Goal: Task Accomplishment & Management: Manage account settings

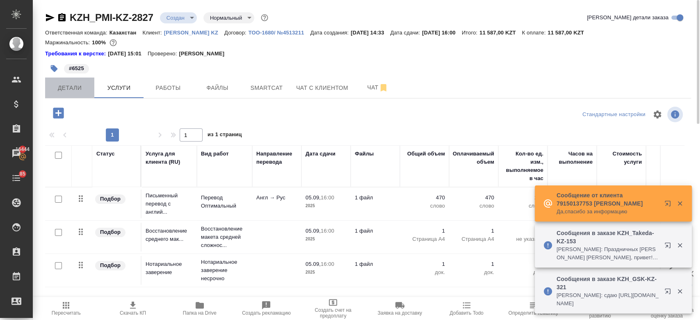
click at [70, 94] on button "Детали" at bounding box center [69, 88] width 49 height 21
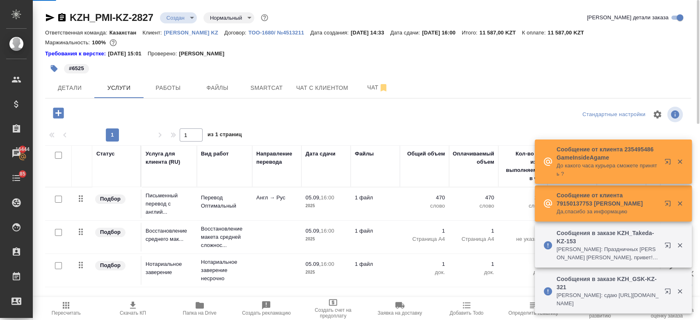
click at [175, 21] on body "🙏 .cls-1 fill:#fff; AWATERA Kosherbayeva Nazerke Клиенты Спецификации Заказы 16…" at bounding box center [350, 160] width 700 height 320
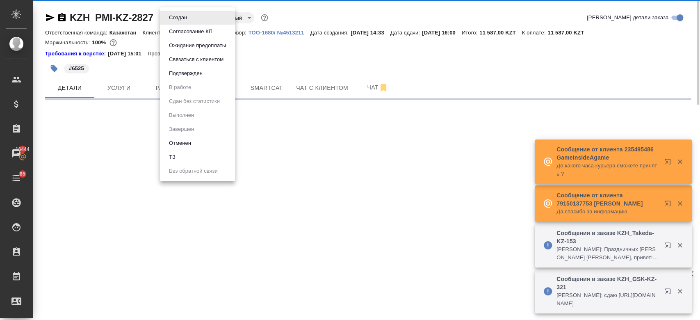
click at [59, 87] on div at bounding box center [350, 160] width 700 height 320
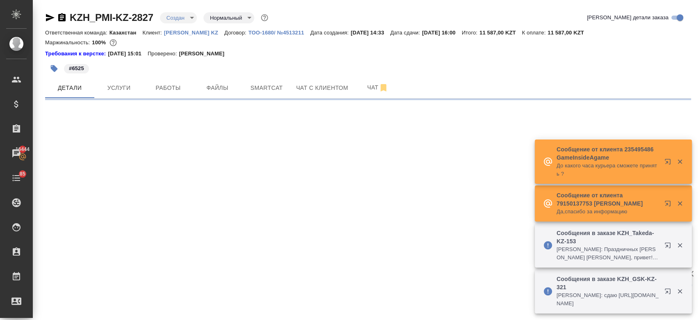
select select "RU"
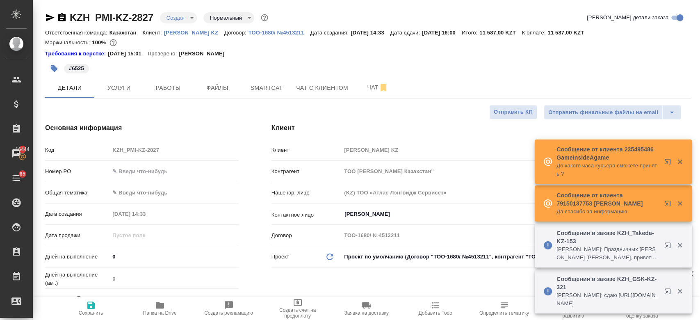
type textarea "x"
type input "Журавлев Денис"
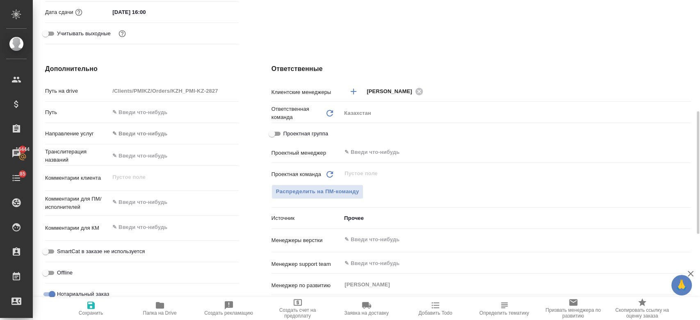
scroll to position [288, 0]
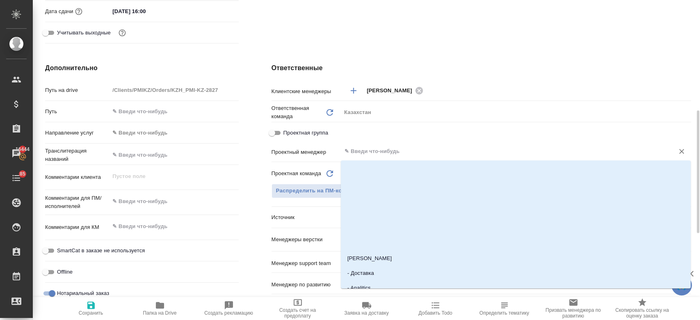
click at [390, 148] on input "text" at bounding box center [503, 151] width 318 height 10
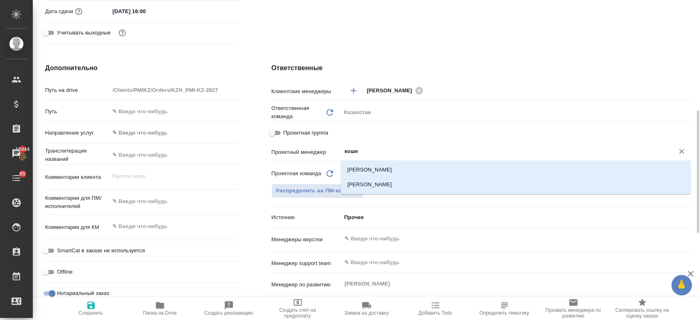
type input "кошер"
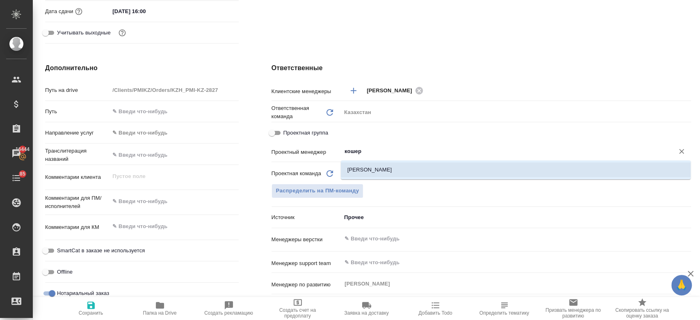
click at [380, 174] on li "[PERSON_NAME]" at bounding box center [516, 169] width 350 height 15
type textarea "x"
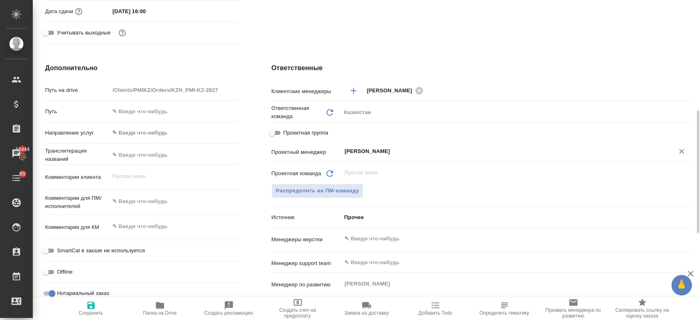
type input "[PERSON_NAME]"
click at [89, 312] on span "Сохранить" at bounding box center [91, 313] width 25 height 6
type textarea "x"
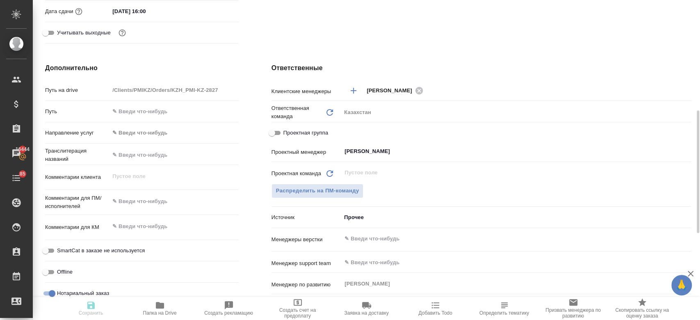
type textarea "x"
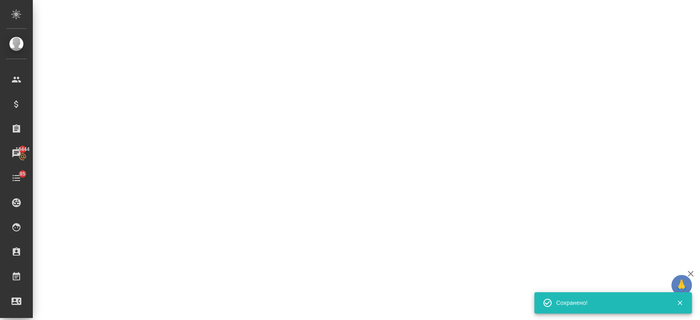
select select "RU"
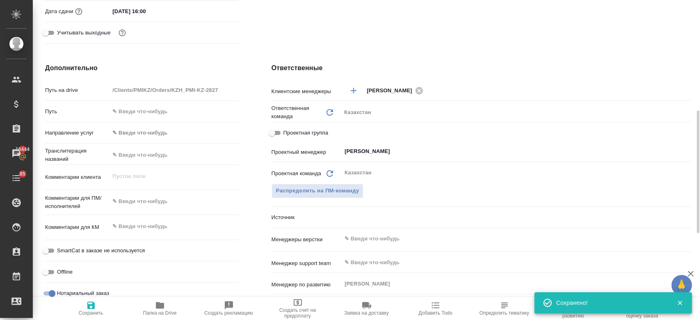
type textarea "x"
click at [86, 305] on icon "button" at bounding box center [91, 305] width 10 height 10
type textarea "x"
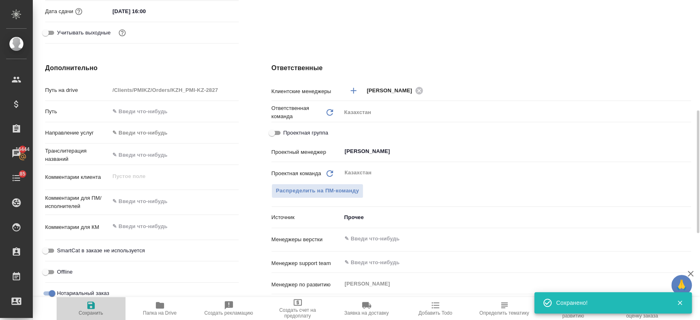
type textarea "x"
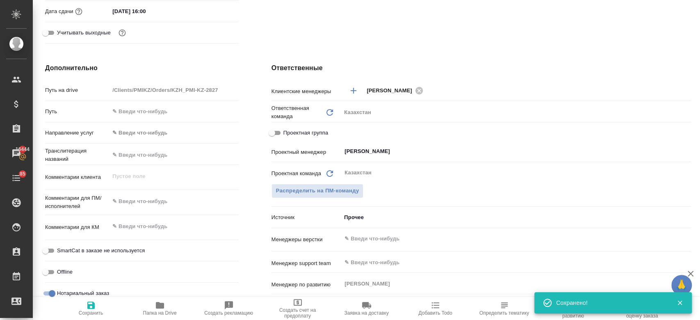
scroll to position [0, 0]
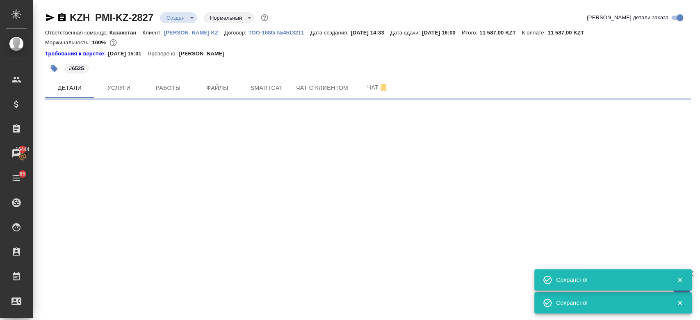
click at [187, 21] on body "🙏 .cls-1 fill:#fff; AWATERA Kosherbayeva Nazerke Клиенты Спецификации Заказы 16…" at bounding box center [350, 160] width 700 height 320
select select "RU"
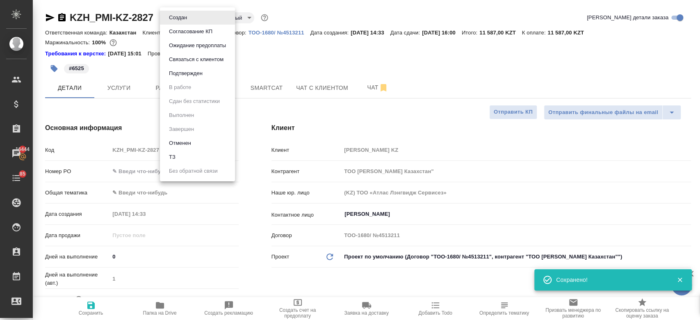
type textarea "x"
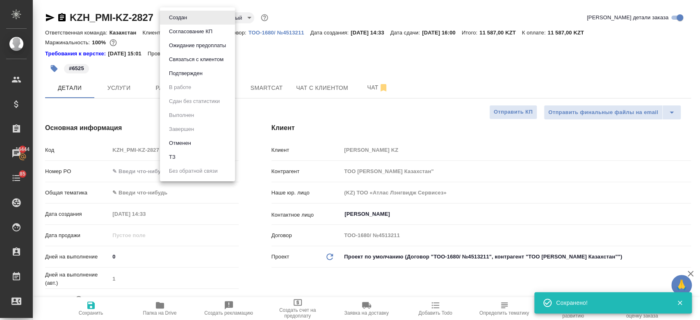
click at [188, 78] on li "Подтвержден" at bounding box center [197, 73] width 75 height 14
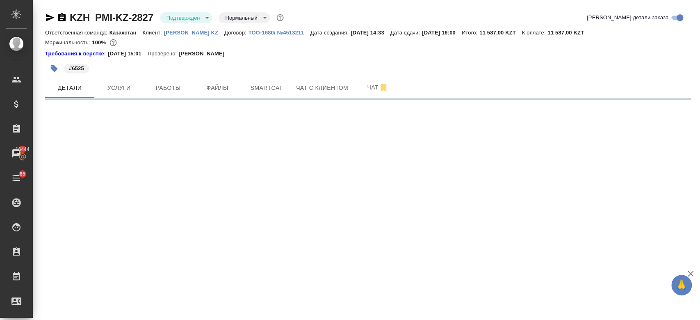
select select "RU"
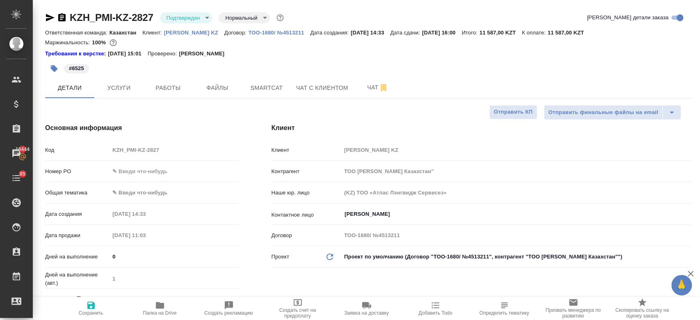
type textarea "x"
click at [292, 59] on div at bounding box center [368, 59] width 646 height 2
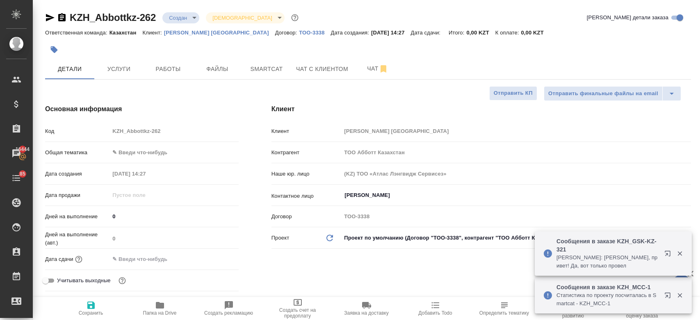
select select "RU"
click at [284, 54] on div at bounding box center [260, 50] width 431 height 18
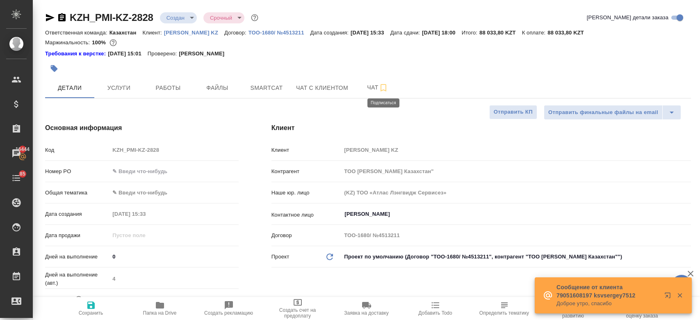
select select "RU"
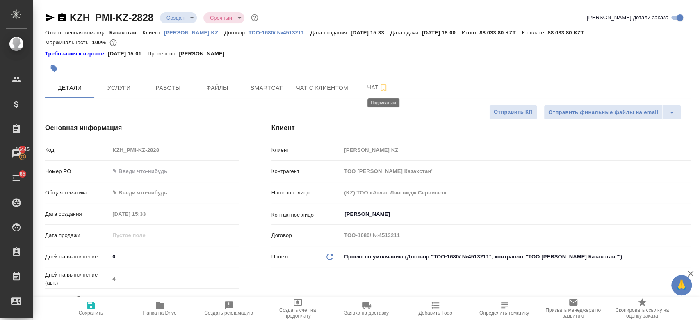
click at [193, 31] on p "Philip Morris KZ" at bounding box center [194, 33] width 60 height 6
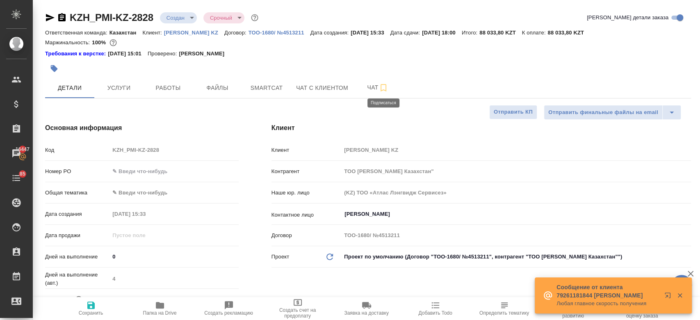
click at [360, 57] on div "Требования к верстке: 28.08.2024 15:01 Проверено: Петрова Валерия" at bounding box center [368, 54] width 646 height 8
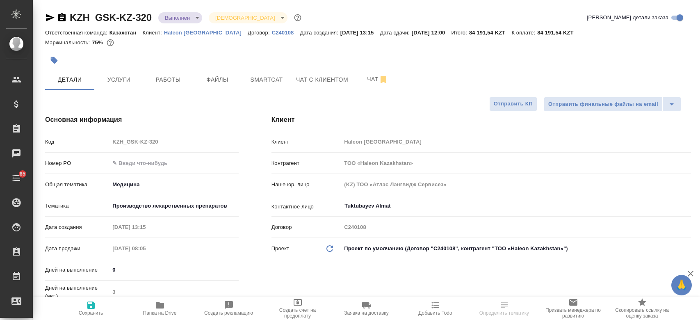
select select "RU"
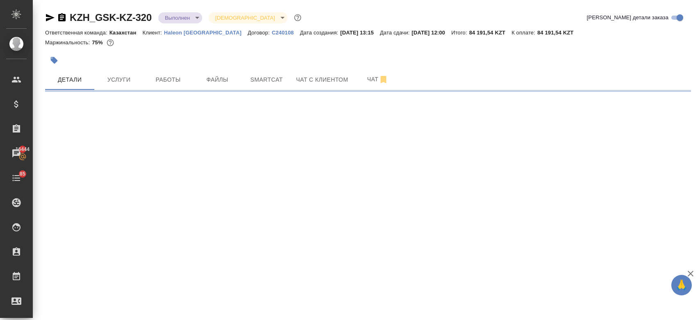
select select "RU"
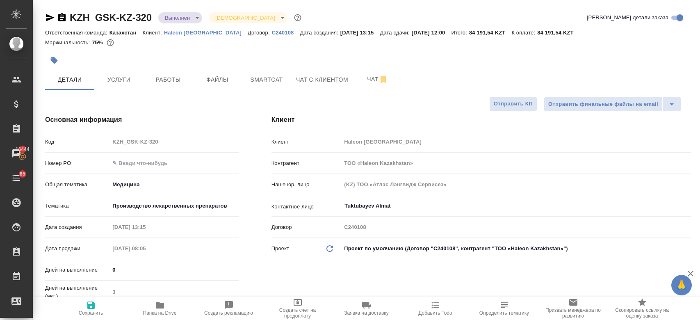
type textarea "x"
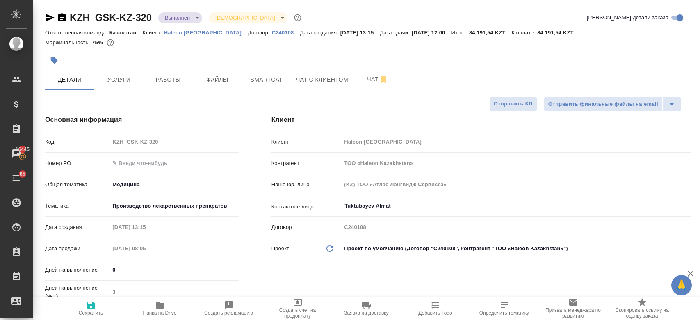
type textarea "x"
click at [164, 304] on icon "button" at bounding box center [160, 305] width 10 height 10
type textarea "x"
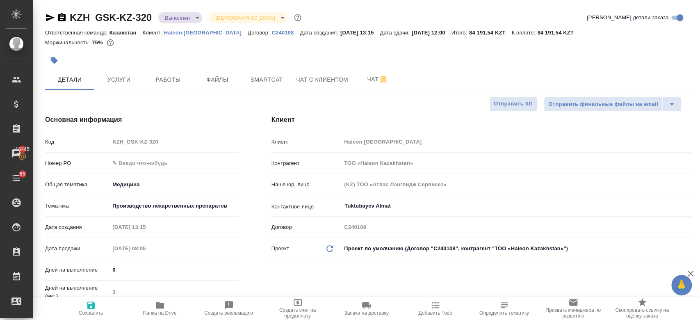
type textarea "x"
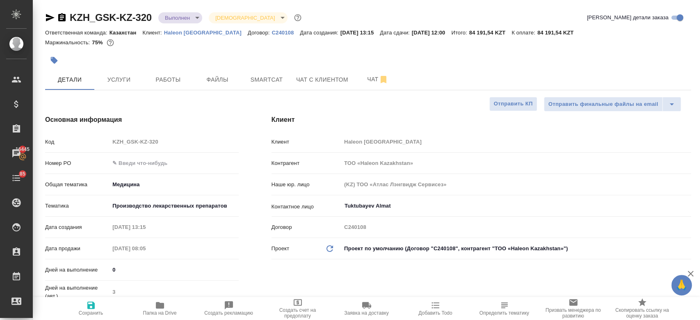
type textarea "x"
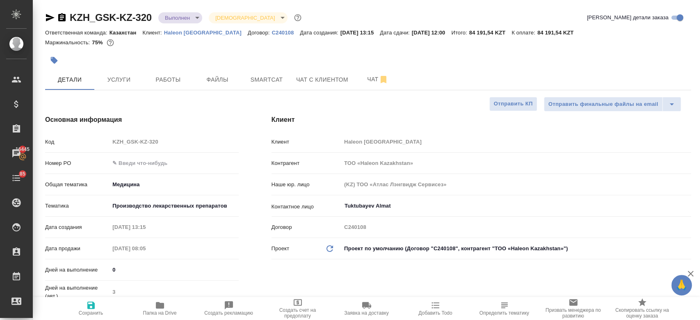
type textarea "x"
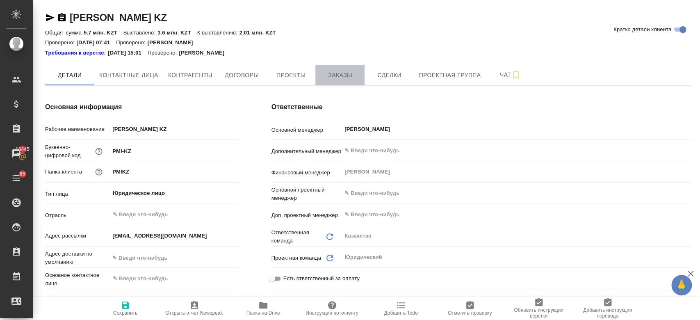
click at [347, 77] on span "Заказы" at bounding box center [339, 75] width 39 height 10
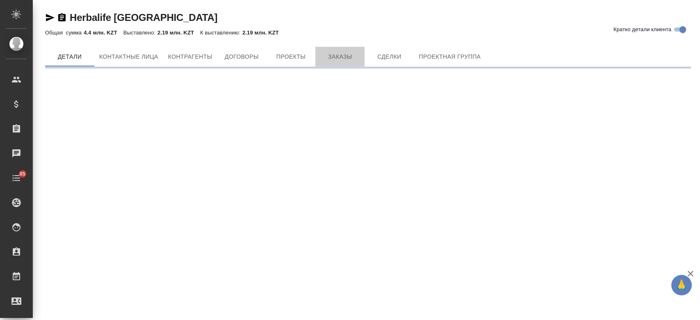
click at [339, 52] on span "Заказы" at bounding box center [339, 57] width 39 height 10
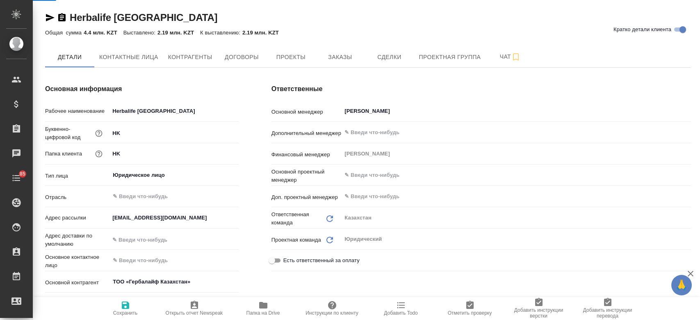
type textarea "x"
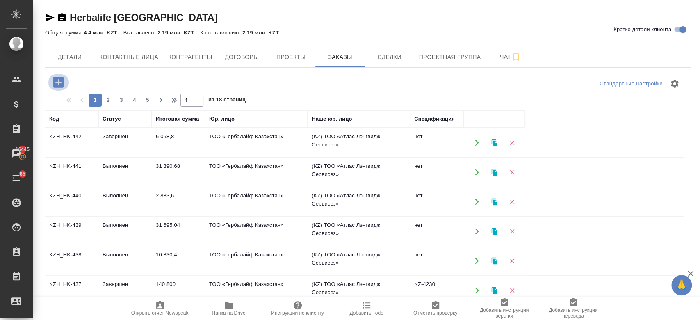
click at [54, 83] on icon "button" at bounding box center [58, 82] width 11 height 11
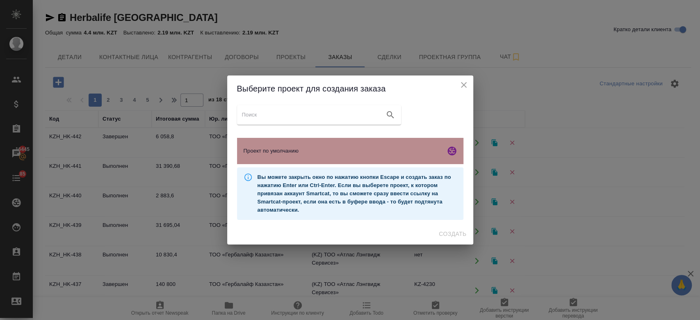
click at [287, 147] on span "Проект по умолчанию" at bounding box center [343, 151] width 199 height 8
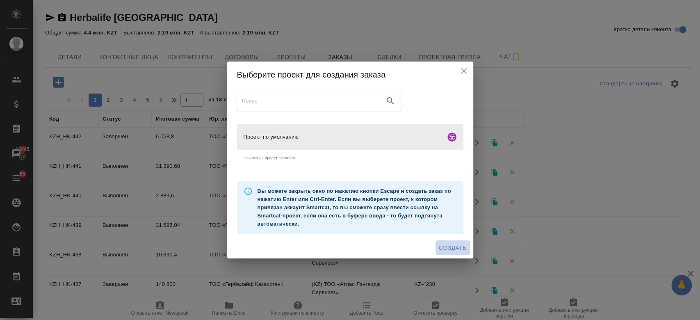
click at [460, 249] on span "Создать" at bounding box center [452, 248] width 27 height 10
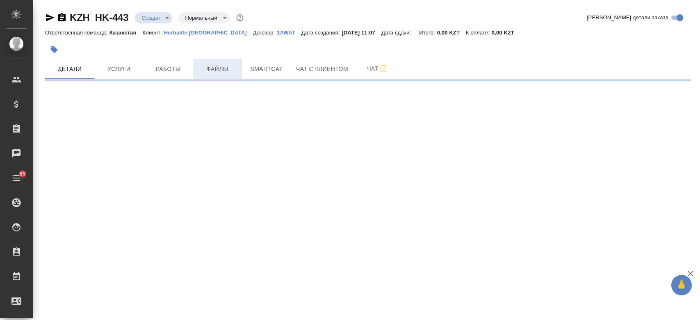
select select "RU"
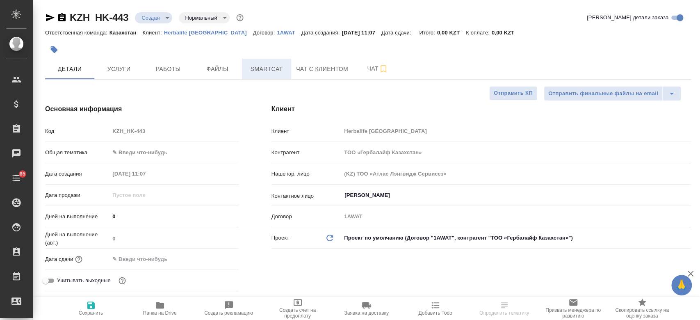
type textarea "x"
click at [210, 70] on span "Файлы" at bounding box center [217, 69] width 39 height 10
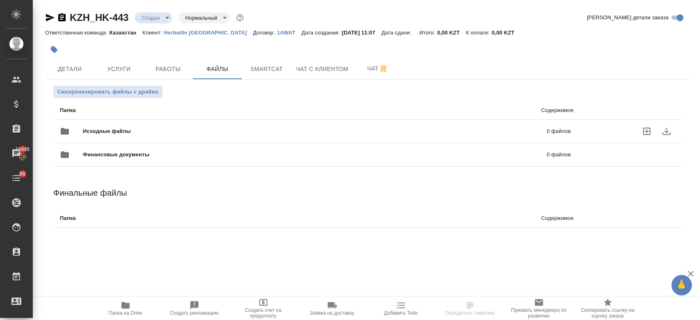
click at [206, 126] on div "Исходные файлы 0 файлов" at bounding box center [315, 131] width 511 height 20
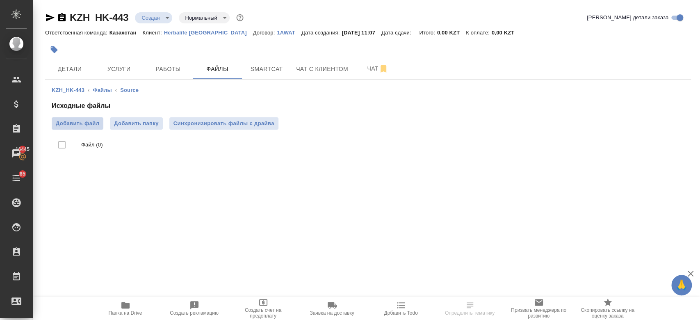
click at [89, 127] on span "Добавить файл" at bounding box center [77, 123] width 43 height 8
click at [0, 0] on input "Добавить файл" at bounding box center [0, 0] width 0 height 0
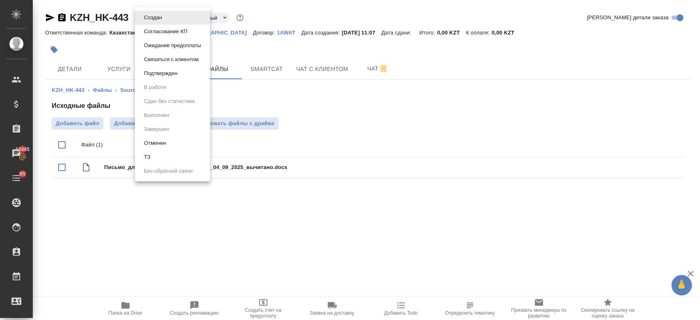
click at [167, 12] on body "🙏 .cls-1 fill:#fff; AWATERA Kosherbayeva Nazerke Клиенты Спецификации Заказы 16…" at bounding box center [350, 160] width 700 height 320
click at [167, 161] on li "ТЗ" at bounding box center [172, 157] width 75 height 14
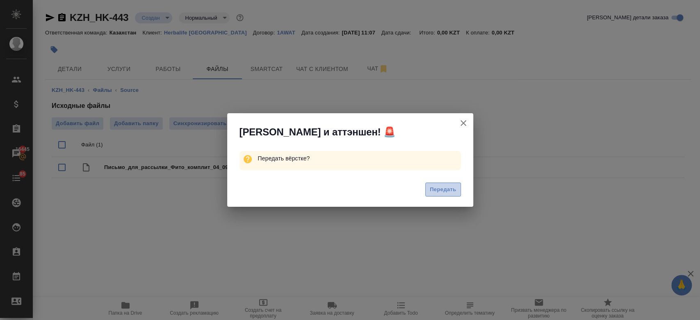
click at [444, 185] on span "Передать" at bounding box center [443, 189] width 27 height 9
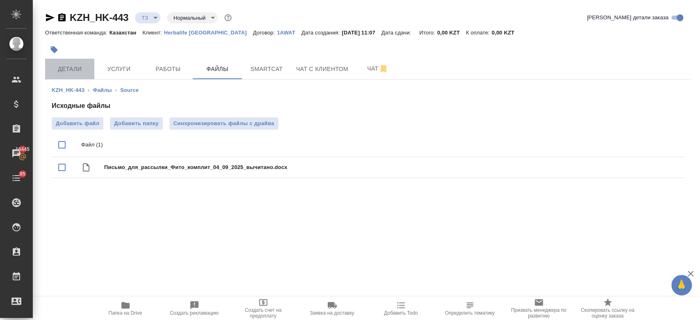
click at [74, 73] on span "Детали" at bounding box center [69, 69] width 39 height 10
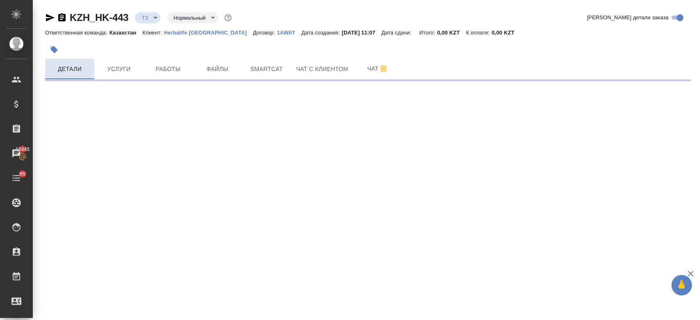
select select "RU"
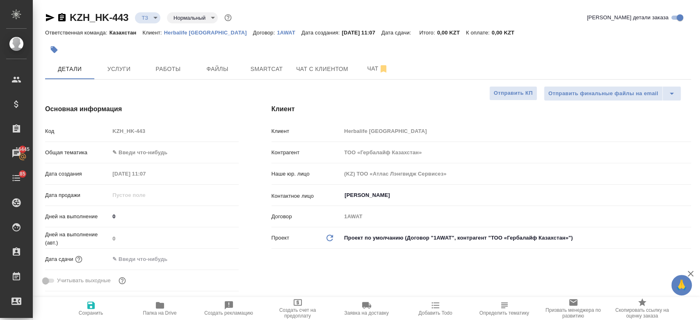
type textarea "x"
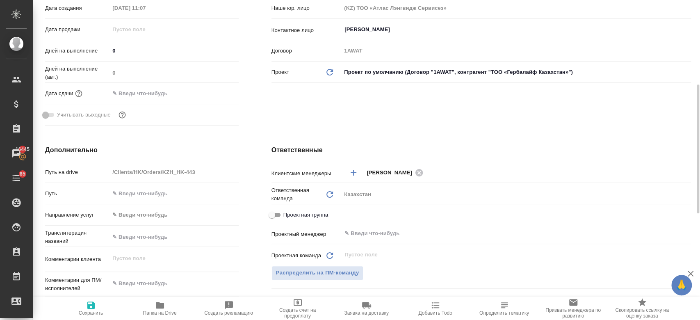
scroll to position [190, 0]
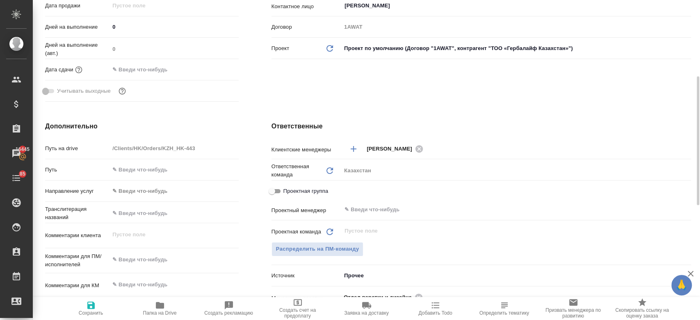
type textarea "x"
click at [154, 261] on textarea at bounding box center [174, 260] width 128 height 14
type textarea "м"
type textarea "x"
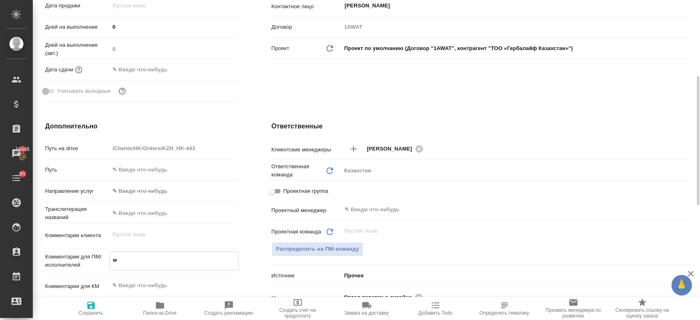
type textarea "x"
paste textarea "перевести материал во вложении на кз, кг и уз."
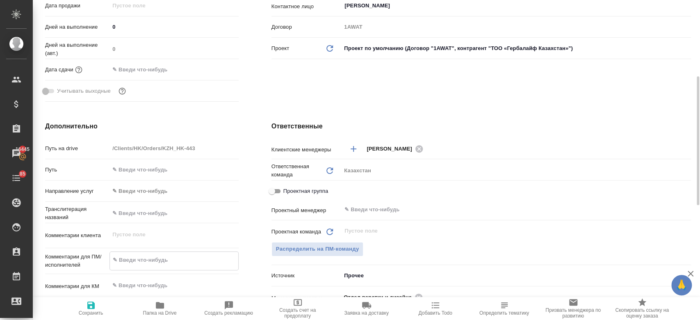
type textarea "перевести материал во вложении на кз, кг и уз."
type textarea "x"
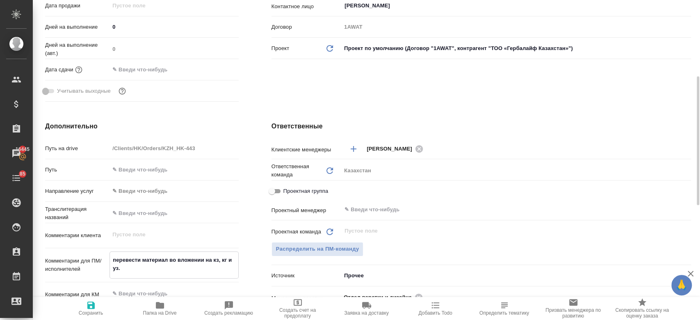
click at [174, 259] on textarea "перевести материал во вложении на кз, кг и уз." at bounding box center [174, 264] width 128 height 22
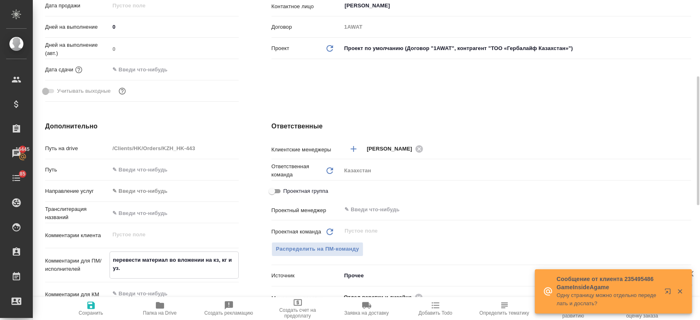
click at [207, 263] on textarea "перевести материал во вложении на кз, кг и уз." at bounding box center [174, 264] width 128 height 22
type textarea "x"
type textarea "перевести материал во вложениина кз, кг и уз."
type textarea "x"
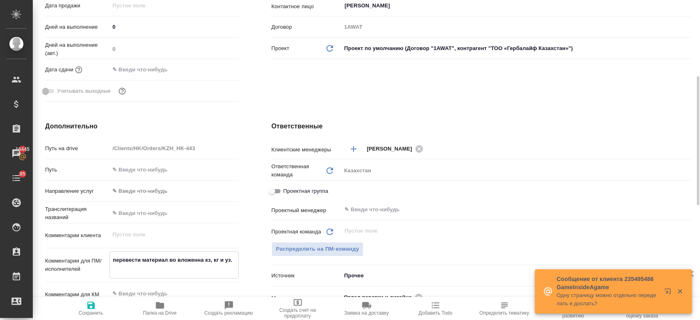
type textarea "перевести материал во вложена кз, кг и уз."
type textarea "x"
type textarea "перевести материал во вложна кз, кг и уз."
type textarea "x"
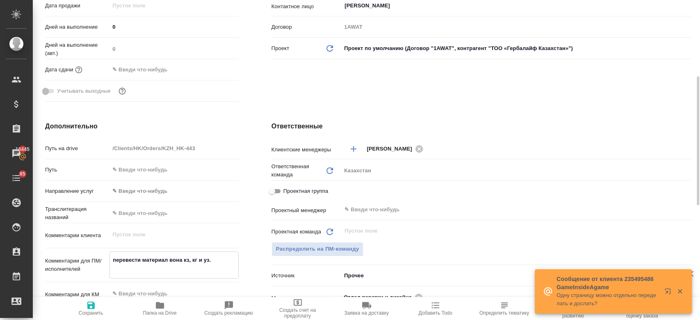
type textarea "перевести материал вна кз, кг и уз."
type textarea "x"
type textarea "перевести материал на кз, кг и уз."
type textarea "x"
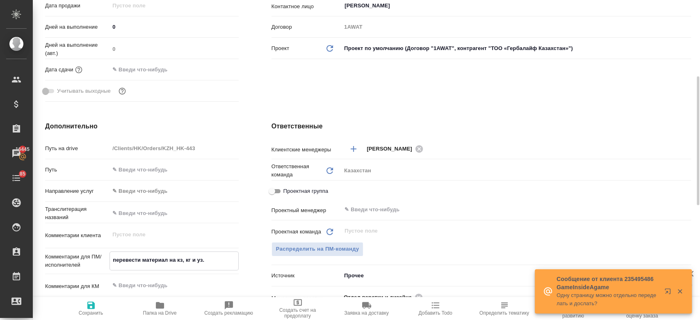
type textarea "перевести материална кз, кг и уз."
type textarea "x"
type textarea "перевести материана кз, кг и уз."
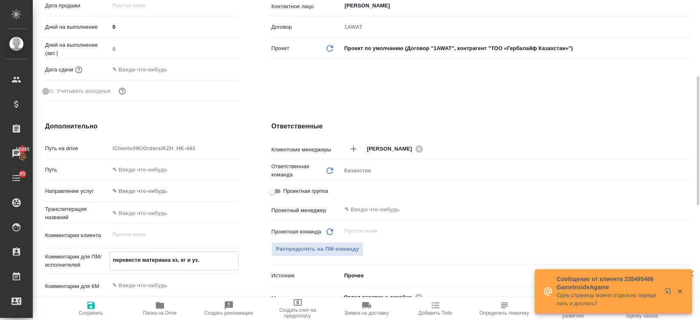
type textarea "x"
type textarea "перевести матерна кз, кг и уз."
type textarea "x"
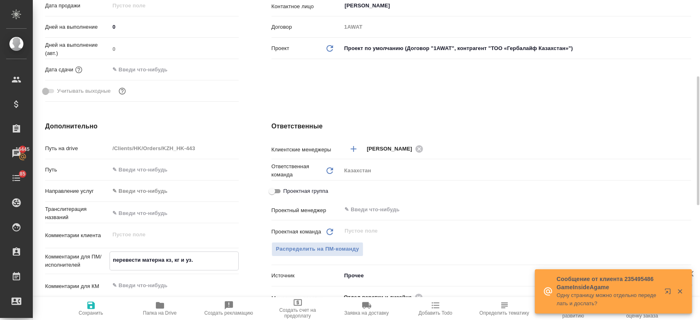
type textarea "x"
type textarea "перевести мана кз, кг и уз."
type textarea "x"
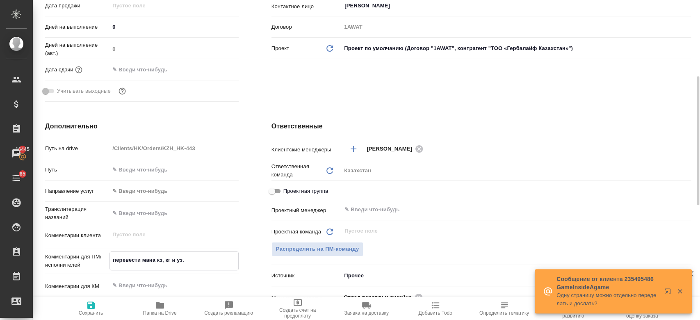
type textarea "x"
type textarea "перевести мна кз, кг и уз."
type textarea "x"
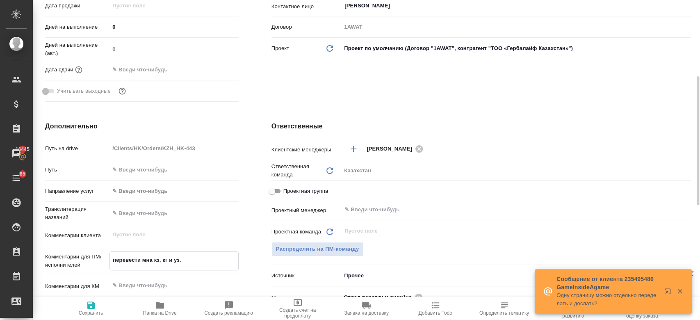
type textarea "перевести на кз, кг и уз."
type textarea "x"
type textarea "перевестина кз, кг и уз."
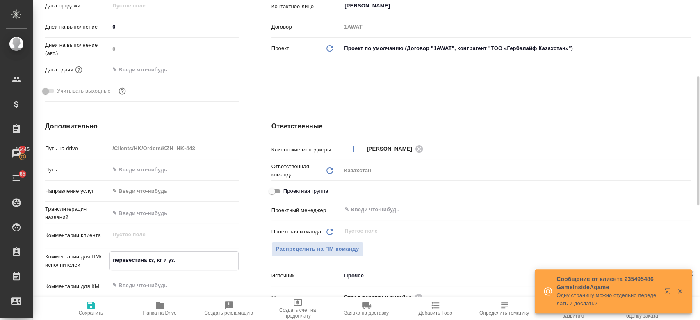
type textarea "x"
type textarea "перевести на кз, кг и уз."
type textarea "x"
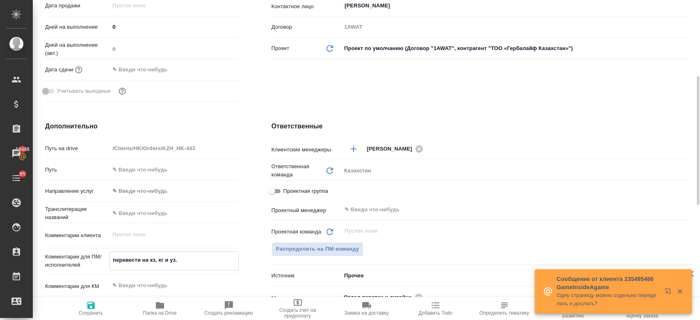
type textarea "x"
type textarea "перевести на кз, кг и уз."
type textarea "x"
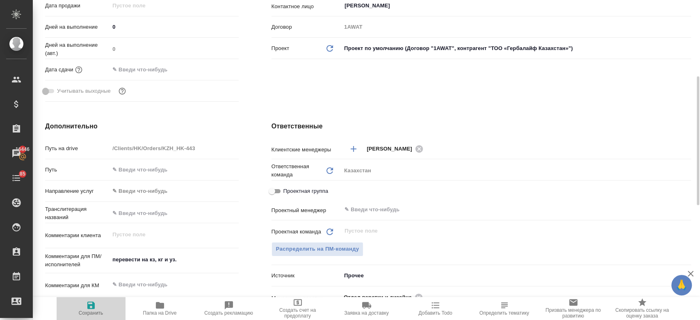
click at [85, 315] on span "Сохранить" at bounding box center [91, 313] width 25 height 6
type textarea "x"
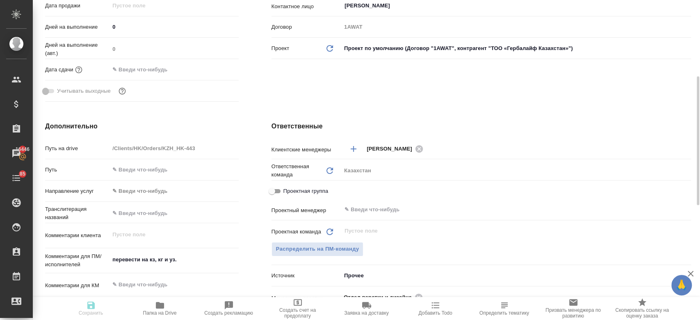
type textarea "x"
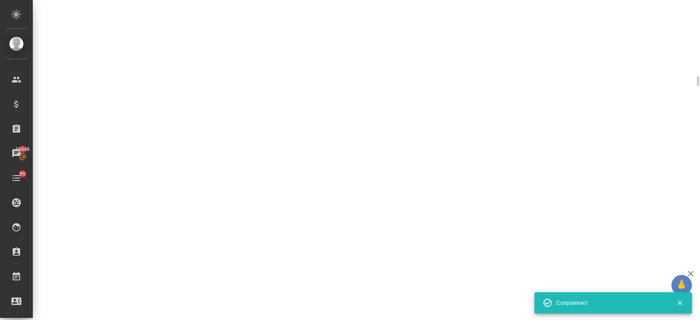
select select "RU"
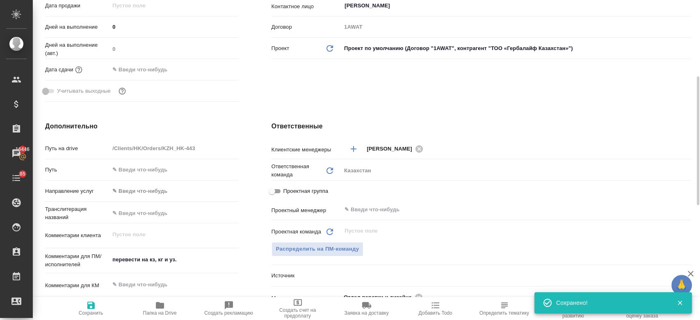
type textarea "x"
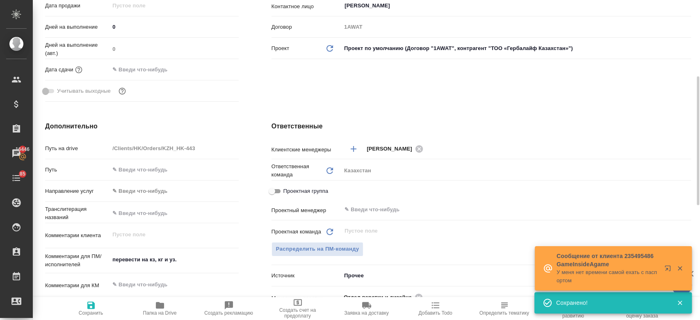
scroll to position [0, 0]
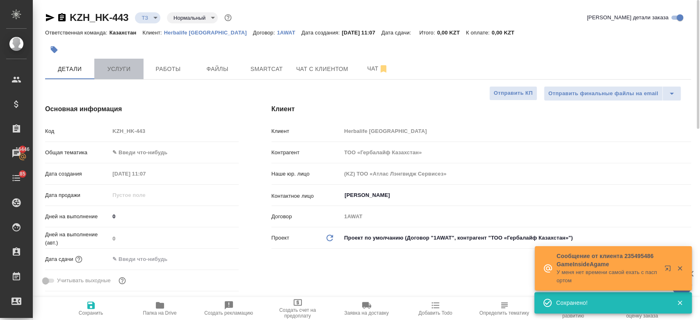
click at [112, 70] on span "Услуги" at bounding box center [118, 69] width 39 height 10
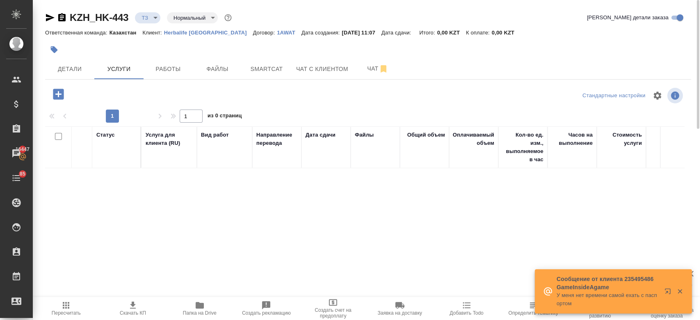
click at [62, 95] on icon "button" at bounding box center [58, 94] width 11 height 11
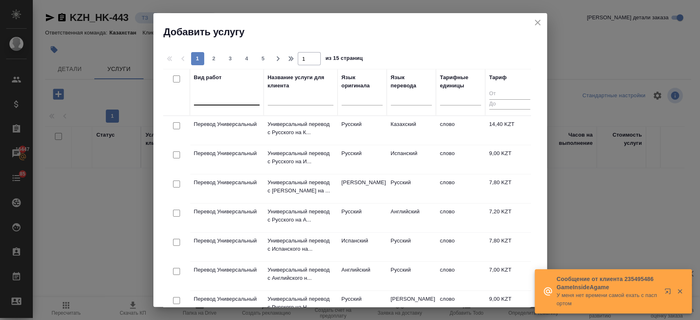
click at [240, 99] on div at bounding box center [227, 97] width 66 height 12
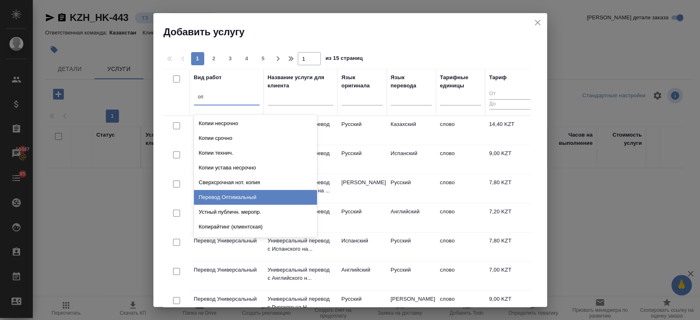
type input "о"
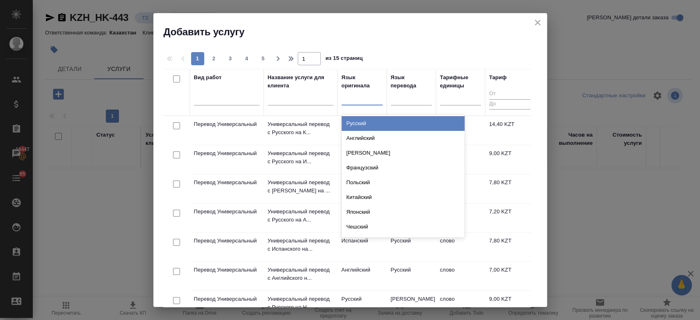
click at [365, 98] on div at bounding box center [362, 97] width 41 height 12
type input "рус"
click at [370, 126] on div "Русский" at bounding box center [403, 123] width 123 height 15
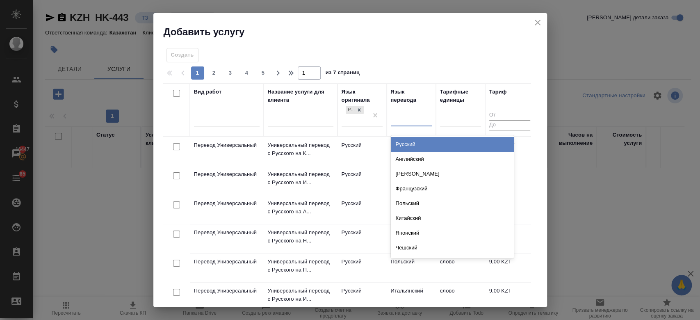
click at [411, 117] on div at bounding box center [411, 118] width 41 height 12
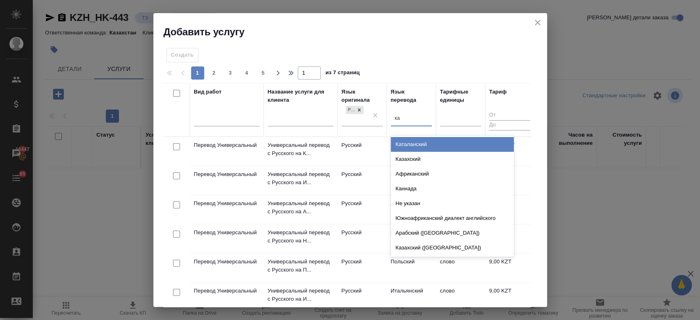
type input "каз"
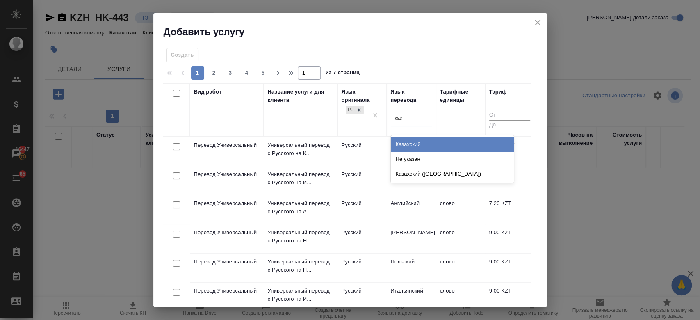
click at [416, 145] on div "Казахский" at bounding box center [452, 144] width 123 height 15
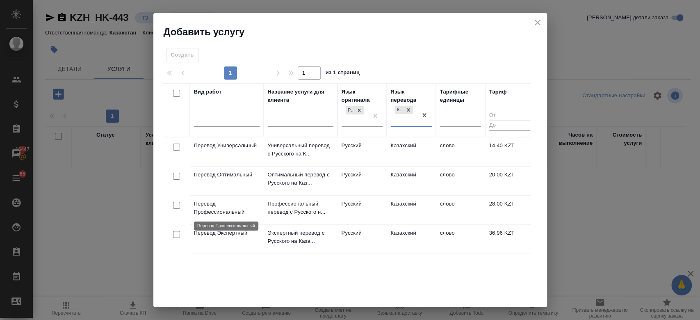
click at [236, 208] on p "Перевод Профессиональный" at bounding box center [227, 208] width 66 height 16
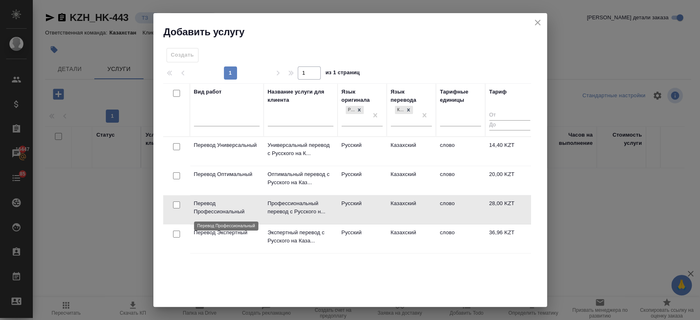
click at [236, 208] on p "Перевод Профессиональный" at bounding box center [227, 207] width 66 height 16
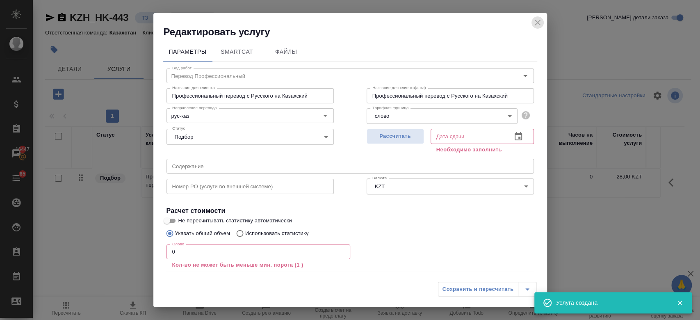
click at [540, 28] on button "close" at bounding box center [538, 22] width 12 height 12
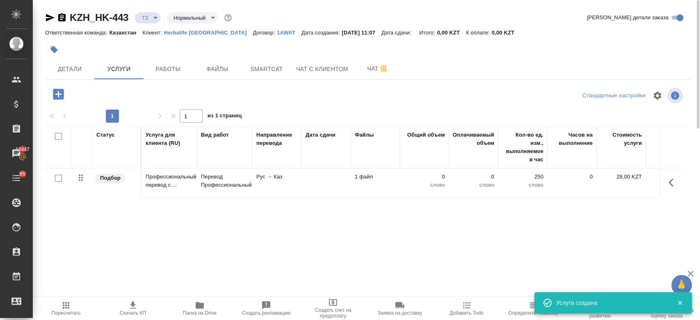
click at [57, 181] on input "checkbox" at bounding box center [58, 178] width 7 height 7
checkbox input "true"
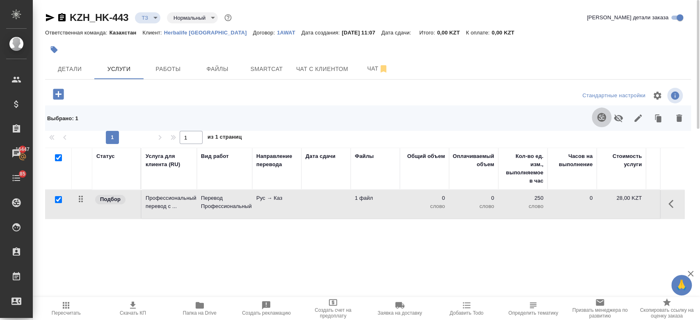
click at [602, 120] on icon "button" at bounding box center [601, 117] width 9 height 9
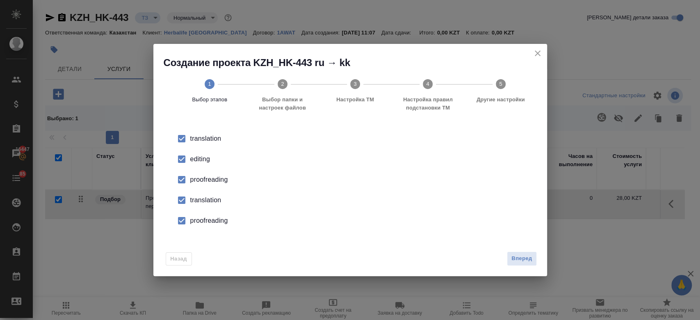
click at [203, 158] on div "editing" at bounding box center [358, 159] width 337 height 10
click at [208, 179] on div "proofreading" at bounding box center [358, 180] width 337 height 10
click at [208, 204] on div "translation" at bounding box center [358, 200] width 337 height 10
click at [209, 222] on div "proofreading" at bounding box center [358, 221] width 337 height 10
click at [530, 249] on div "Назад Вперед" at bounding box center [350, 257] width 394 height 39
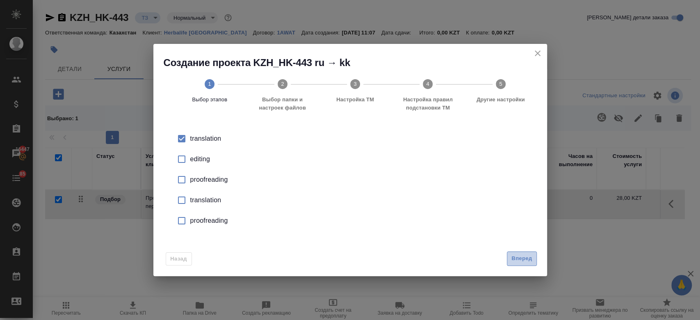
click at [528, 258] on span "Вперед" at bounding box center [522, 258] width 21 height 9
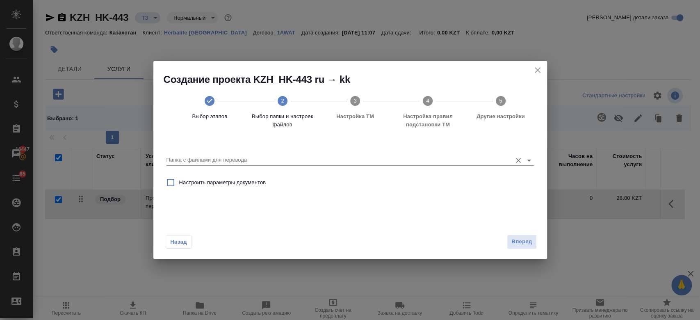
click at [527, 160] on icon "Open" at bounding box center [529, 161] width 10 height 10
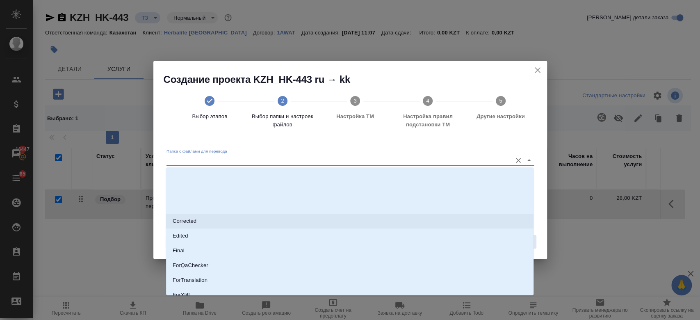
scroll to position [66, 0]
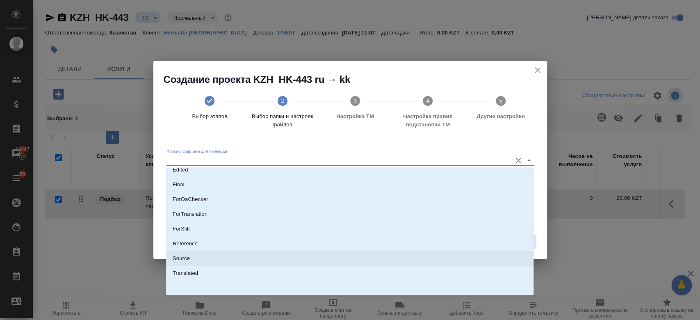
click at [282, 261] on li "Source" at bounding box center [350, 258] width 368 height 15
type input "Source"
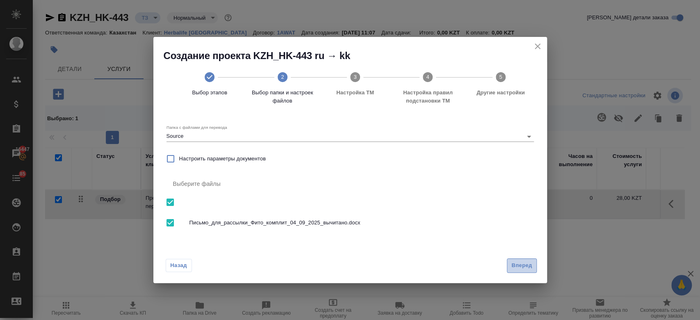
click at [526, 272] on button "Вперед" at bounding box center [522, 265] width 30 height 14
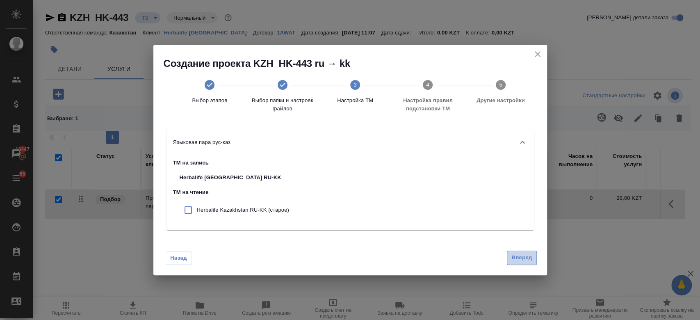
click at [518, 262] on span "Вперед" at bounding box center [522, 257] width 21 height 9
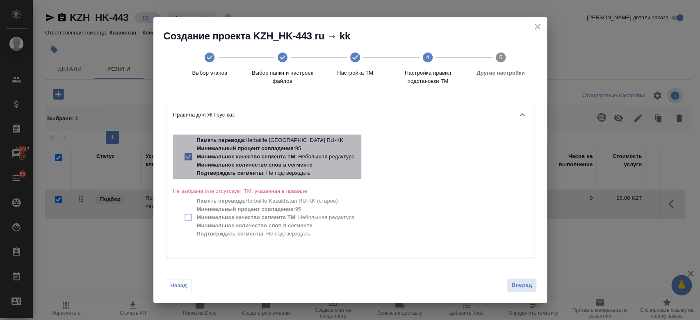
click at [261, 144] on p "Память перевода : Herbalife Kazakhstan RU-KK" at bounding box center [276, 140] width 158 height 8
checkbox input "false"
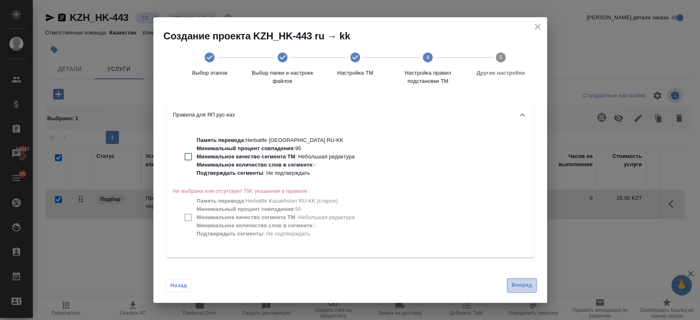
click at [528, 288] on span "Вперед" at bounding box center [522, 285] width 21 height 9
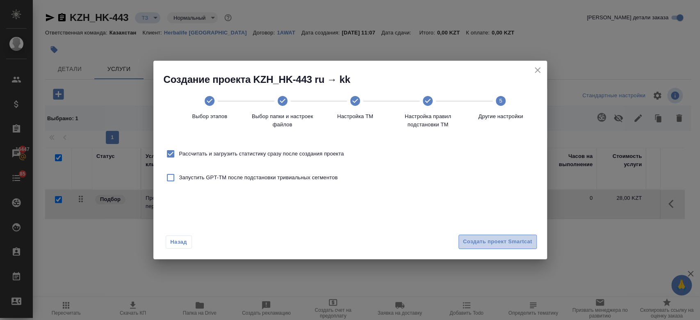
click at [495, 244] on span "Создать проект Smartcat" at bounding box center [497, 241] width 69 height 9
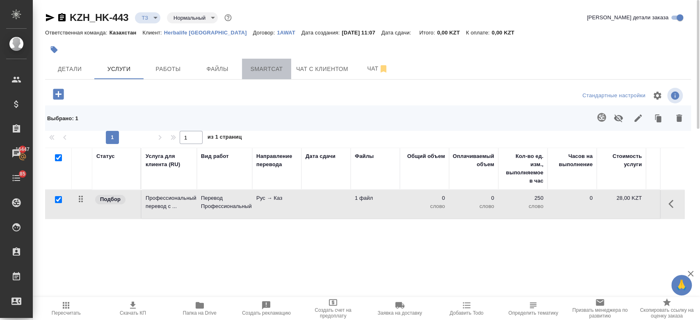
click at [260, 69] on span "Smartcat" at bounding box center [266, 69] width 39 height 10
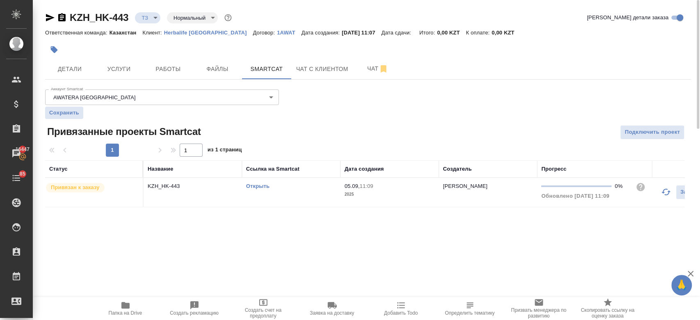
click at [257, 184] on link "Открыть" at bounding box center [257, 186] width 23 height 6
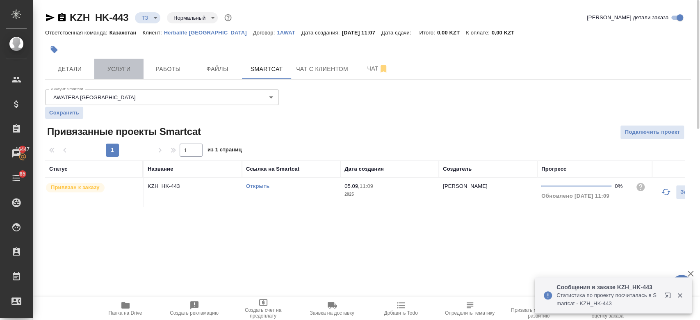
click at [120, 68] on span "Услуги" at bounding box center [118, 69] width 39 height 10
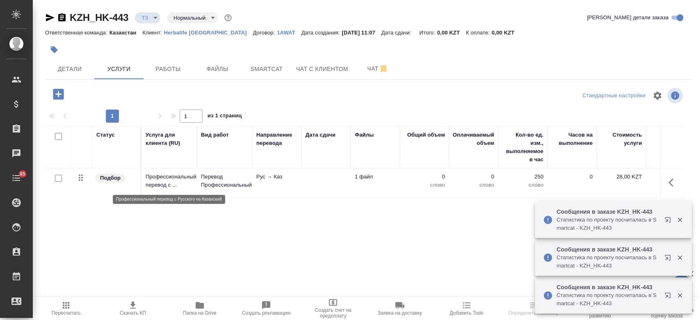
click at [173, 174] on p "Профессиональный перевод с ..." at bounding box center [169, 181] width 47 height 16
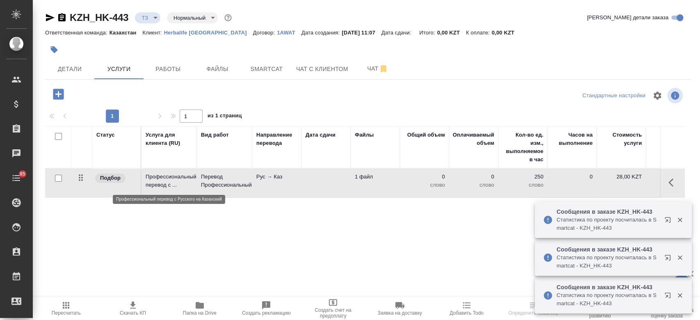
click at [173, 174] on p "Профессиональный перевод с ..." at bounding box center [169, 181] width 47 height 16
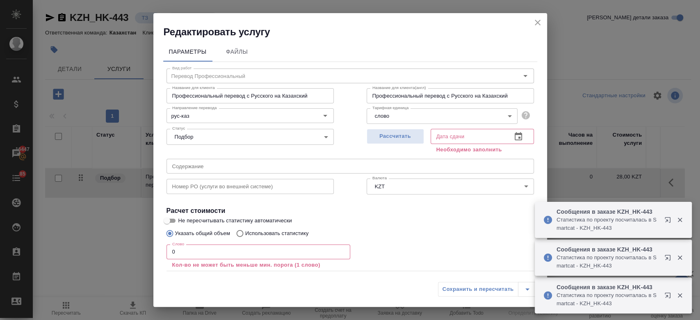
click at [276, 232] on p "Использовать статистику" at bounding box center [277, 233] width 64 height 8
click at [245, 232] on input "Использовать статистику" at bounding box center [238, 234] width 13 height 16
radio input "true"
radio input "false"
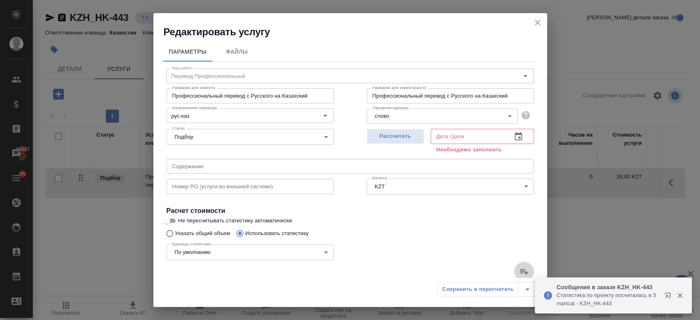
click at [519, 275] on icon at bounding box center [524, 272] width 10 height 10
click at [0, 0] on input "file" at bounding box center [0, 0] width 0 height 0
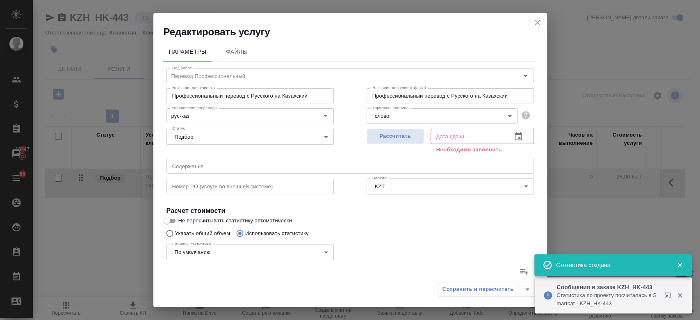
type input "4"
type input "40"
type input "336"
type input "1"
type input "7"
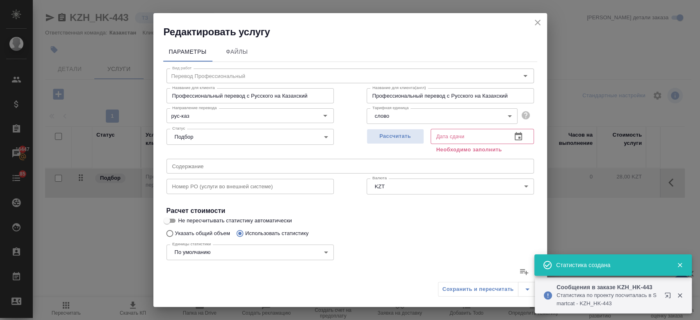
type input "37"
type input "2"
type input "34"
type input "246"
type input "2"
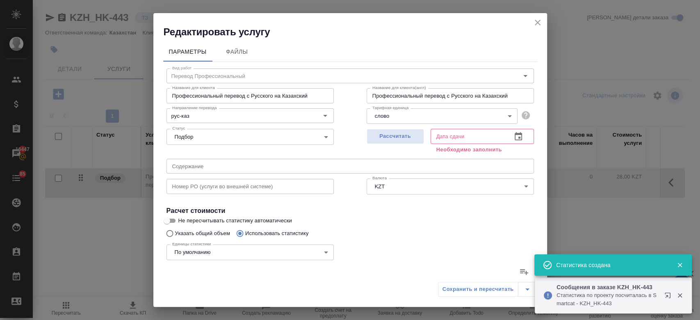
type input "41"
type input "399"
type input "1"
type input "11"
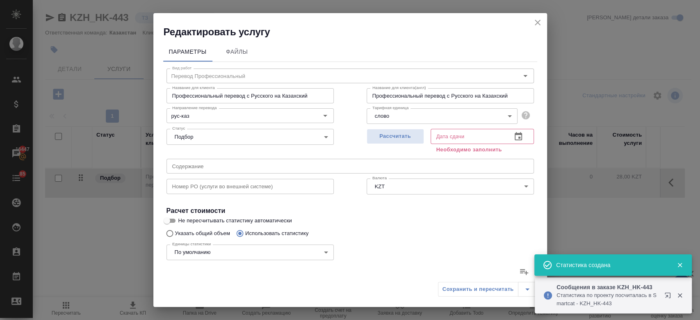
type input "27"
type input "181"
type input "1269"
type input "36"
type input "297"
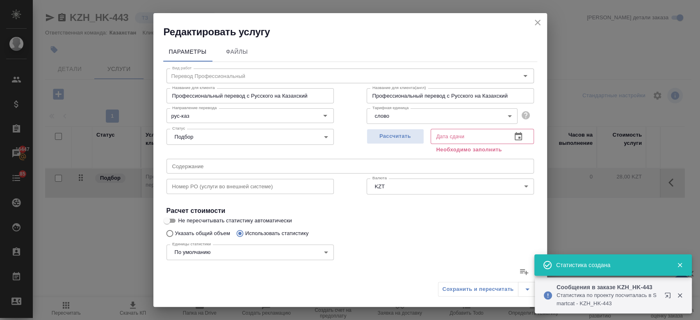
type input "2261"
type input "37"
type input "304"
type input "2298"
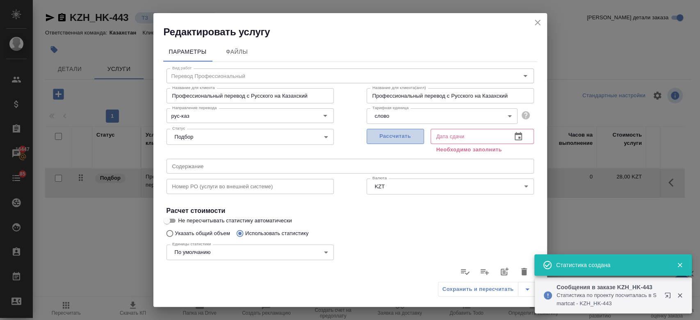
click at [386, 137] on span "Рассчитать" at bounding box center [395, 136] width 48 height 9
type input "05.09.2025 11:10"
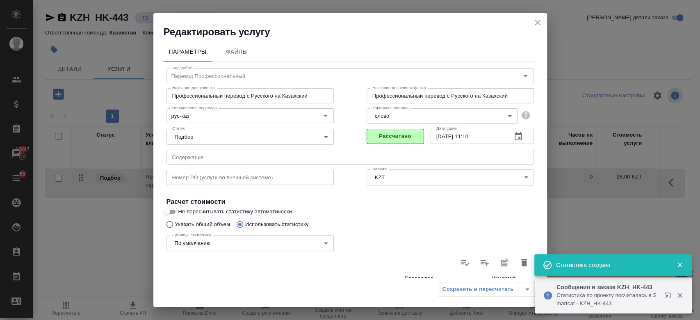
scroll to position [238, 0]
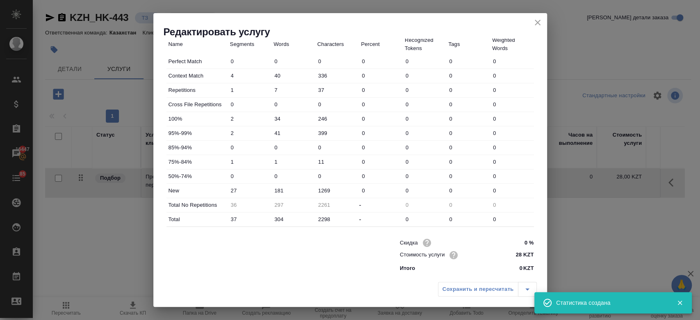
click at [465, 291] on div "Сохранить и пересчитать" at bounding box center [487, 289] width 99 height 15
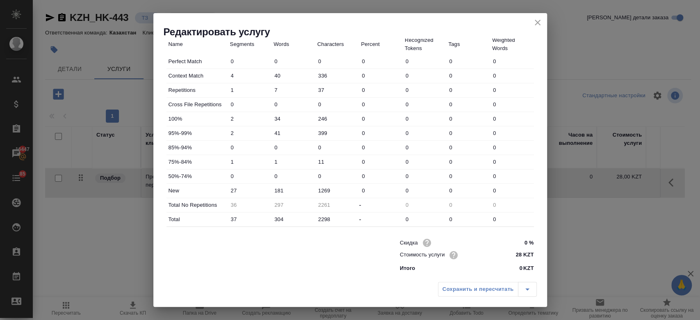
click at [540, 21] on icon "close" at bounding box center [538, 23] width 10 height 10
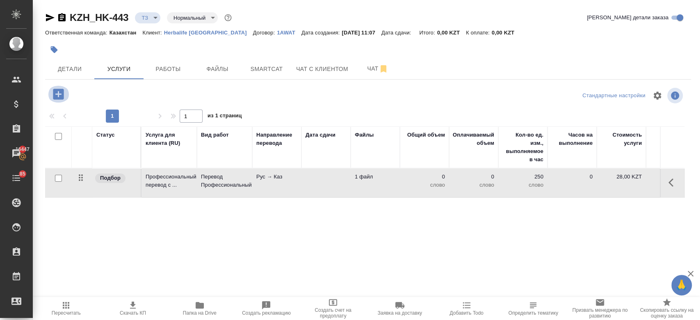
click at [57, 94] on icon "button" at bounding box center [58, 94] width 11 height 11
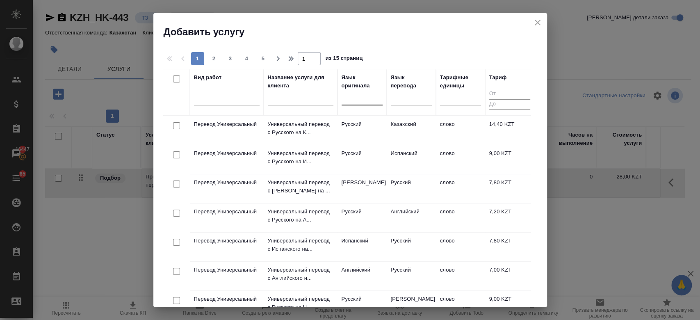
click at [359, 98] on div at bounding box center [362, 97] width 41 height 12
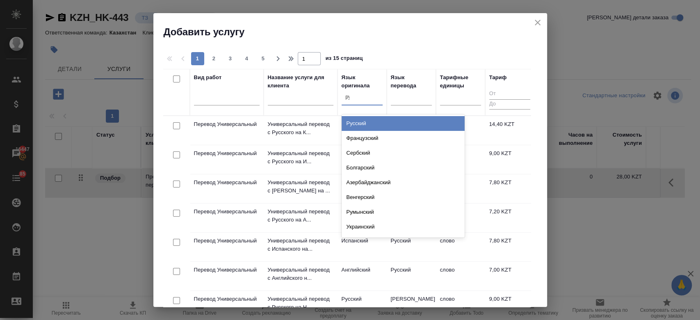
type input "рус"
click at [359, 119] on div "Русский" at bounding box center [403, 123] width 123 height 15
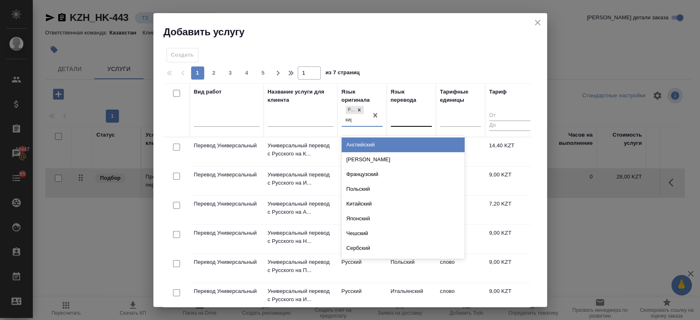
type input "кирг"
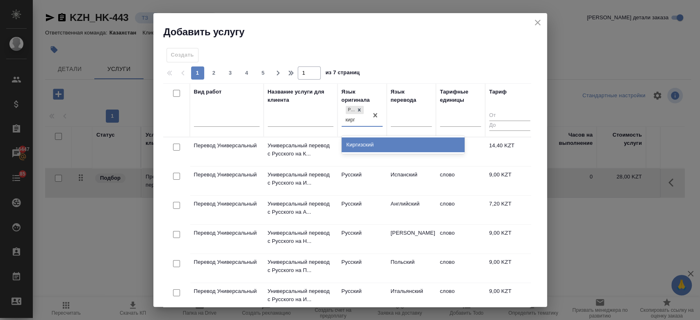
click at [379, 143] on div "Киргизский" at bounding box center [403, 144] width 123 height 15
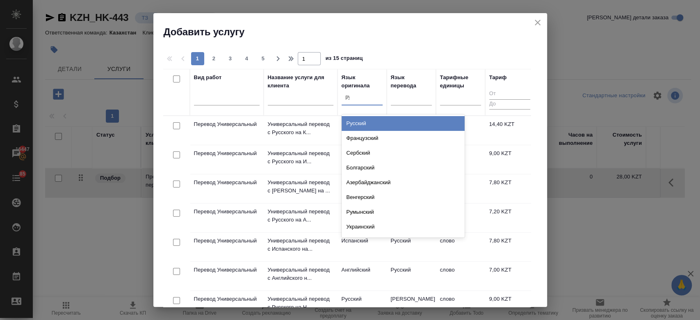
type input "рус"
click at [359, 118] on div "Русский" at bounding box center [403, 123] width 123 height 15
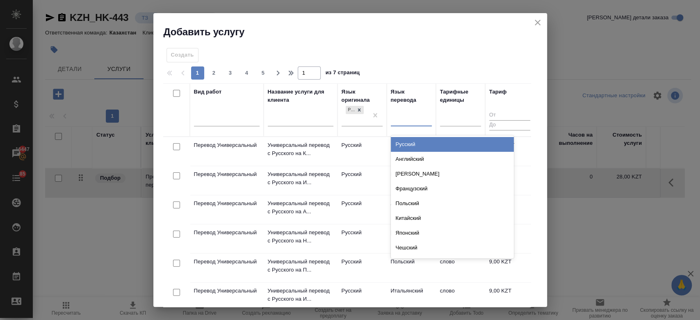
click at [407, 118] on div at bounding box center [411, 118] width 41 height 12
type input "кирг"
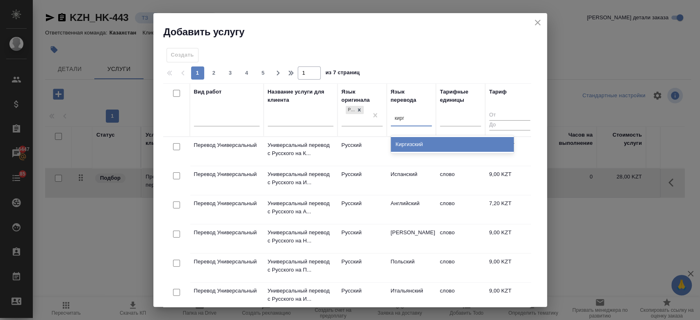
click at [407, 142] on div "Киргизский" at bounding box center [452, 144] width 123 height 15
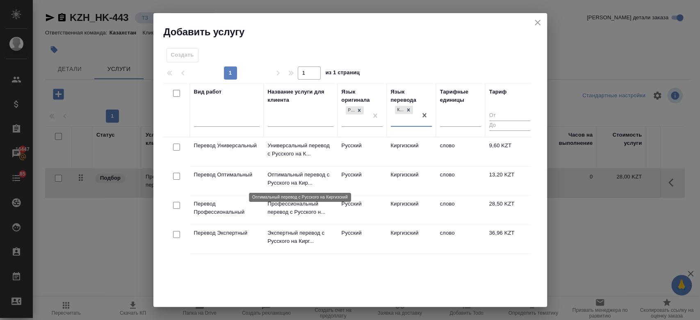
click at [302, 184] on p "Оптимальный перевод с Русского на Кир..." at bounding box center [301, 179] width 66 height 16
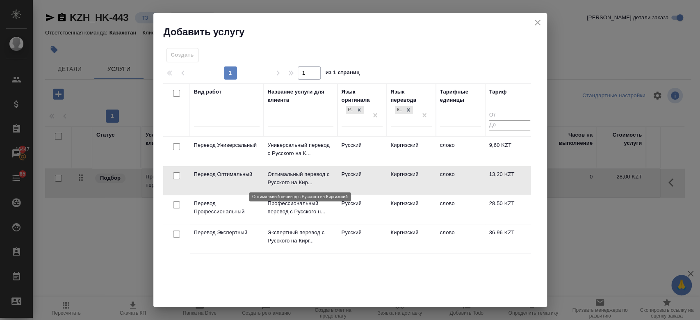
click at [302, 184] on p "Оптимальный перевод с Русского на Кир..." at bounding box center [301, 178] width 66 height 16
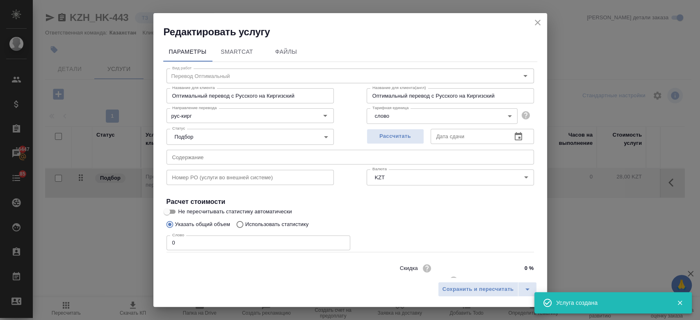
click at [363, 224] on div "Вид работ Перевод Оптимальный Вид работ Название для клиента Оптимальный перево…" at bounding box center [350, 181] width 374 height 239
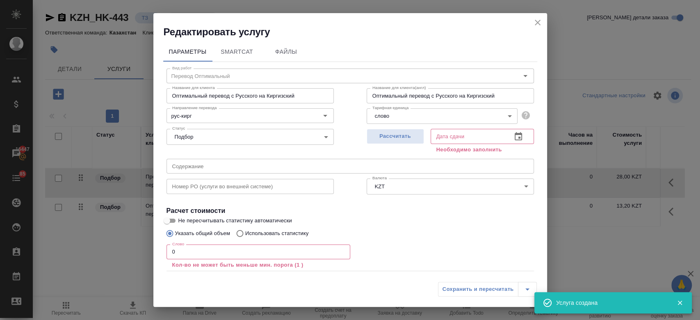
scroll to position [45, 0]
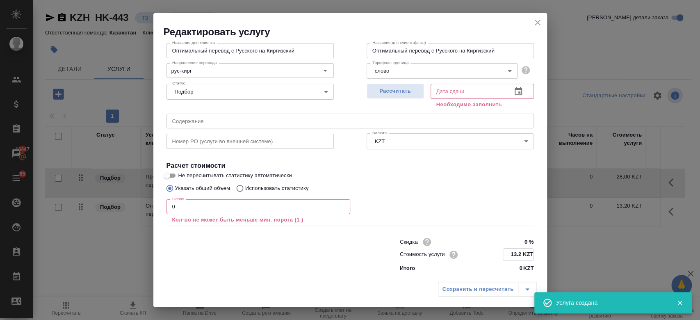
click at [513, 258] on input "13.2 KZT" at bounding box center [518, 255] width 30 height 12
type input "1 KZT"
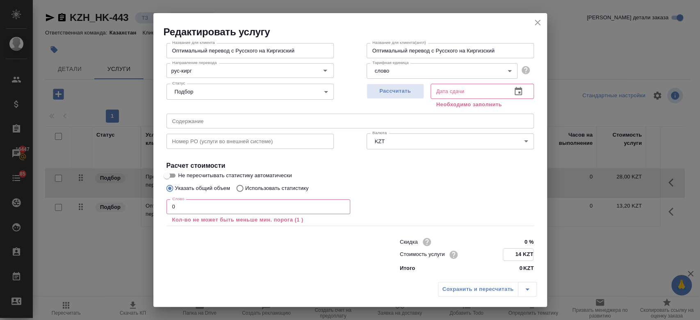
type input "14 KZT"
click at [292, 185] on p "Использовать статистику" at bounding box center [277, 188] width 64 height 8
click at [245, 185] on input "Использовать статистику" at bounding box center [238, 189] width 13 height 16
radio input "true"
radio input "false"
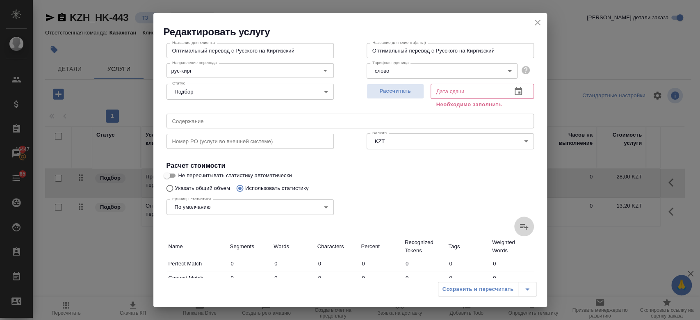
click at [519, 227] on icon at bounding box center [524, 227] width 10 height 10
click at [0, 0] on input "file" at bounding box center [0, 0] width 0 height 0
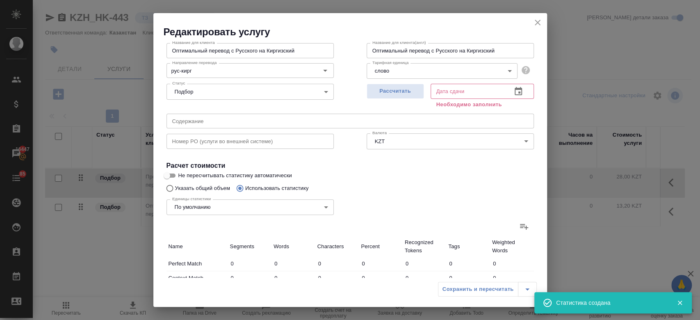
type input "4"
type input "40"
type input "336"
type input "1"
type input "7"
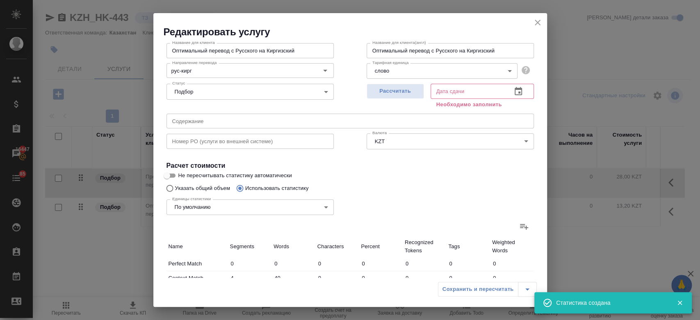
type input "37"
type input "2"
type input "34"
type input "246"
type input "2"
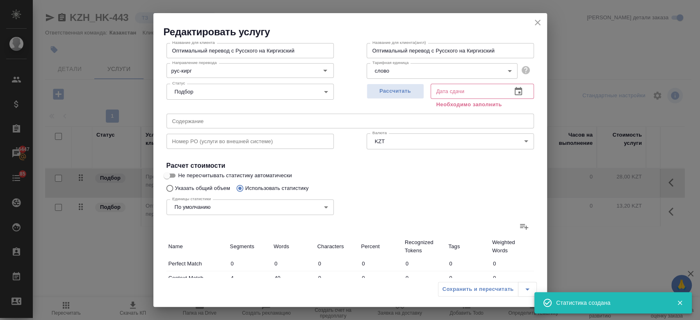
type input "41"
type input "399"
type input "1"
type input "11"
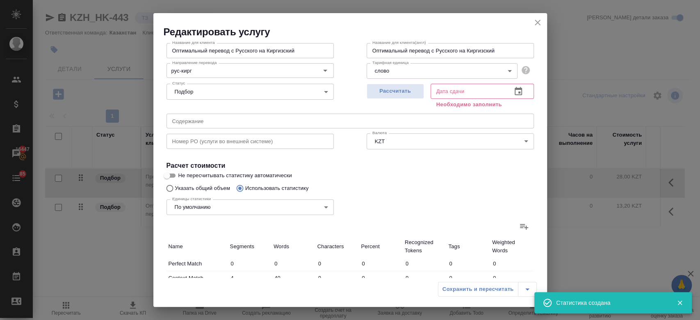
type input "27"
type input "181"
type input "1269"
type input "36"
type input "297"
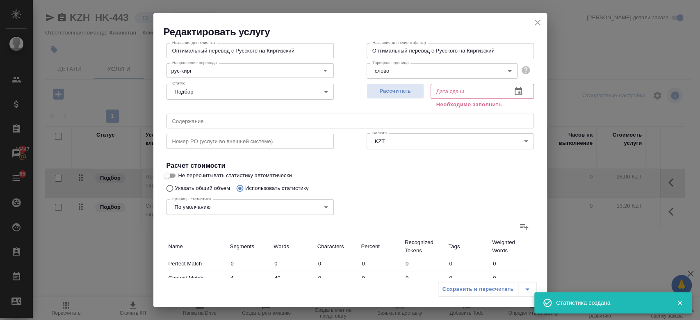
type input "2261"
type input "37"
type input "304"
type input "2298"
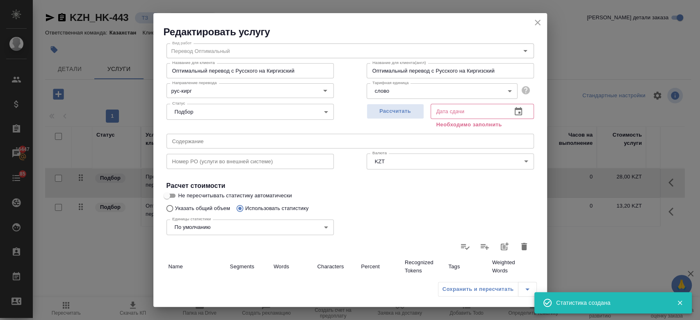
scroll to position [4, 0]
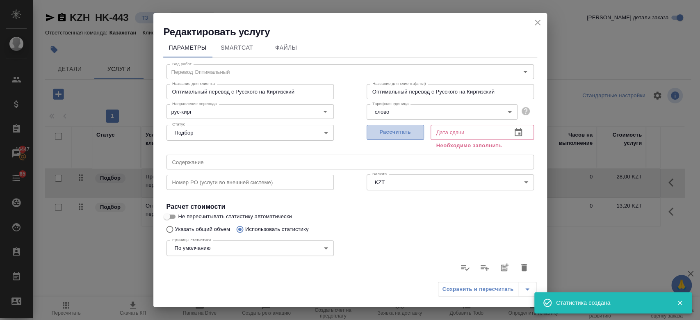
click at [392, 137] on button "Рассчитать" at bounding box center [395, 132] width 57 height 15
type input "05.09.2025 11:11"
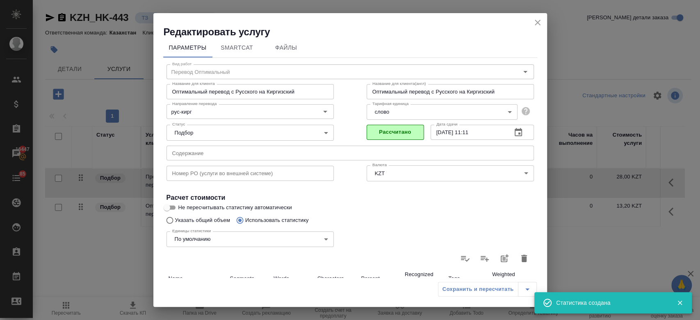
scroll to position [238, 0]
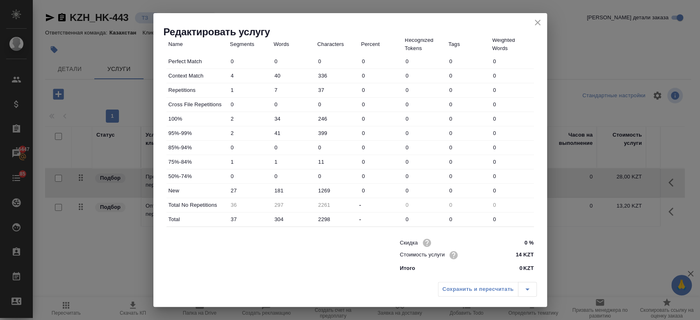
click at [437, 291] on div "Сохранить и пересчитать" at bounding box center [350, 292] width 394 height 29
click at [538, 28] on button "close" at bounding box center [538, 22] width 12 height 12
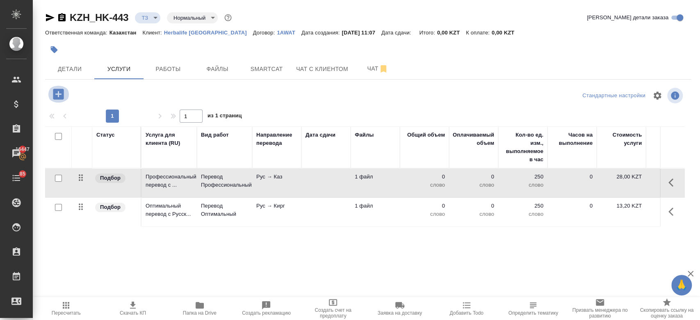
click at [57, 100] on icon "button" at bounding box center [58, 94] width 14 height 14
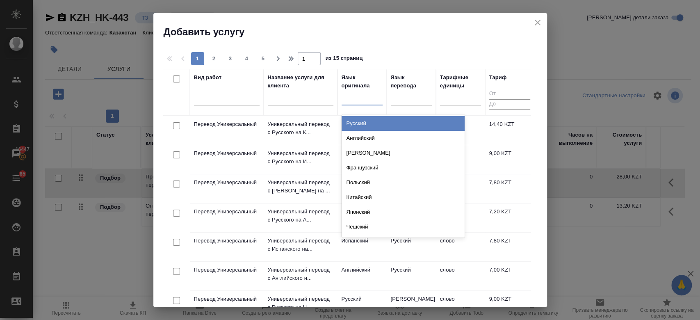
click at [371, 98] on div at bounding box center [362, 97] width 41 height 12
type input "рус"
click at [362, 124] on div "Русский" at bounding box center [403, 123] width 123 height 15
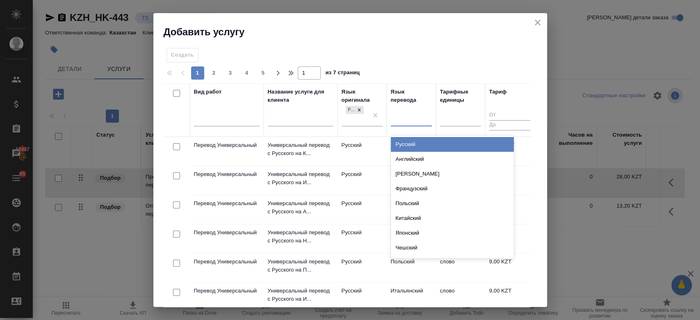
click at [410, 111] on div at bounding box center [411, 119] width 41 height 16
type input "узб"
click at [412, 143] on div "Узбекский" at bounding box center [452, 144] width 123 height 15
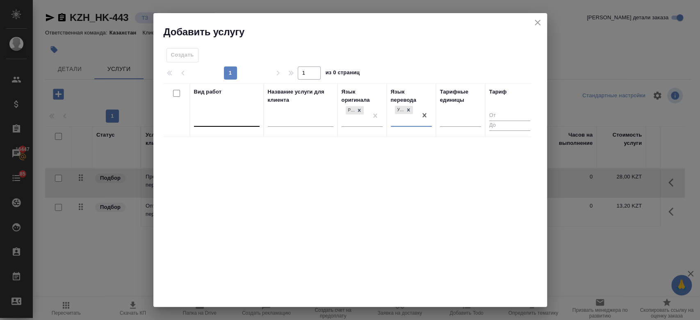
click at [234, 119] on div at bounding box center [227, 119] width 66 height 12
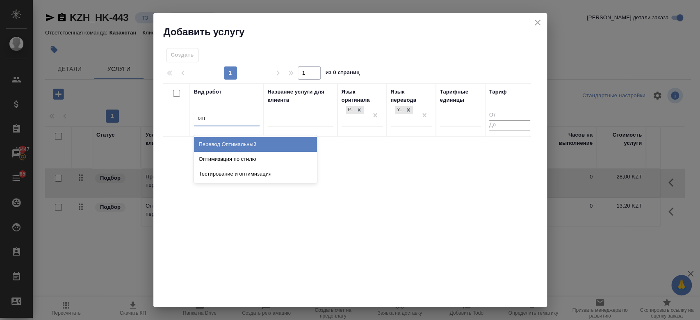
type input "опти"
click at [233, 148] on div "Перевод Оптимальный" at bounding box center [255, 144] width 123 height 15
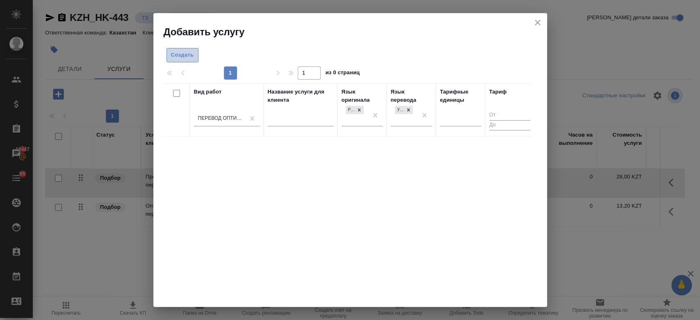
click at [194, 55] on button "Создать" at bounding box center [183, 55] width 32 height 14
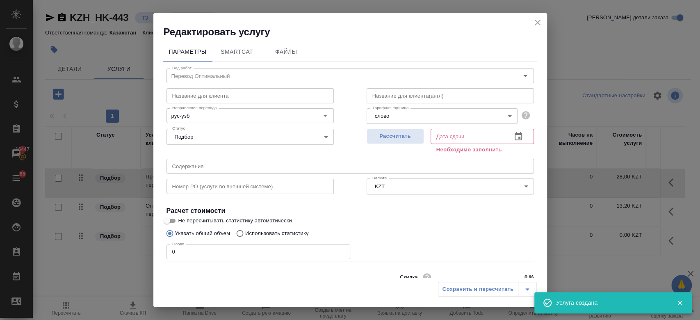
scroll to position [35, 0]
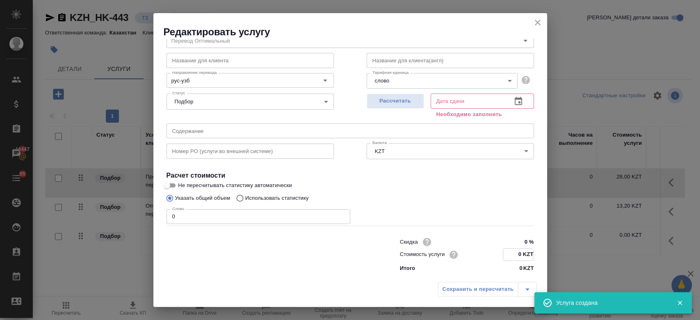
click at [519, 258] on input "0 KZT" at bounding box center [518, 255] width 30 height 12
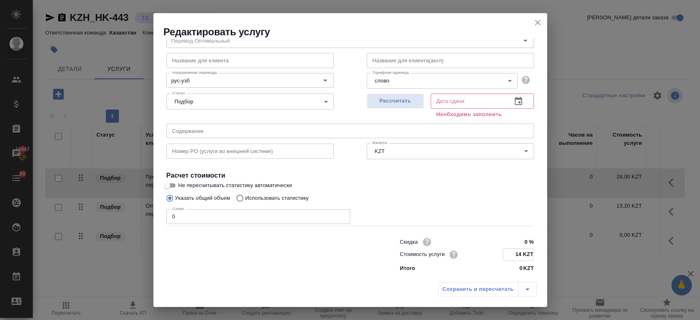
type input "14 KZT"
click at [256, 199] on p "Использовать статистику" at bounding box center [277, 198] width 64 height 8
click at [245, 199] on input "Использовать статистику" at bounding box center [238, 198] width 13 height 16
radio input "true"
radio input "false"
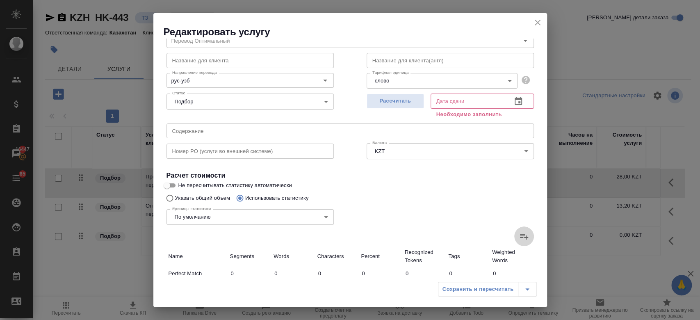
click at [519, 236] on icon at bounding box center [524, 236] width 10 height 10
click at [0, 0] on input "file" at bounding box center [0, 0] width 0 height 0
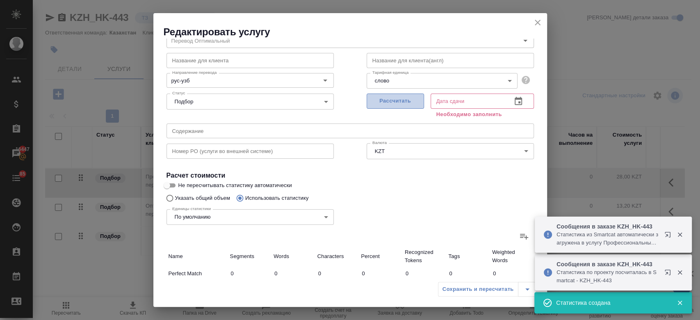
click at [395, 99] on span "Рассчитать" at bounding box center [395, 100] width 48 height 9
type input "4"
type input "40"
type input "336"
type input "1"
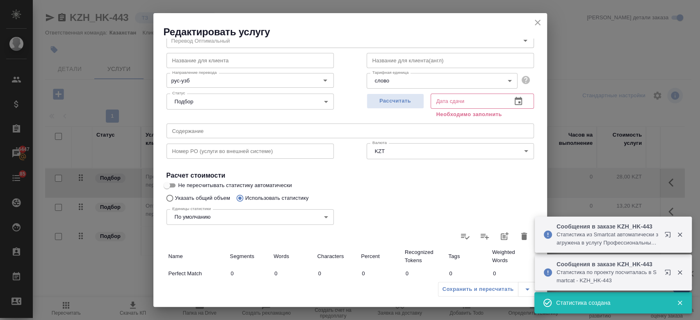
type input "7"
type input "37"
type input "2"
type input "34"
type input "246"
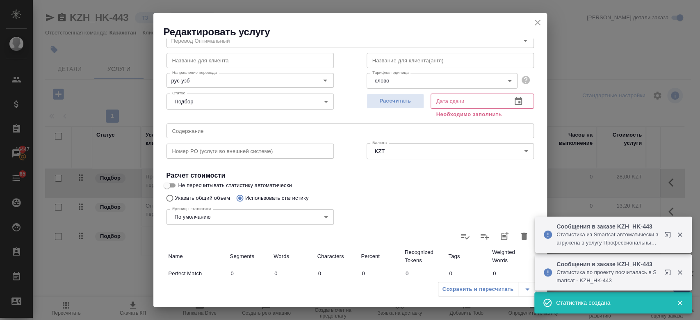
type input "2"
type input "41"
type input "399"
type input "1"
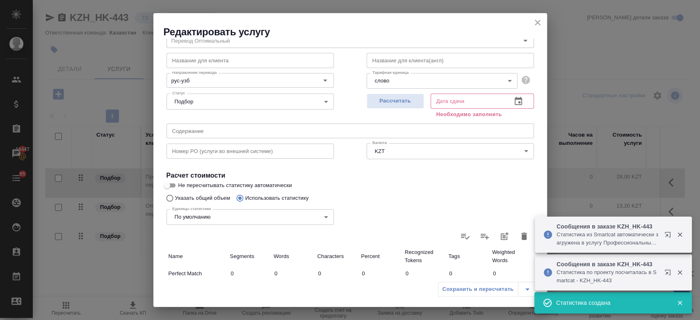
type input "11"
type input "27"
type input "181"
type input "1269"
type input "36"
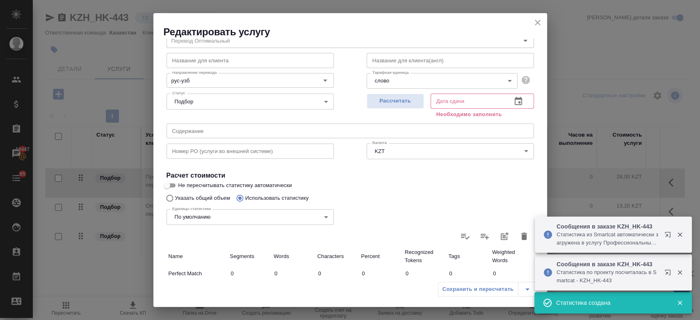
type input "297"
type input "2261"
type input "37"
type input "304"
type input "2298"
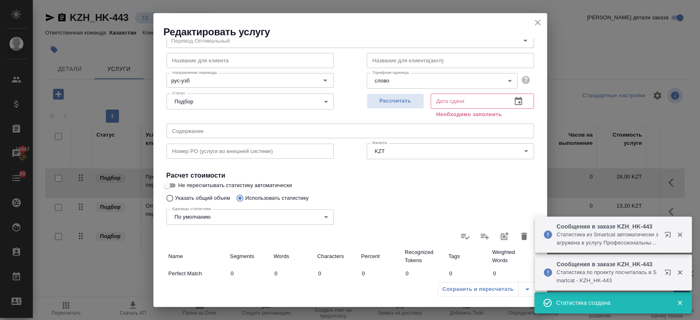
type input "05.09.2025 11:11"
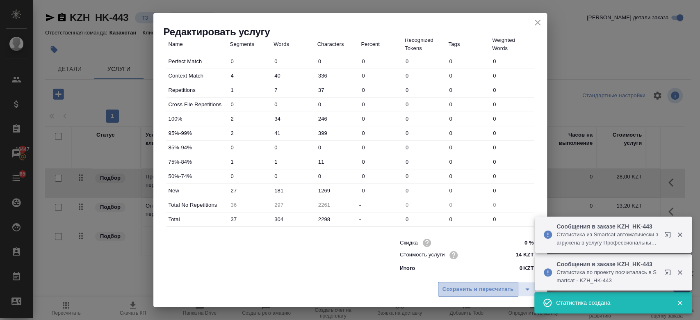
click at [467, 285] on span "Сохранить и пересчитать" at bounding box center [478, 289] width 71 height 9
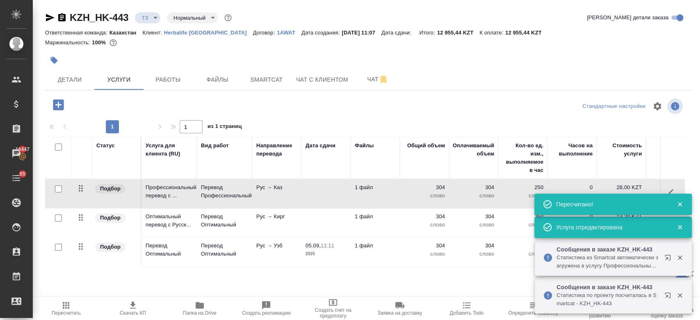
scroll to position [0, 134]
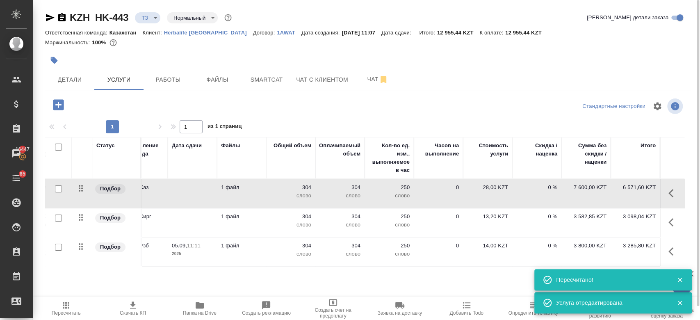
click at [416, 48] on div at bounding box center [368, 49] width 646 height 2
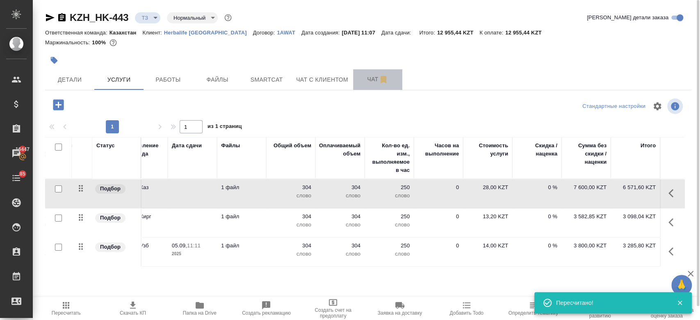
click at [373, 79] on span "Чат" at bounding box center [377, 79] width 39 height 10
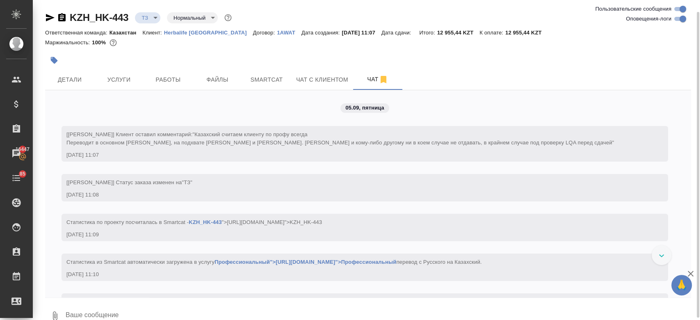
scroll to position [14, 0]
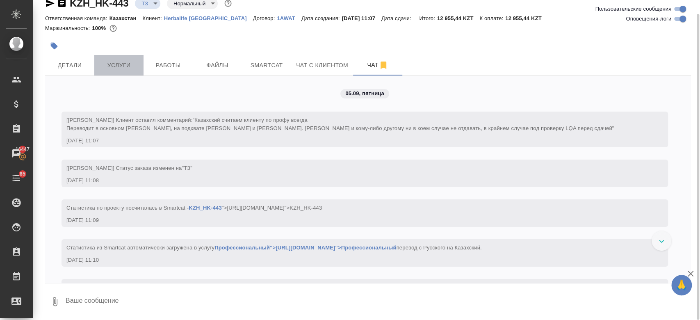
click at [110, 62] on span "Услуги" at bounding box center [118, 65] width 39 height 10
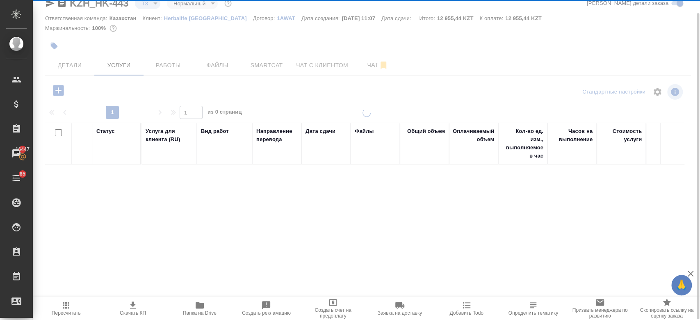
scroll to position [14, 0]
click at [159, 41] on div "KZH_HK-443 ТЗ tz Нормальный normal Кратко детали заказа Ответственная команда: …" at bounding box center [368, 153] width 655 height 334
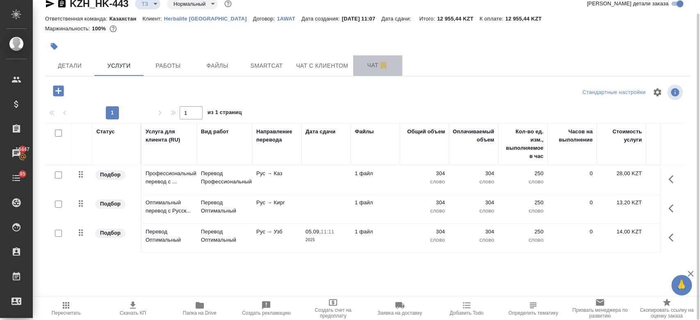
click at [364, 67] on span "Чат" at bounding box center [377, 65] width 39 height 10
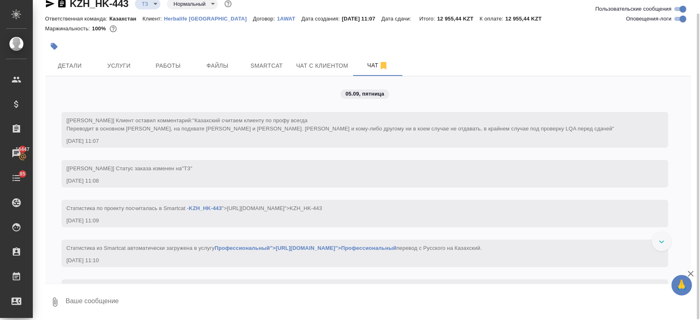
click at [294, 45] on div at bounding box center [260, 46] width 431 height 18
click at [200, 29] on div "Маржинальность: 100%" at bounding box center [368, 28] width 646 height 11
click at [270, 41] on div at bounding box center [260, 46] width 431 height 18
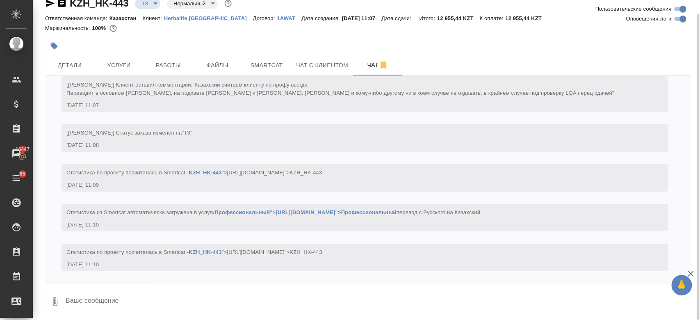
click at [234, 39] on div at bounding box center [260, 46] width 431 height 18
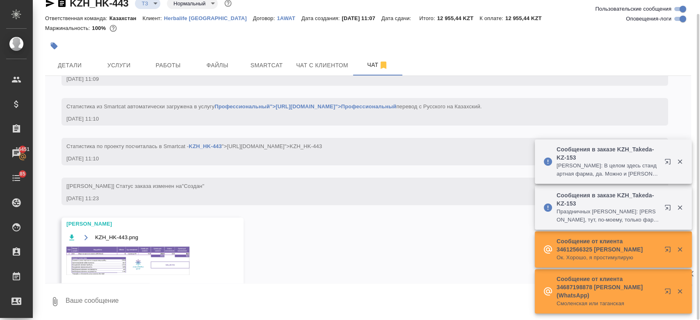
scroll to position [170, 0]
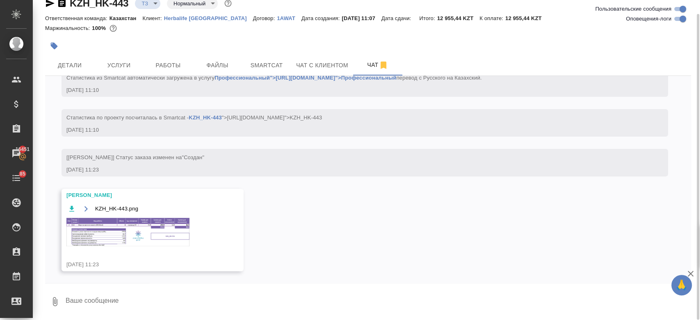
click at [126, 225] on img at bounding box center [127, 232] width 123 height 28
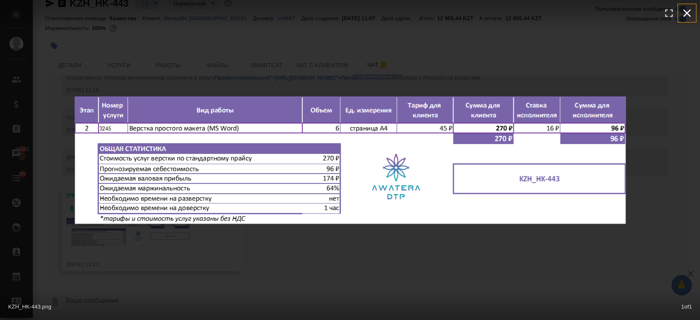
click at [686, 19] on icon "button" at bounding box center [687, 13] width 13 height 13
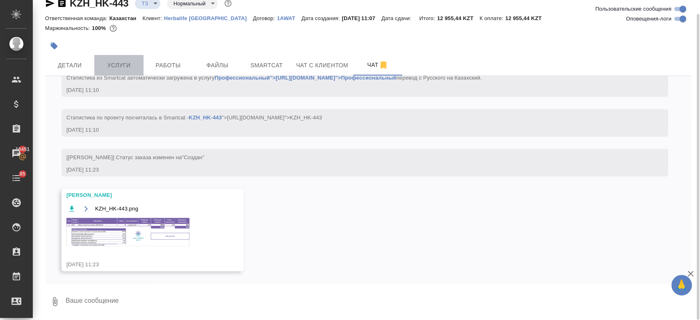
click at [113, 67] on span "Услуги" at bounding box center [118, 65] width 39 height 10
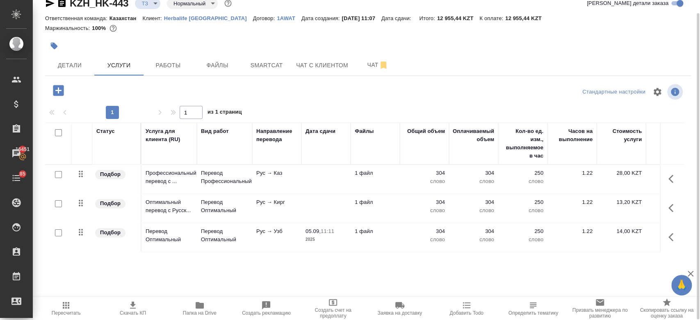
scroll to position [14, 0]
click at [60, 91] on icon "button" at bounding box center [58, 91] width 14 height 14
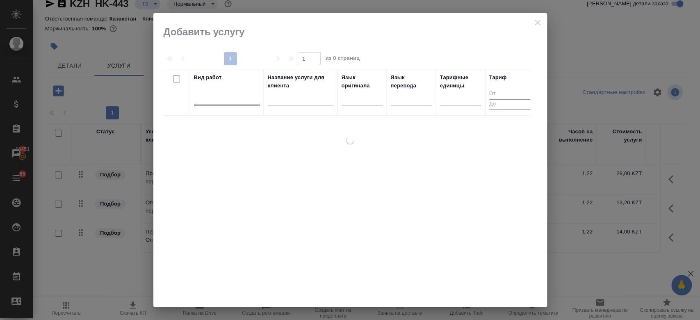
click at [241, 100] on div at bounding box center [227, 97] width 66 height 12
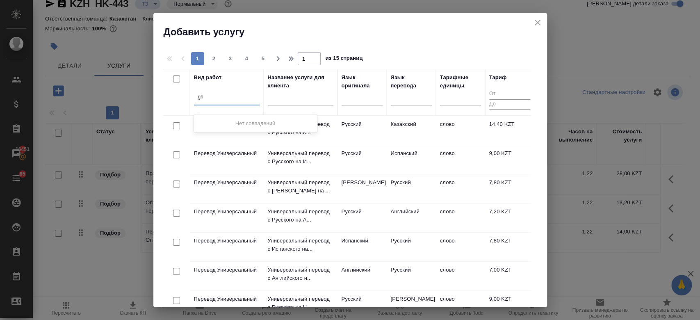
type input "g"
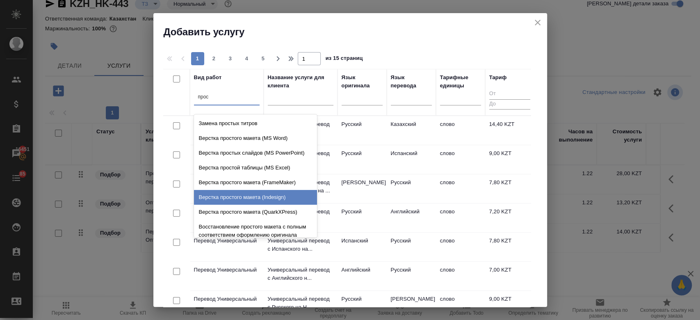
type input "прост"
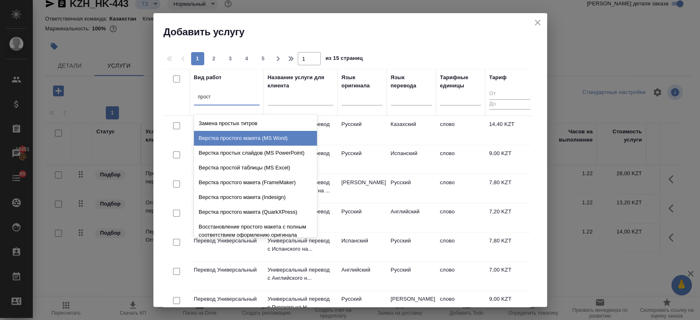
click at [260, 139] on div "Верстка простого макета (MS Word)" at bounding box center [255, 138] width 123 height 15
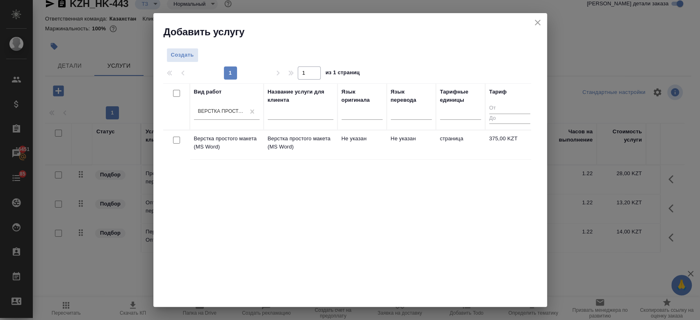
click at [246, 153] on td "Верстка простого макета (MS Word)" at bounding box center [227, 144] width 74 height 29
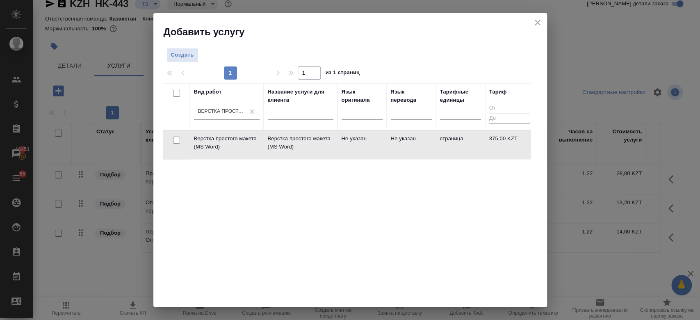
click at [246, 153] on td "Верстка простого макета (MS Word)" at bounding box center [227, 144] width 74 height 29
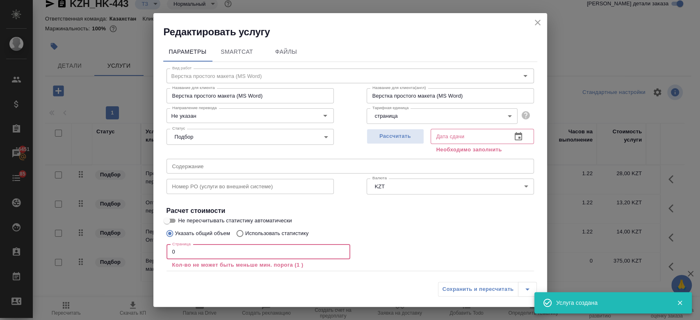
click at [233, 254] on input "0" at bounding box center [259, 252] width 184 height 15
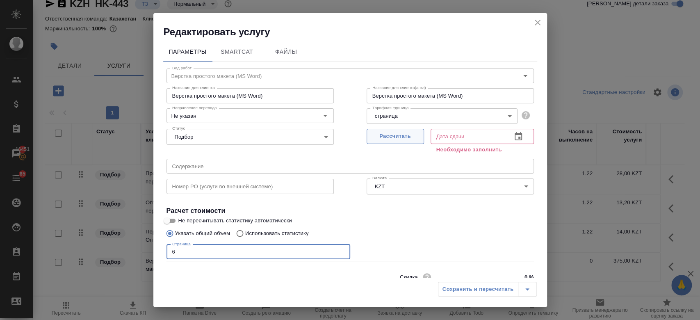
type input "6"
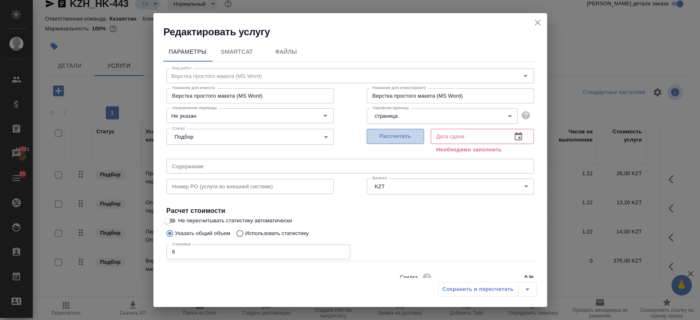
click at [403, 132] on span "Рассчитать" at bounding box center [395, 136] width 48 height 9
type input "05.09.2025 11:49"
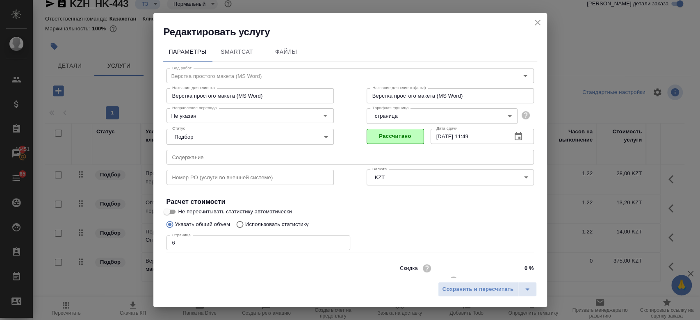
scroll to position [26, 0]
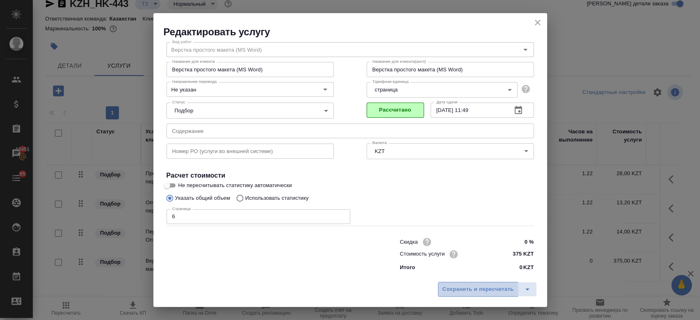
click at [445, 295] on button "Сохранить и пересчитать" at bounding box center [478, 289] width 80 height 15
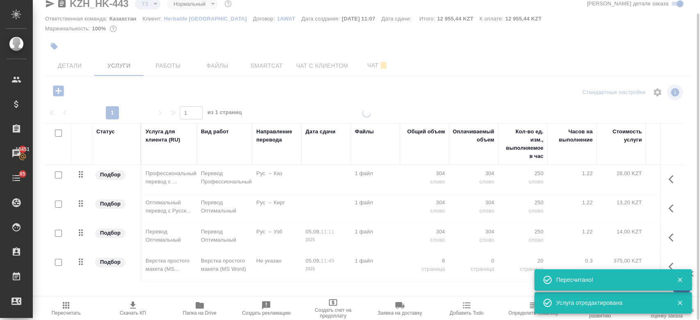
type input "new"
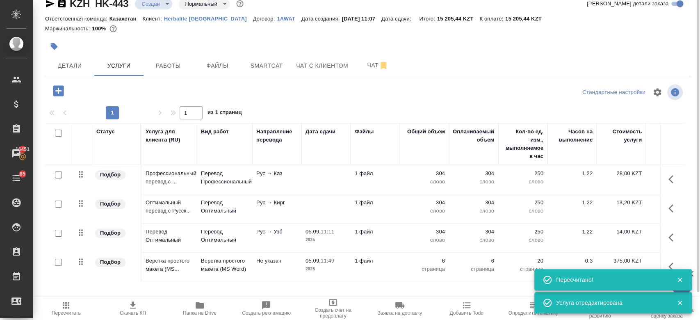
scroll to position [0, 0]
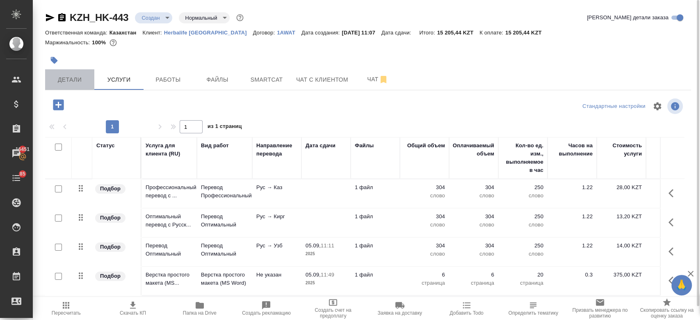
click at [74, 84] on span "Детали" at bounding box center [69, 80] width 39 height 10
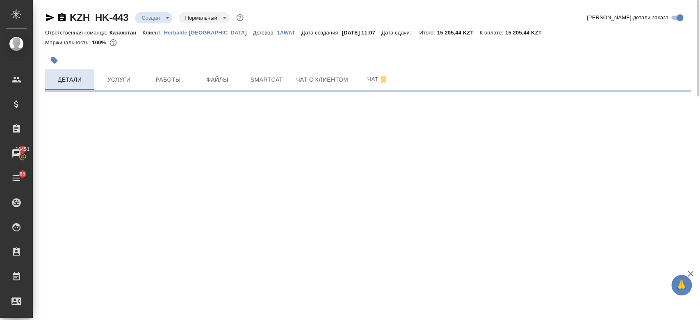
select select "RU"
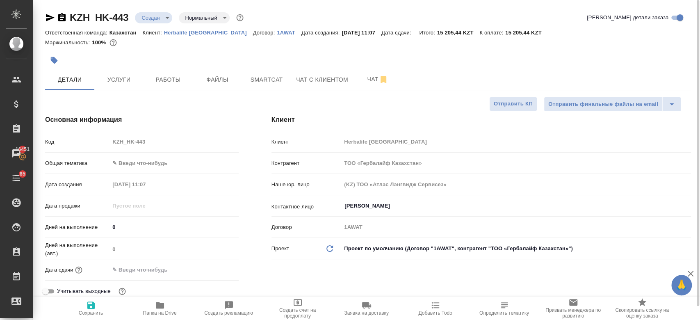
type textarea "x"
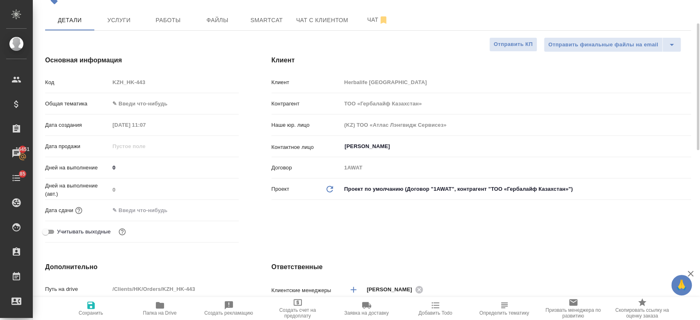
scroll to position [60, 0]
click at [151, 206] on input "text" at bounding box center [146, 210] width 72 height 12
click at [368, 11] on button "Чат" at bounding box center [377, 19] width 49 height 21
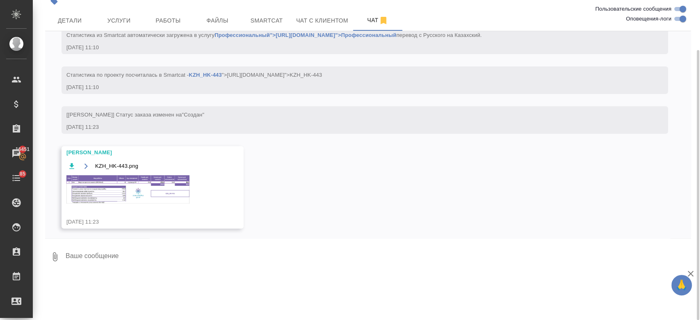
scroll to position [170, 0]
click at [162, 193] on img at bounding box center [127, 187] width 123 height 28
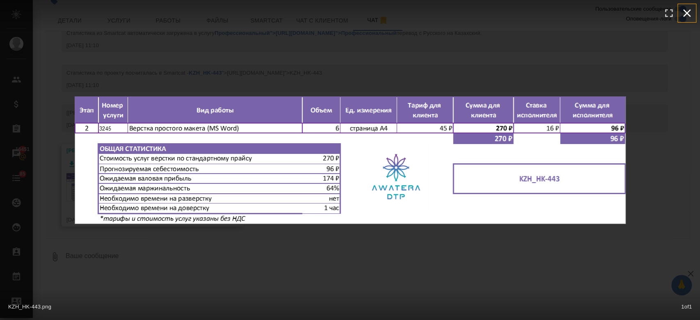
click at [688, 19] on icon "button" at bounding box center [687, 13] width 13 height 13
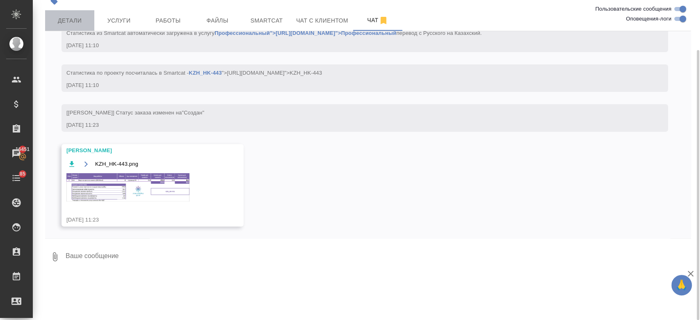
click at [55, 20] on span "Детали" at bounding box center [69, 21] width 39 height 10
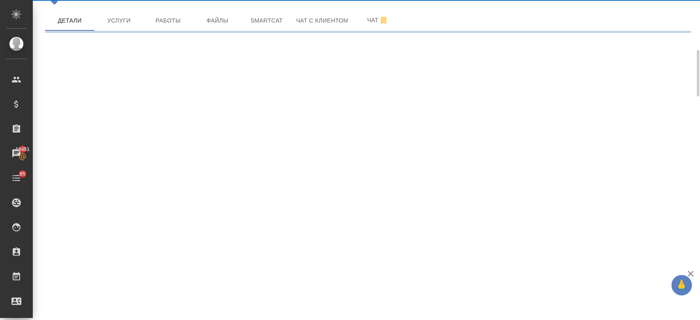
select select "RU"
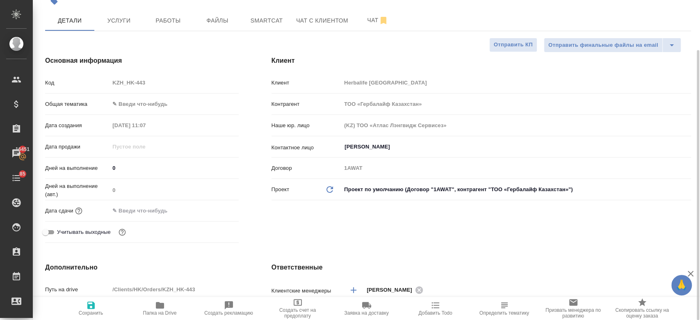
type textarea "x"
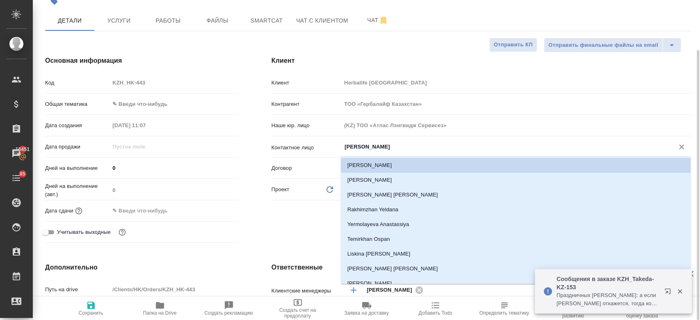
click at [368, 151] on input "Кенжибаева Гаухар" at bounding box center [503, 147] width 318 height 10
type textarea "x"
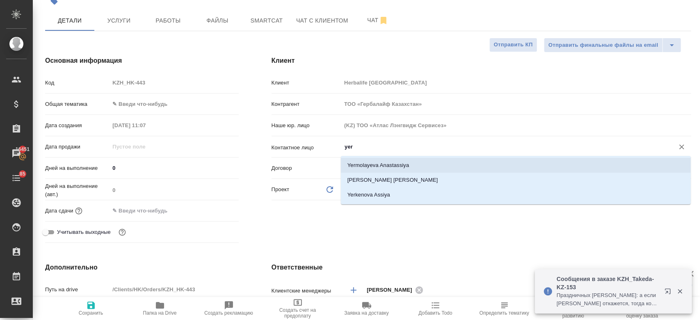
click at [380, 169] on li "Yermolayeva Anastassiya" at bounding box center [516, 165] width 350 height 15
type input "Yermolayeva Anastassiya"
type textarea "x"
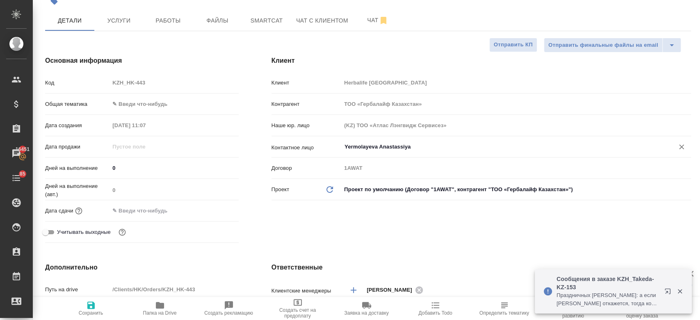
type input "Yermolayeva Anastassiya"
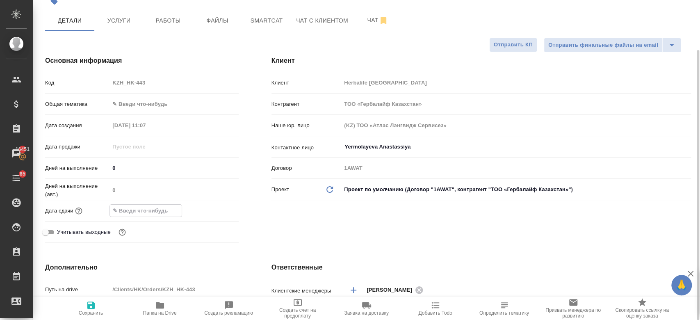
click at [170, 215] on input "text" at bounding box center [146, 211] width 72 height 12
click at [211, 208] on icon "button" at bounding box center [214, 210] width 7 height 8
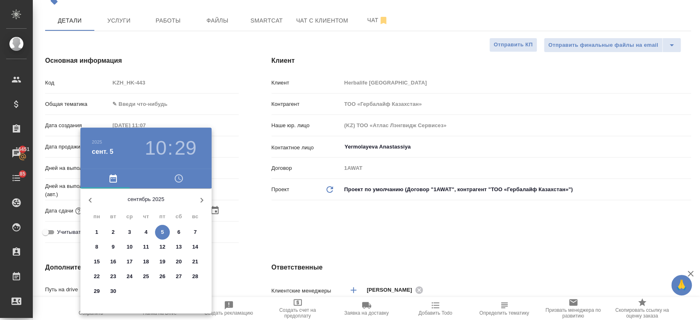
click at [95, 247] on p "8" at bounding box center [96, 247] width 3 height 8
type input "08.09.2025 10:29"
type textarea "x"
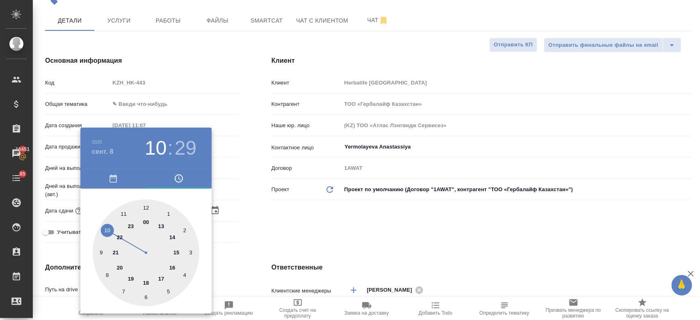
click at [120, 215] on div at bounding box center [146, 252] width 107 height 107
type input "08.09.2025 11:29"
type textarea "x"
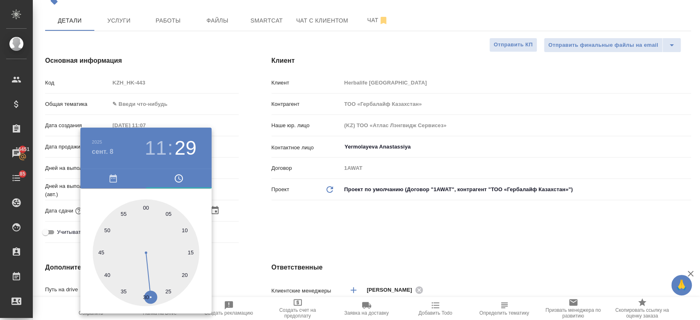
click at [146, 208] on div at bounding box center [146, 252] width 107 height 107
type input "08.09.2025 11:00"
type textarea "x"
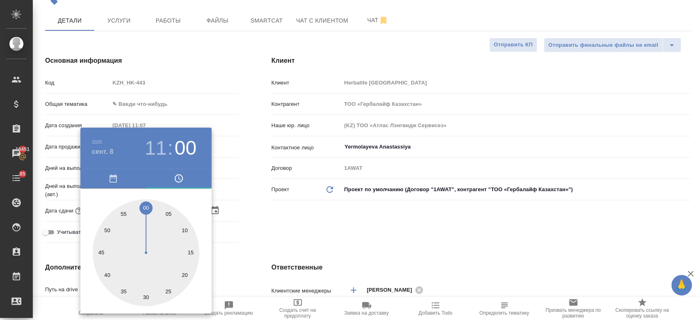
click at [295, 220] on div at bounding box center [350, 160] width 700 height 320
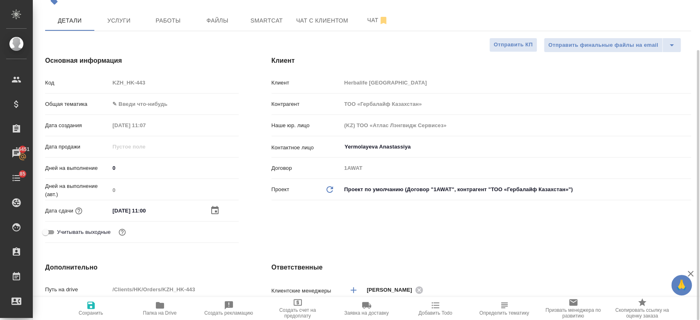
click at [101, 308] on span "Сохранить" at bounding box center [91, 308] width 59 height 16
type textarea "x"
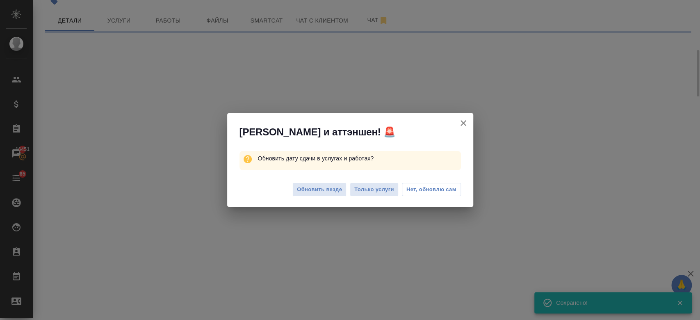
select select "RU"
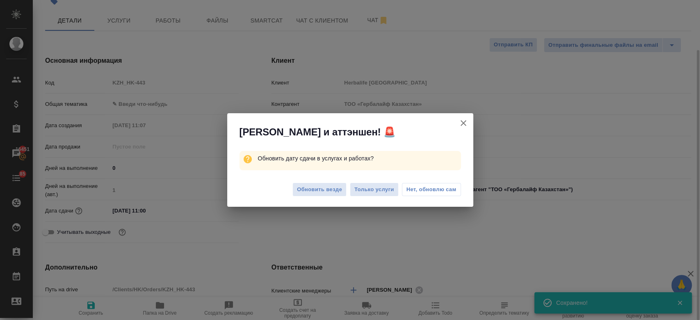
type textarea "x"
click at [364, 195] on button "Только услуги" at bounding box center [374, 190] width 49 height 14
type textarea "x"
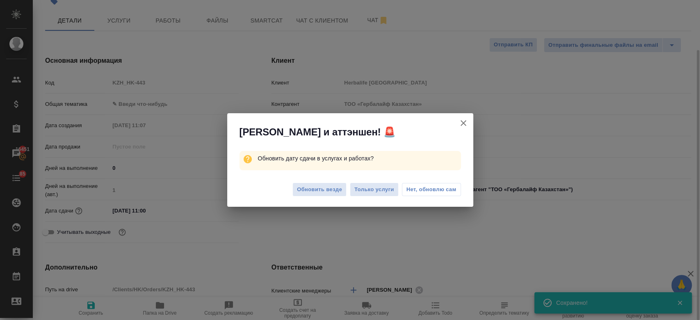
type textarea "x"
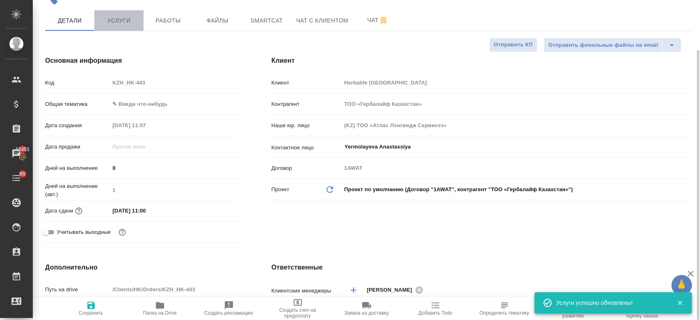
click at [108, 25] on span "Услуги" at bounding box center [118, 21] width 39 height 10
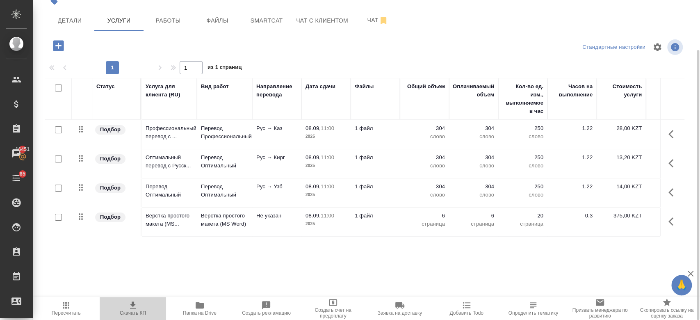
click at [139, 304] on span "Скачать КП" at bounding box center [133, 308] width 57 height 16
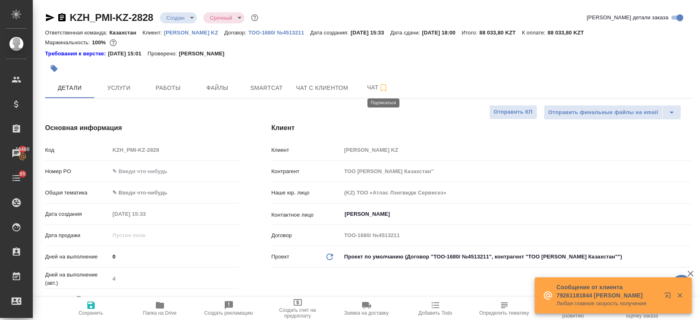
select select "RU"
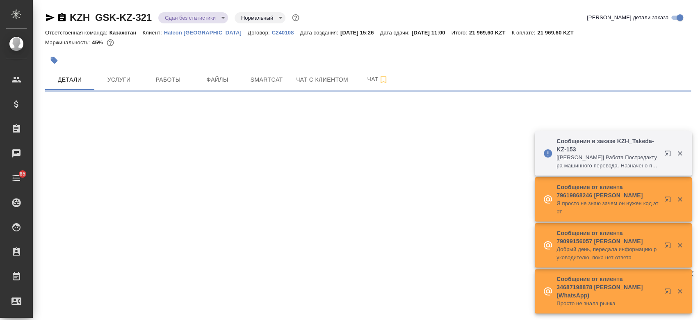
select select "RU"
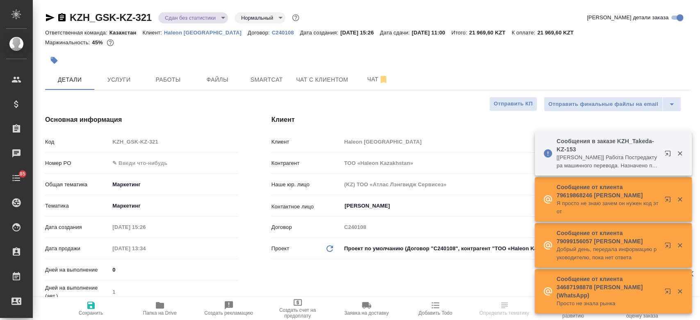
type textarea "x"
click at [166, 309] on span "Папка на Drive" at bounding box center [159, 308] width 59 height 16
type textarea "x"
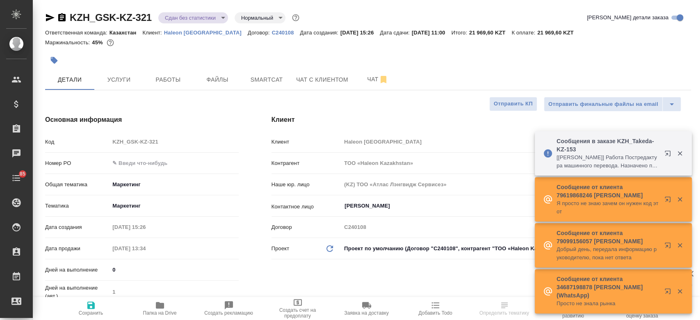
type textarea "x"
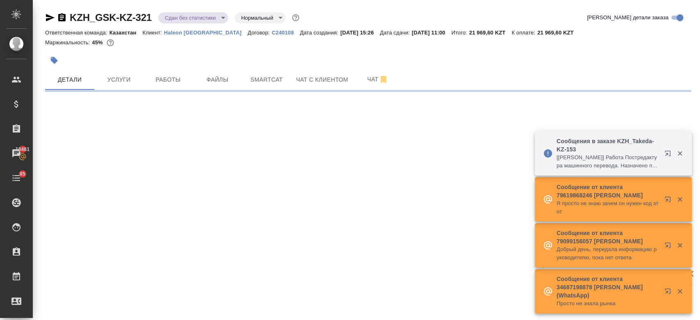
select select "RU"
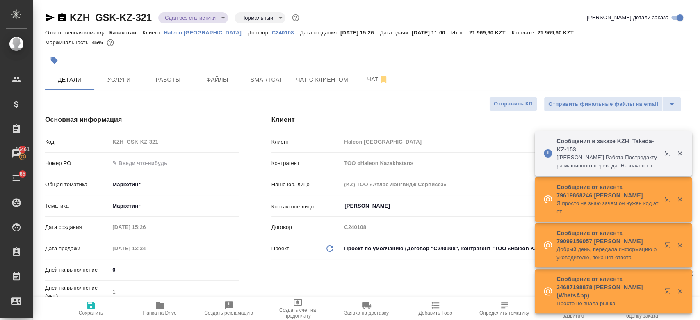
type textarea "x"
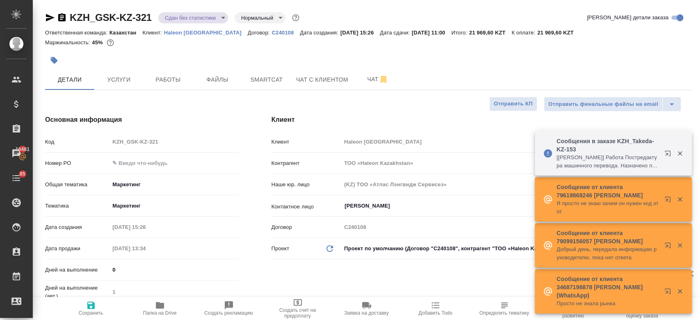
type textarea "x"
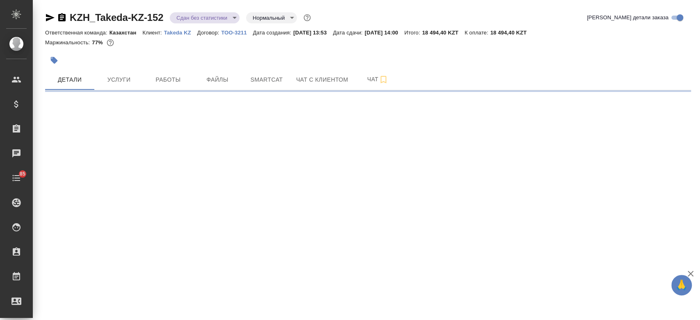
select select "RU"
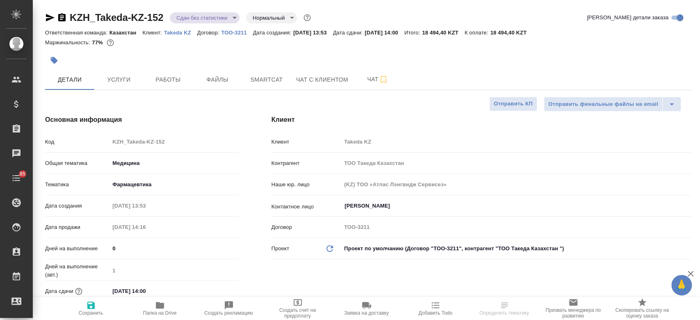
type textarea "x"
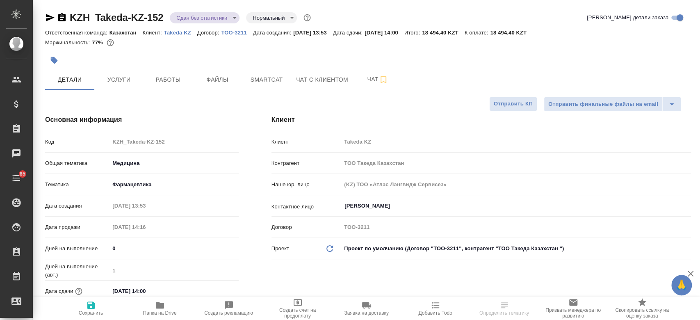
type textarea "x"
click at [152, 311] on span "Папка на Drive" at bounding box center [160, 313] width 34 height 6
type textarea "x"
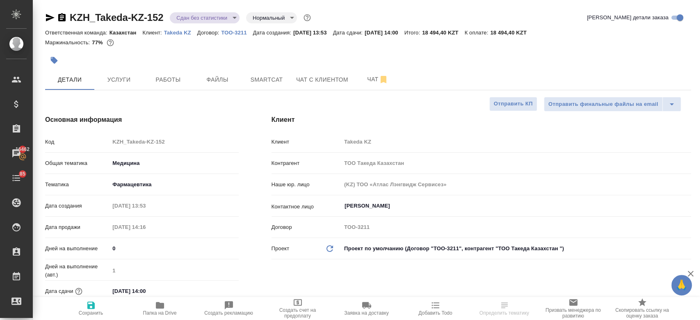
select select "RU"
type textarea "x"
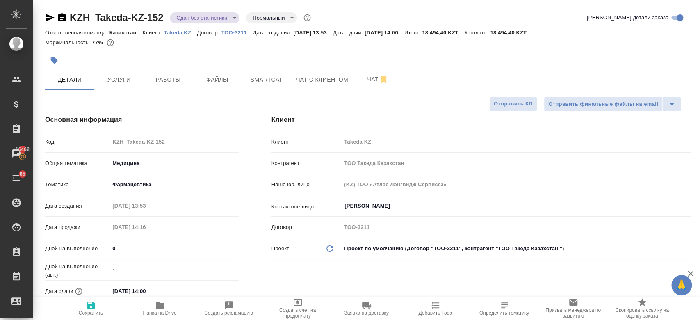
type textarea "x"
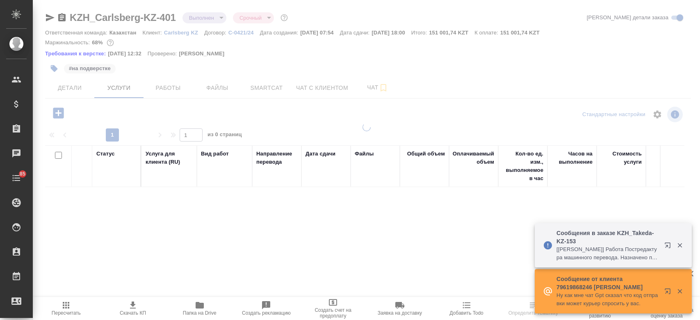
click at [175, 30] on p "Carlsberg KZ" at bounding box center [184, 33] width 40 height 6
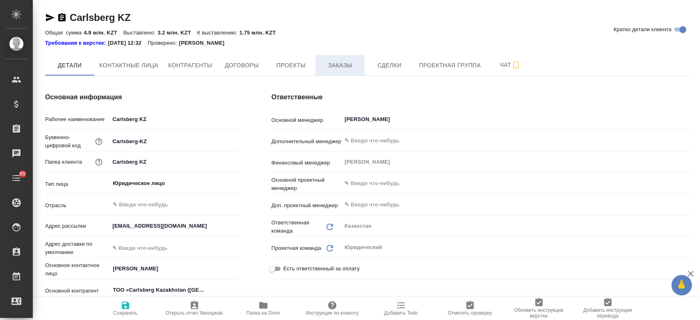
type textarea "x"
click at [343, 70] on span "Заказы" at bounding box center [339, 65] width 39 height 10
type textarea "x"
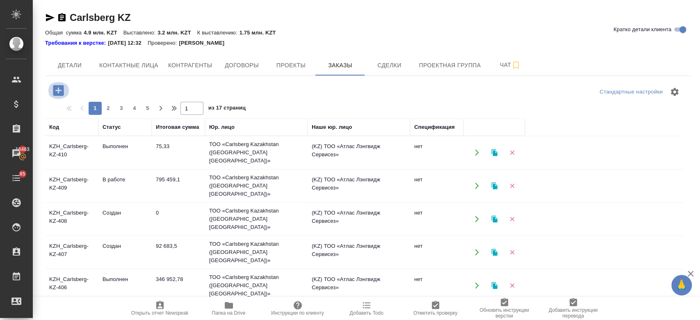
click at [62, 90] on icon "button" at bounding box center [58, 90] width 11 height 11
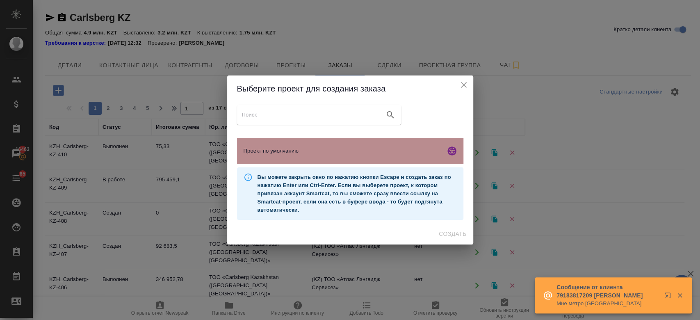
click at [300, 146] on div "Проект по умолчанию" at bounding box center [350, 151] width 226 height 26
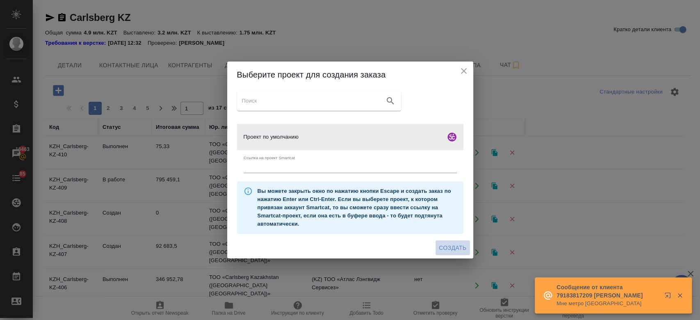
click at [446, 251] on span "Создать" at bounding box center [452, 248] width 27 height 10
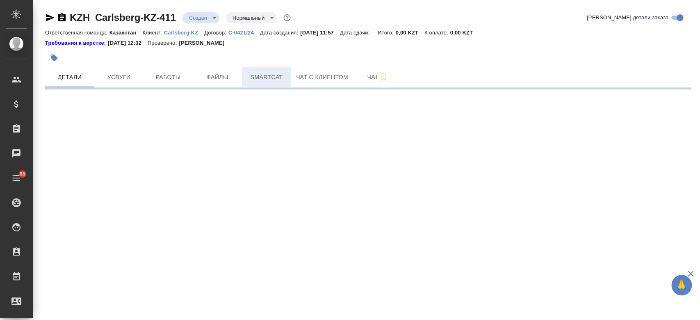
select select "RU"
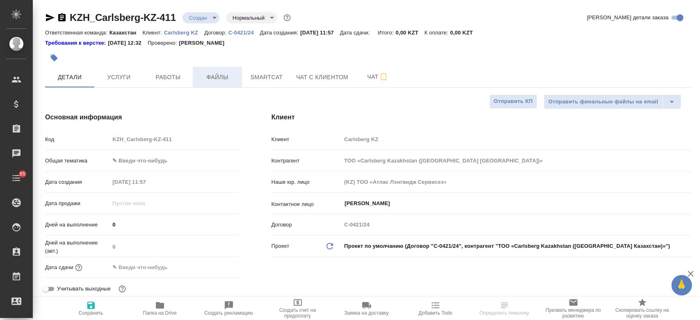
type textarea "x"
click at [218, 74] on span "Файлы" at bounding box center [217, 77] width 39 height 10
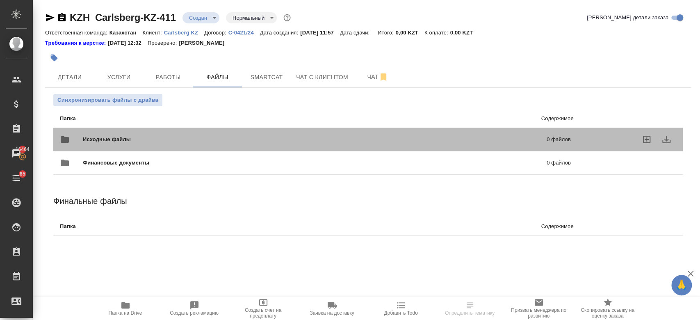
click at [127, 133] on div "Исходные файлы 0 файлов" at bounding box center [315, 140] width 511 height 20
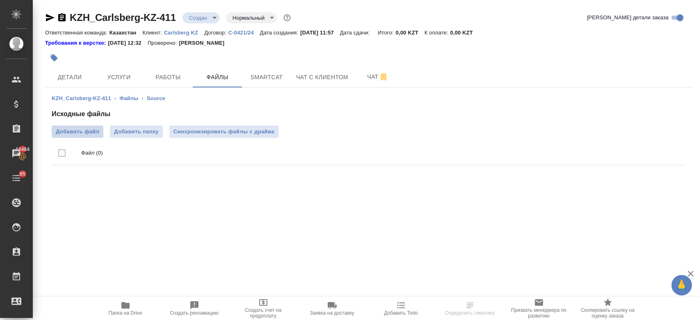
click at [87, 126] on label "Добавить файл" at bounding box center [78, 132] width 52 height 12
click at [0, 0] on input "Добавить файл" at bounding box center [0, 0] width 0 height 0
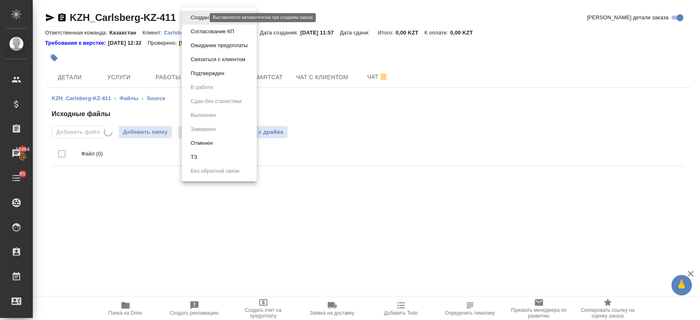
click at [188, 15] on body "🙏 .cls-1 fill:#fff; AWATERA Kosherbayeva Nazerke Клиенты Спецификации Заказы 16…" at bounding box center [350, 160] width 700 height 320
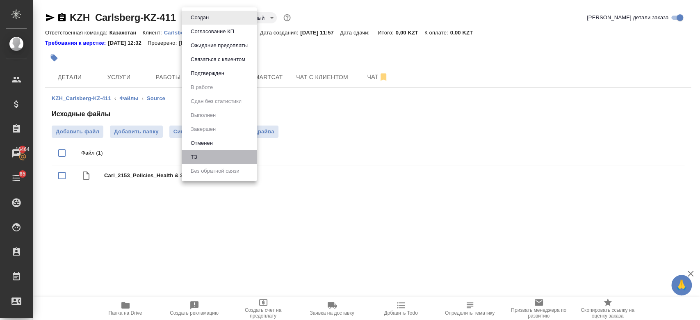
click at [211, 154] on li "ТЗ" at bounding box center [219, 157] width 75 height 14
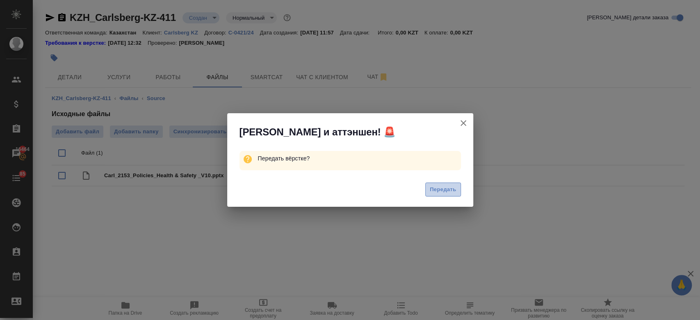
click at [439, 185] on span "Передать" at bounding box center [443, 189] width 27 height 9
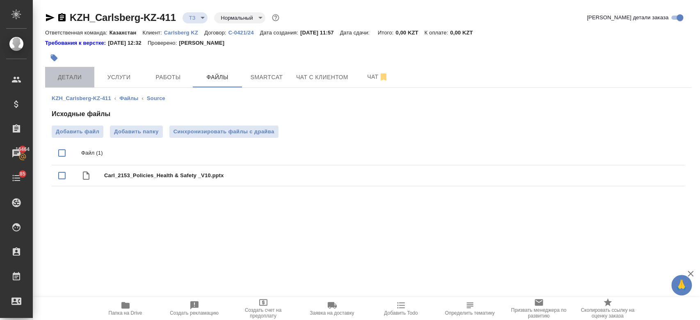
click at [73, 82] on button "Детали" at bounding box center [69, 77] width 49 height 21
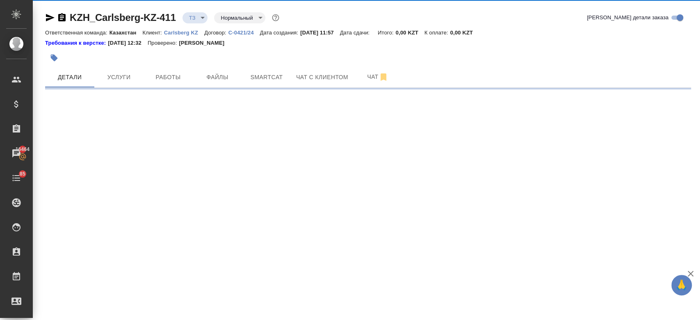
select select "RU"
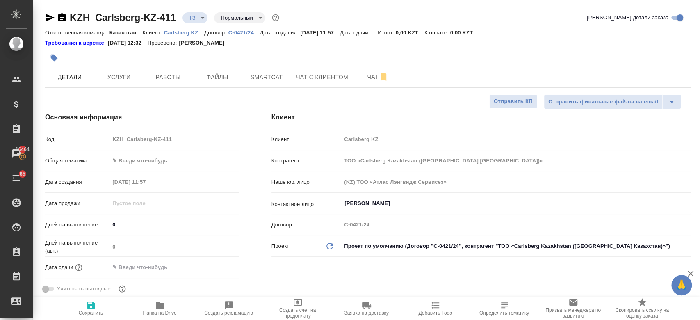
type textarea "x"
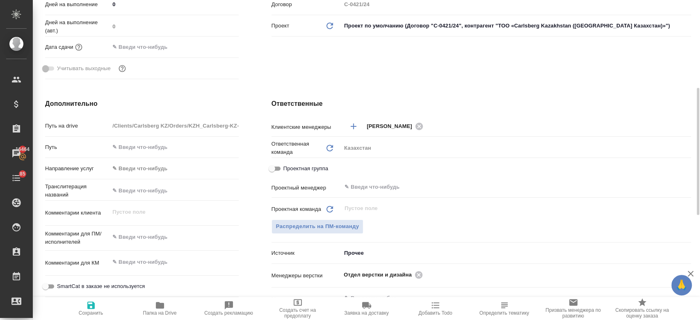
scroll to position [224, 0]
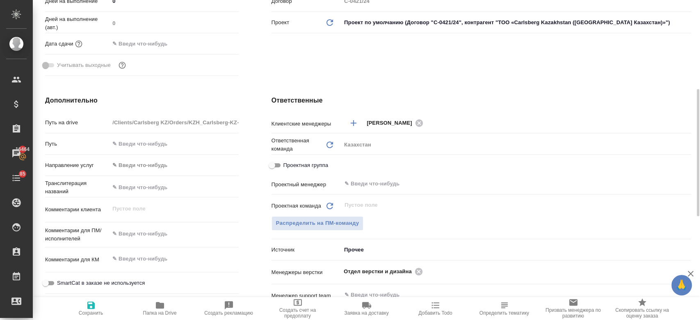
type textarea "x"
click at [143, 231] on textarea at bounding box center [174, 234] width 128 height 14
paste textarea "перевод на казахский и русский языки."
type textarea "перевод на казахский и русский языки."
type textarea "x"
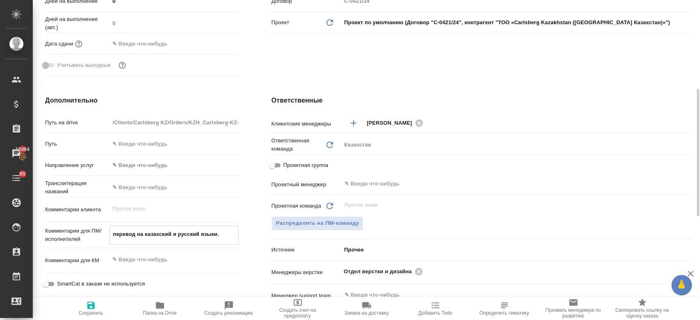
type textarea "x"
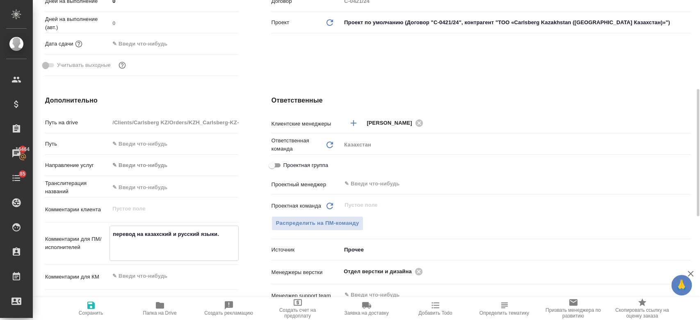
type textarea "перевод на казахский и русский языки."
type textarea "x"
click at [83, 300] on button "Сохранить" at bounding box center [91, 308] width 69 height 23
type textarea "x"
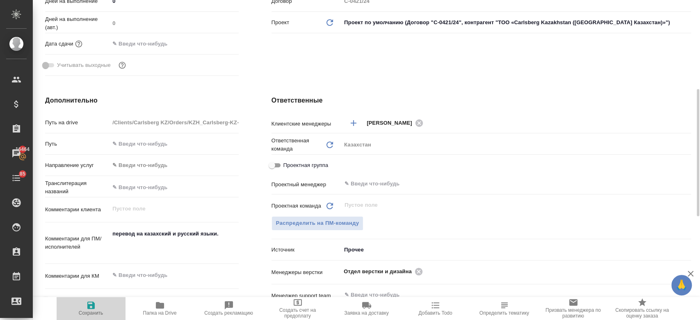
type textarea "x"
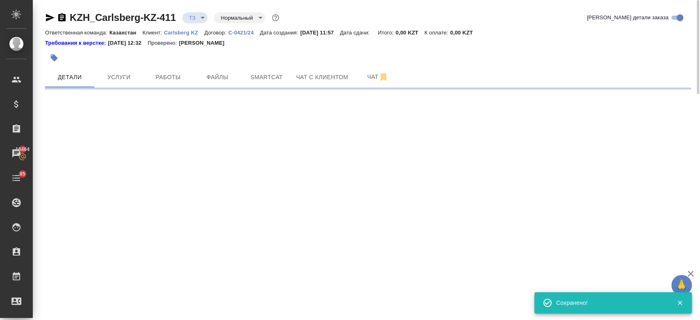
select select "RU"
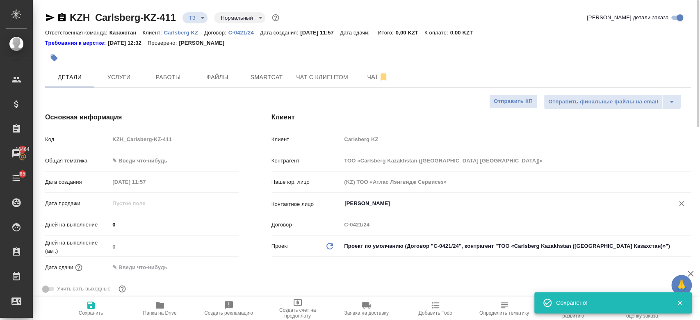
type textarea "x"
click at [366, 206] on input "Berniyaz Nurlybek" at bounding box center [503, 204] width 318 height 10
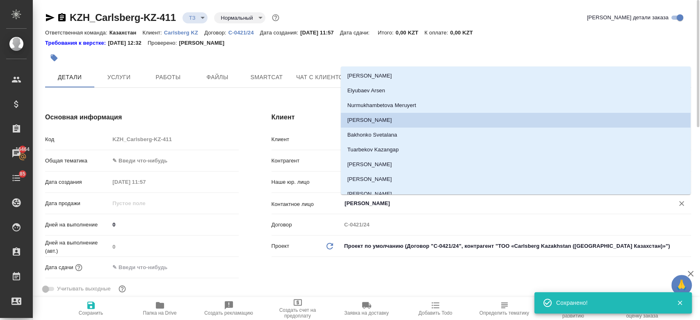
type textarea "x"
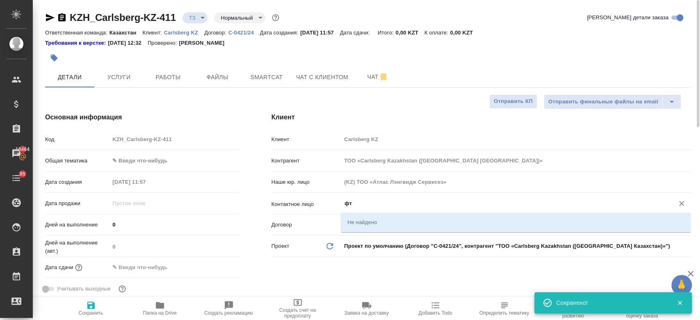
type input "ф"
type textarea "x"
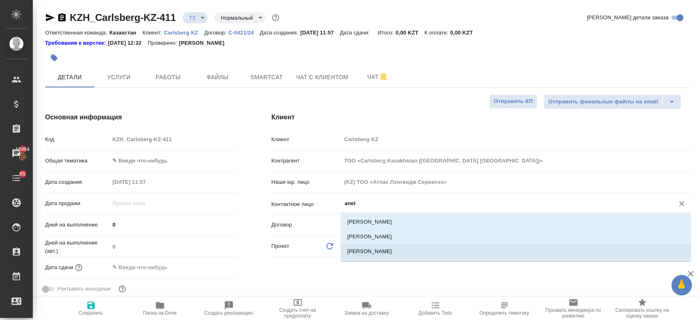
click at [375, 251] on li "[PERSON_NAME]" at bounding box center [516, 251] width 350 height 15
type input "[PERSON_NAME]"
type textarea "x"
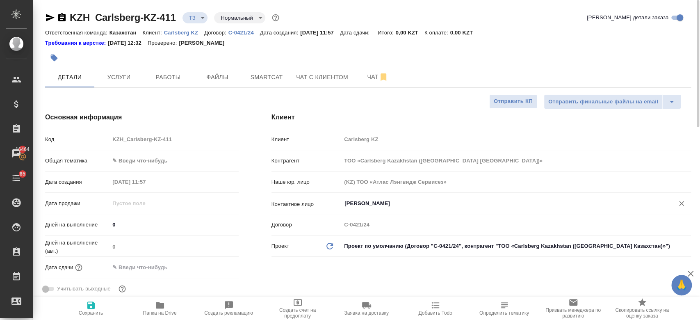
type input "[PERSON_NAME]"
click at [91, 309] on icon "button" at bounding box center [91, 305] width 10 height 10
type textarea "x"
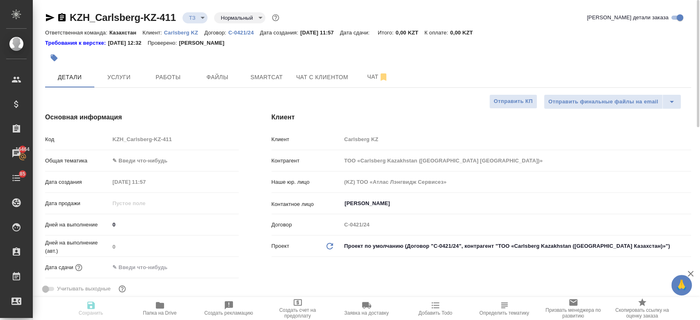
type textarea "x"
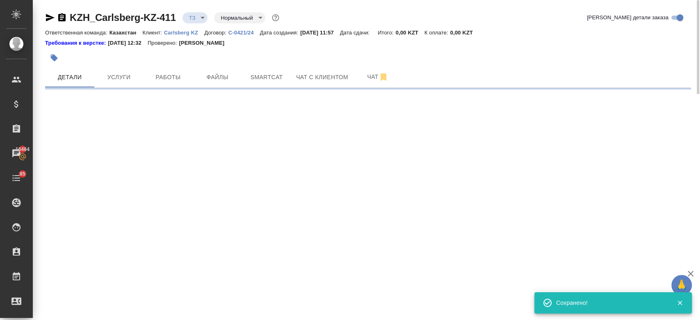
select select "RU"
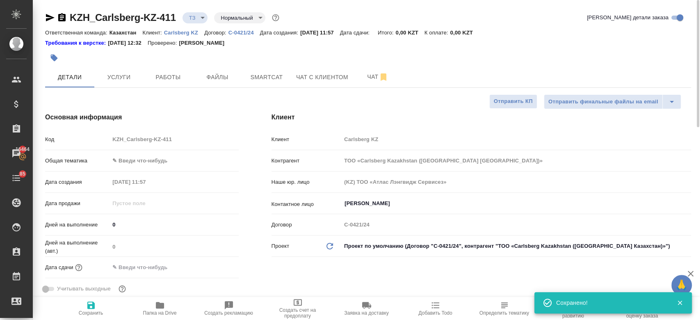
type textarea "x"
click at [210, 56] on div at bounding box center [260, 58] width 431 height 18
type textarea "x"
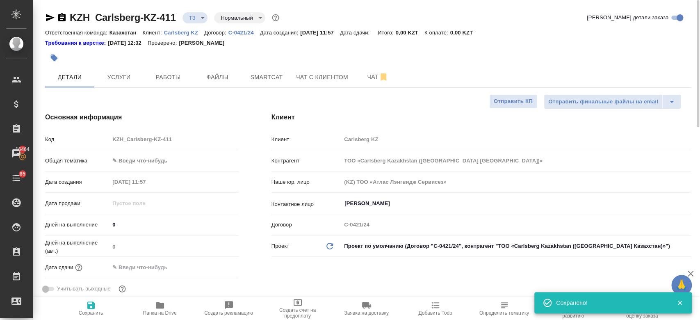
type textarea "x"
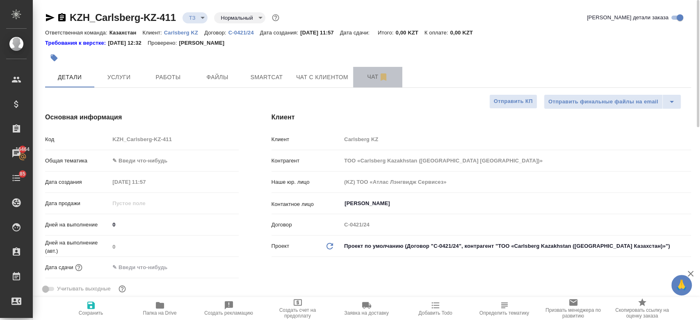
click at [360, 76] on span "Чат" at bounding box center [377, 77] width 39 height 10
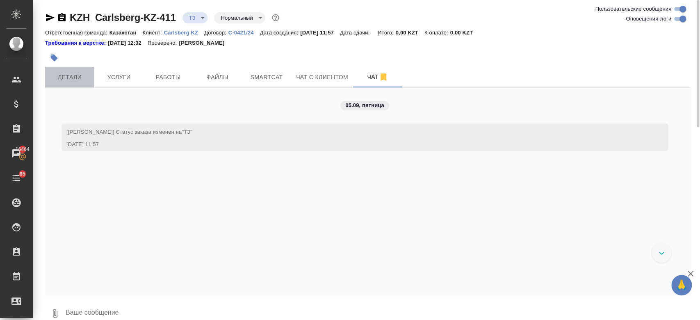
click at [74, 77] on span "Детали" at bounding box center [69, 77] width 39 height 10
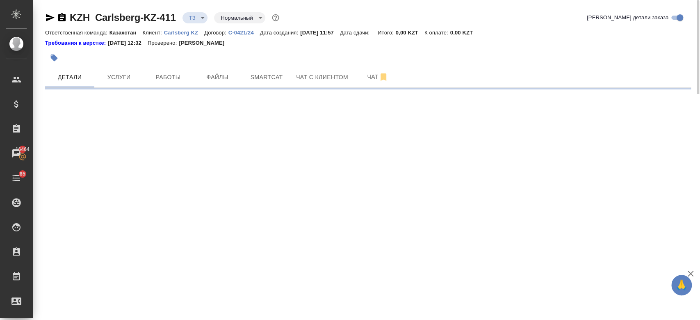
select select "RU"
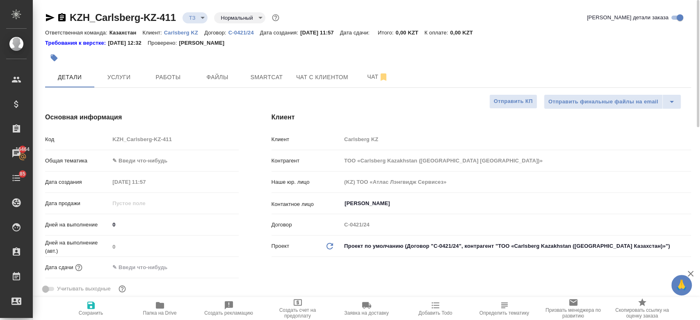
type textarea "x"
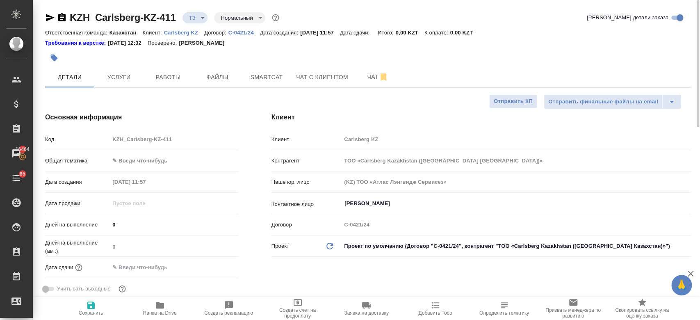
type textarea "x"
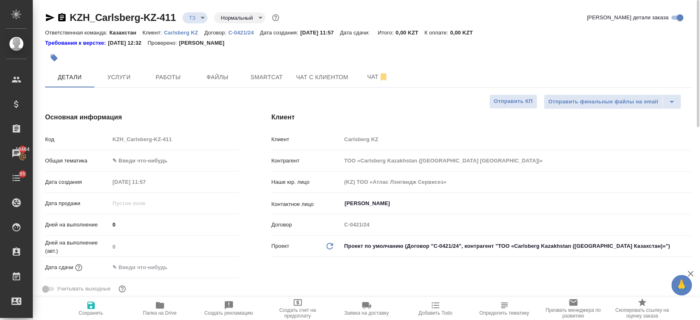
type textarea "x"
click at [122, 78] on span "Услуги" at bounding box center [118, 77] width 39 height 10
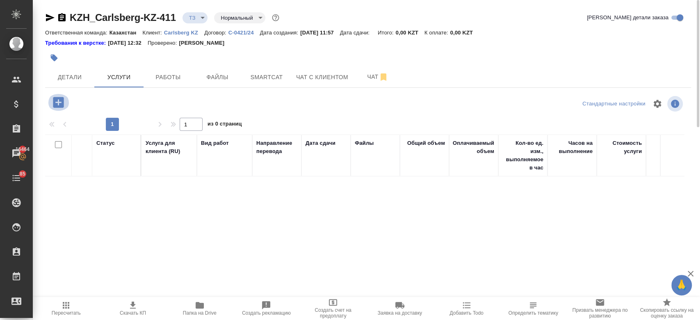
click at [60, 103] on icon "button" at bounding box center [58, 102] width 14 height 14
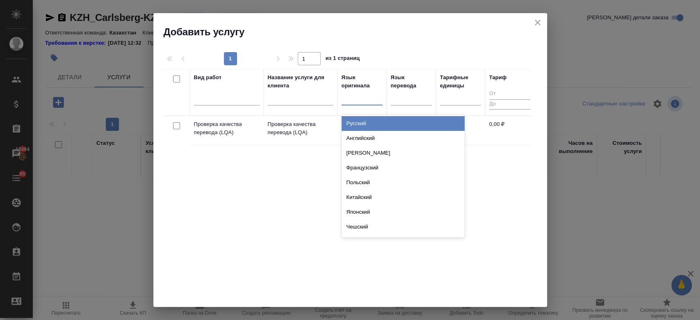
click at [352, 101] on div at bounding box center [362, 97] width 41 height 12
type input "анг"
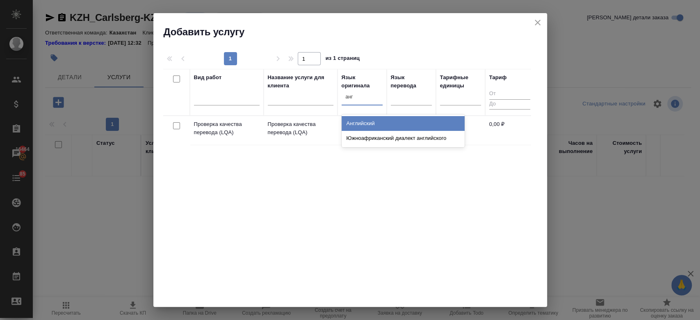
click at [371, 119] on div "Английский" at bounding box center [403, 123] width 123 height 15
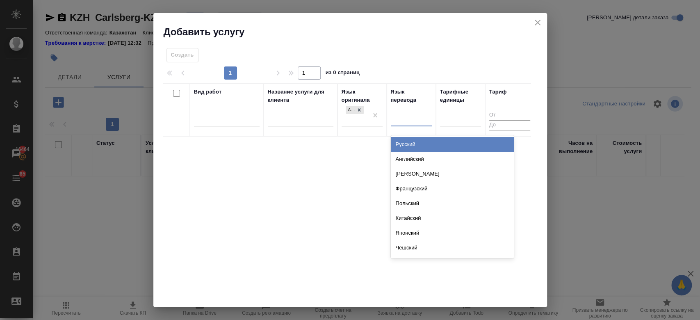
click at [394, 117] on div at bounding box center [411, 118] width 41 height 12
type input "р"
type input "рус"
click at [416, 143] on div "Русский" at bounding box center [452, 144] width 123 height 15
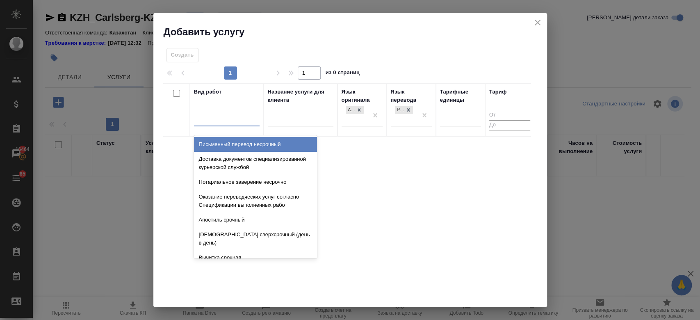
click at [242, 119] on div at bounding box center [227, 118] width 66 height 12
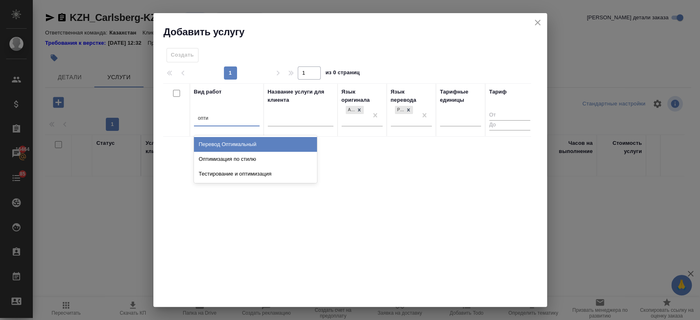
type input "оптим"
click at [236, 140] on div "Перевод Оптимальный" at bounding box center [255, 144] width 123 height 15
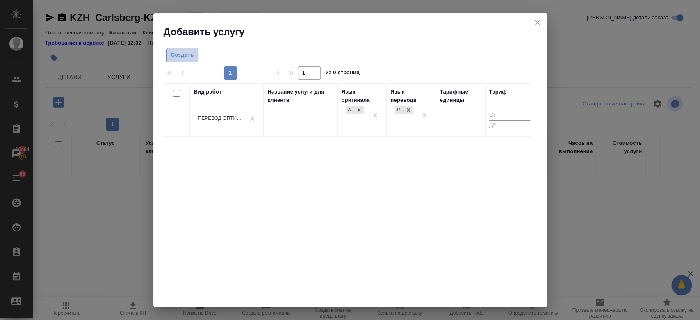
click at [182, 57] on span "Создать" at bounding box center [182, 54] width 23 height 9
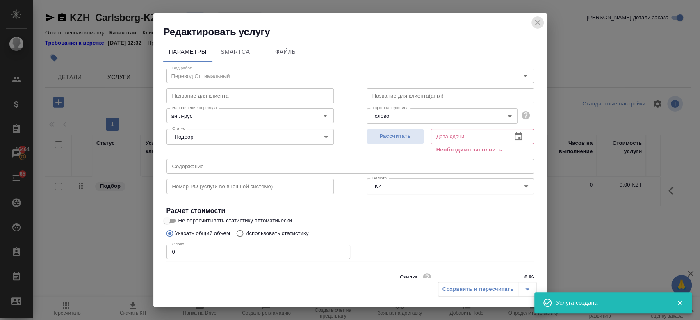
click at [541, 24] on icon "close" at bounding box center [538, 23] width 10 height 10
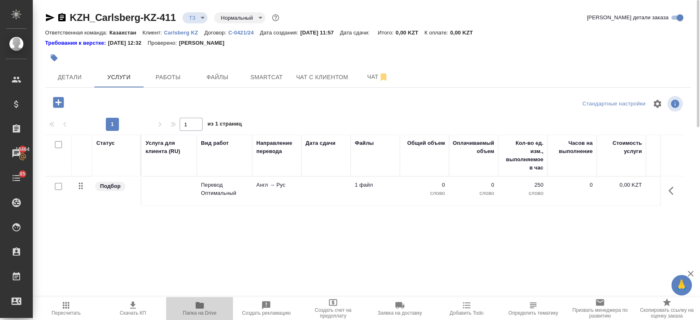
click at [199, 308] on icon "button" at bounding box center [200, 305] width 8 height 7
click at [263, 195] on td "Англ → Рус" at bounding box center [276, 191] width 49 height 29
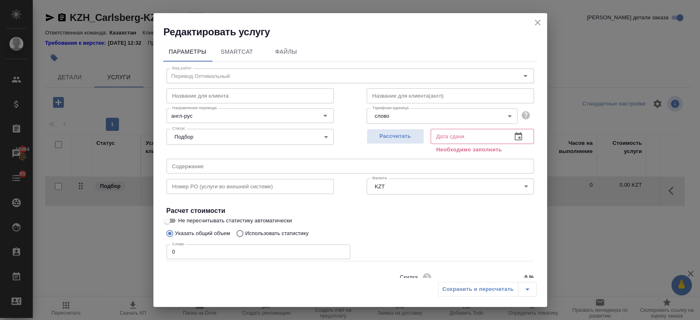
scroll to position [35, 0]
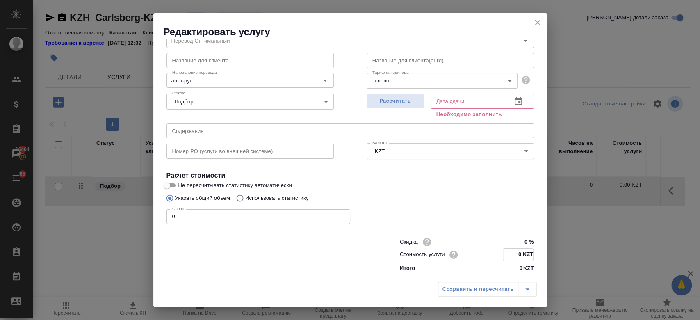
click at [520, 256] on input "0 KZT" at bounding box center [518, 255] width 30 height 12
type input "10.20 KZT"
click at [399, 108] on button "Рассчитать" at bounding box center [395, 101] width 57 height 15
type input "05.09.2025 11:59"
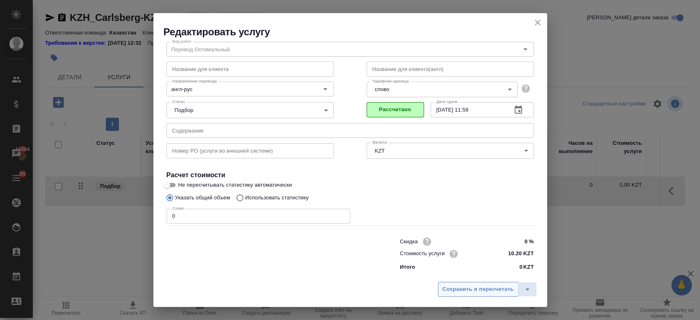
scroll to position [26, 0]
click at [473, 288] on span "Сохранить и пересчитать" at bounding box center [478, 289] width 71 height 9
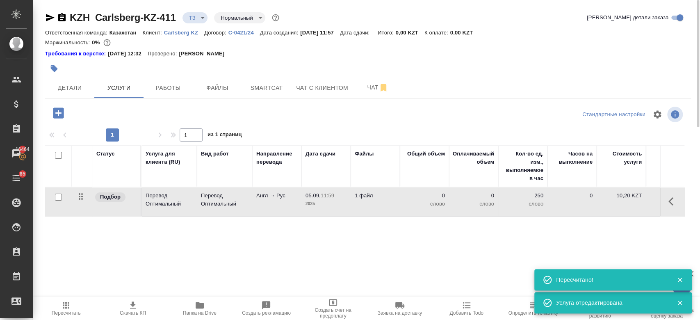
click at [56, 196] on input "checkbox" at bounding box center [58, 197] width 7 height 7
checkbox input "true"
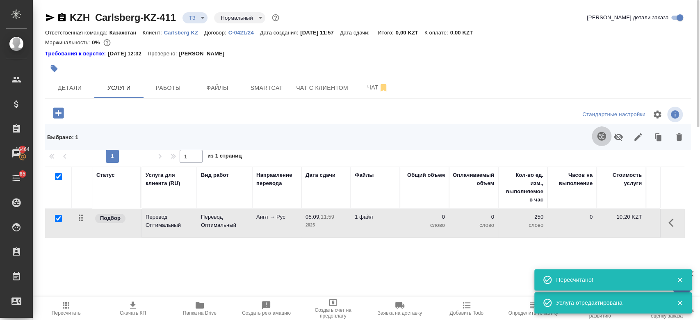
click at [602, 139] on icon "button" at bounding box center [601, 136] width 9 height 9
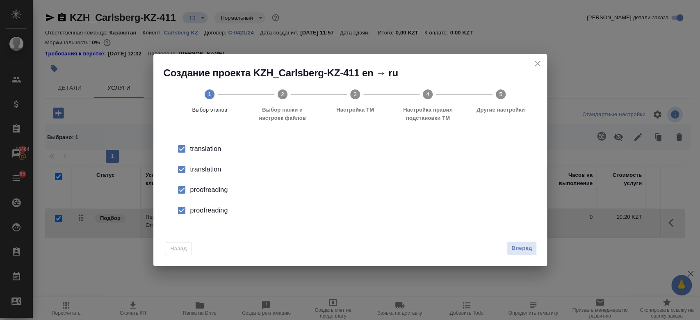
click at [214, 164] on li "translation" at bounding box center [351, 169] width 368 height 21
click at [215, 192] on div "proofreading" at bounding box center [358, 190] width 337 height 10
click at [219, 206] on div "proofreading" at bounding box center [358, 211] width 337 height 10
click at [524, 246] on span "Вперед" at bounding box center [522, 248] width 21 height 9
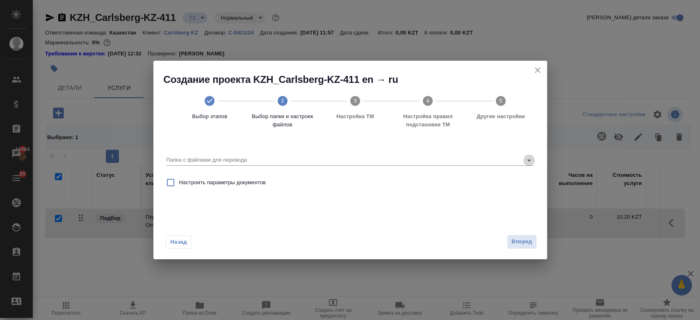
drag, startPoint x: 530, startPoint y: 158, endPoint x: 371, endPoint y: 215, distance: 169.4
click at [371, 215] on div "Папка с файлами для перевода Настроить параметры документов" at bounding box center [350, 180] width 394 height 82
click at [525, 162] on icon "Open" at bounding box center [529, 161] width 10 height 10
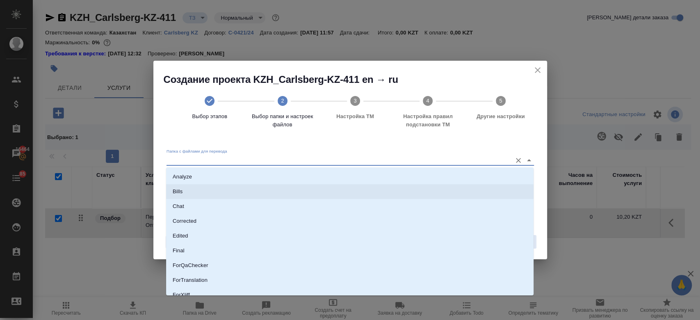
scroll to position [66, 0]
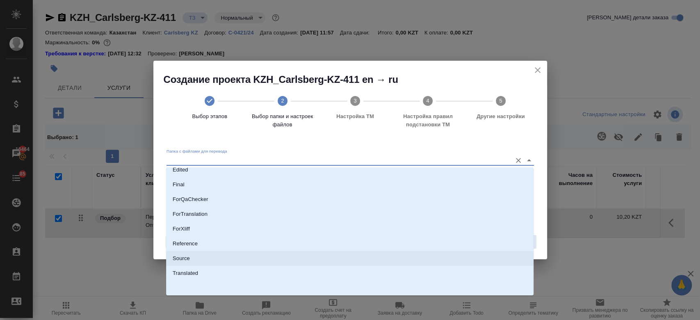
click at [357, 256] on li "Source" at bounding box center [350, 258] width 368 height 15
type input "Source"
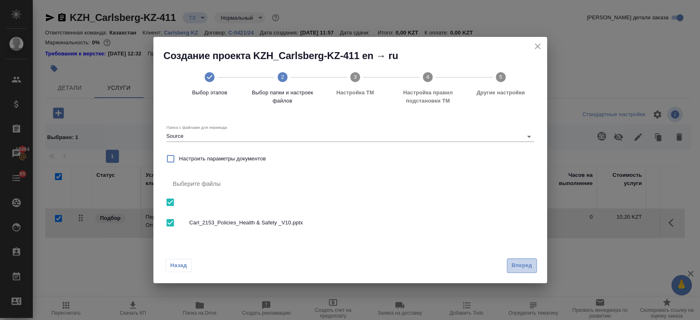
click at [531, 261] on span "Вперед" at bounding box center [522, 265] width 21 height 9
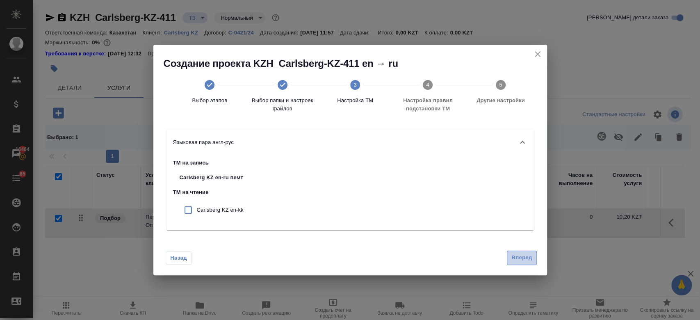
click at [513, 251] on button "Вперед" at bounding box center [522, 258] width 30 height 14
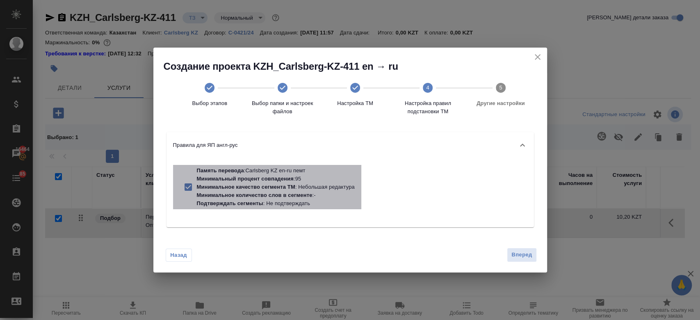
click at [296, 199] on p "Подтверждать сегменты : Не подтверждать" at bounding box center [276, 203] width 158 height 8
checkbox input "false"
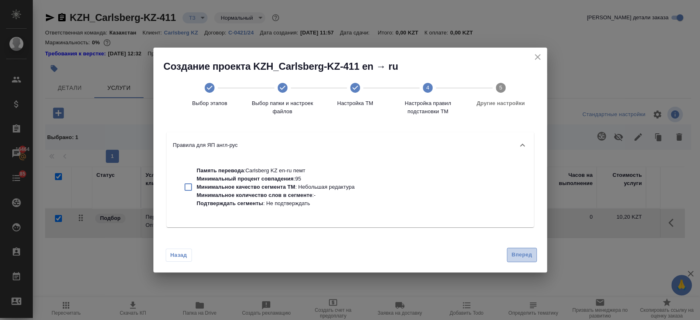
click at [521, 248] on button "Вперед" at bounding box center [522, 255] width 30 height 14
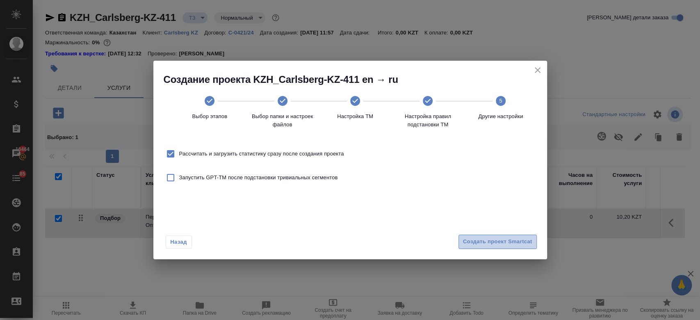
click at [508, 245] on span "Создать проект Smartcat" at bounding box center [497, 241] width 69 height 9
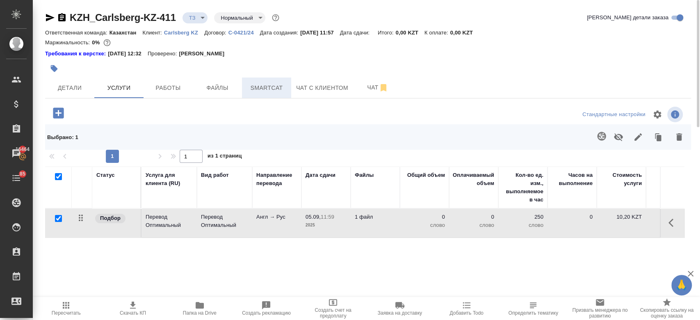
click at [270, 85] on span "Smartcat" at bounding box center [266, 88] width 39 height 10
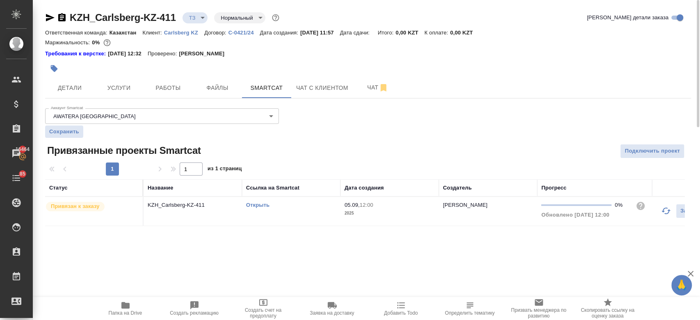
click at [265, 207] on link "Открыть" at bounding box center [257, 205] width 23 height 6
click at [119, 88] on span "Услуги" at bounding box center [118, 88] width 39 height 10
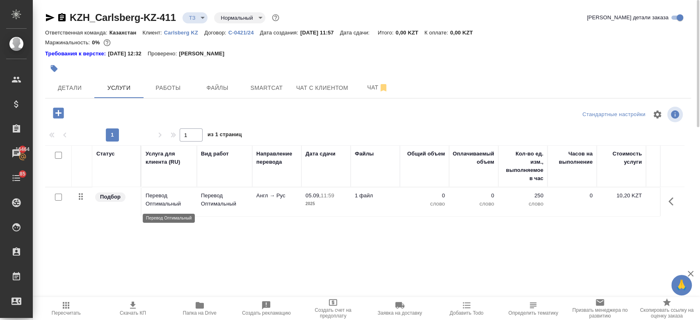
click at [164, 201] on p "Перевод Оптимальный" at bounding box center [169, 200] width 47 height 16
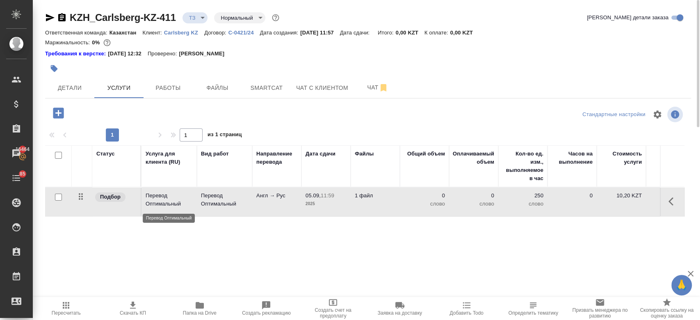
click at [164, 201] on p "Перевод Оптимальный" at bounding box center [169, 200] width 47 height 16
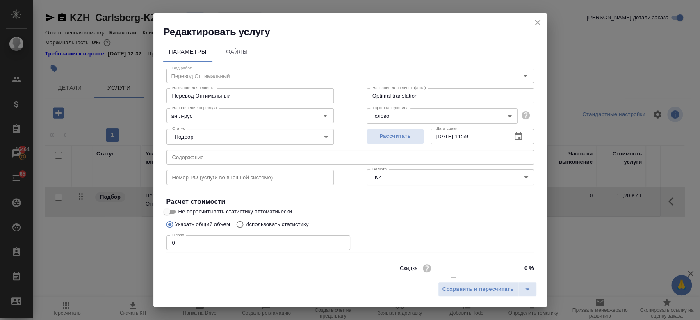
click at [291, 223] on p "Использовать статистику" at bounding box center [277, 224] width 64 height 8
click at [245, 223] on input "Использовать статистику" at bounding box center [238, 225] width 13 height 16
radio input "true"
radio input "false"
click at [519, 260] on icon at bounding box center [524, 263] width 10 height 10
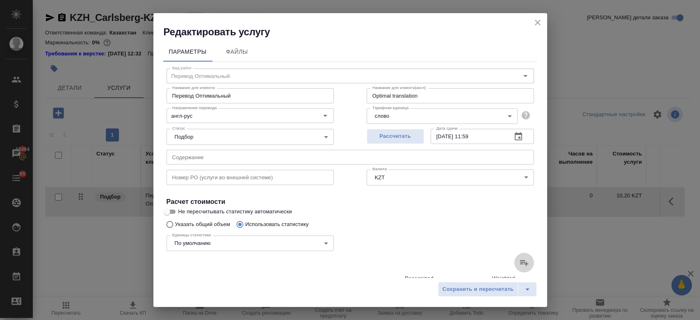
click at [0, 0] on input "file" at bounding box center [0, 0] width 0 height 0
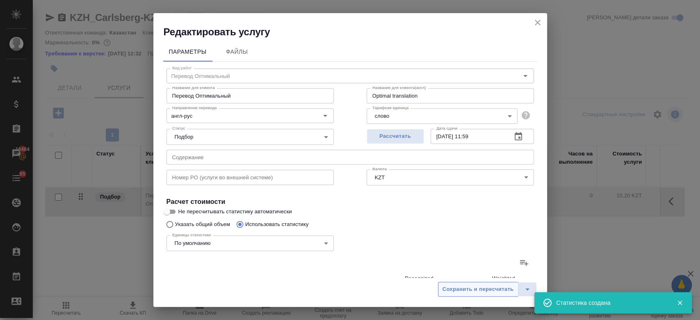
click at [478, 291] on span "Сохранить и пересчитать" at bounding box center [478, 289] width 71 height 9
type input "6"
type input "66"
type input "414"
type input "6"
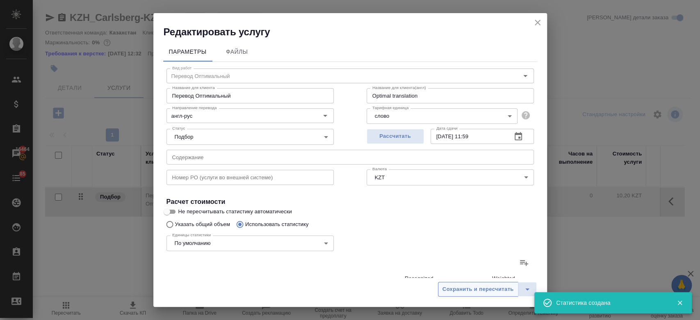
type input "25"
type input "180"
type input "24"
type input "100"
type input "702"
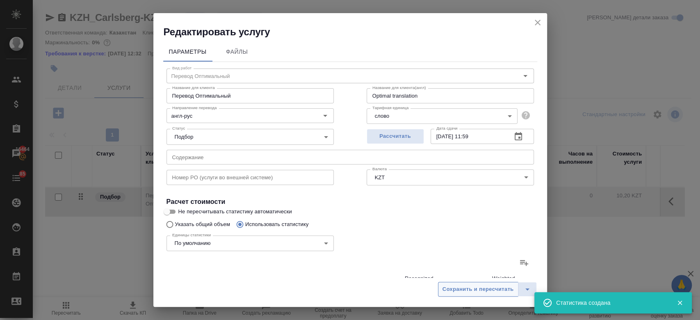
type input "13"
type input "121"
type input "777"
type input "4"
type input "38"
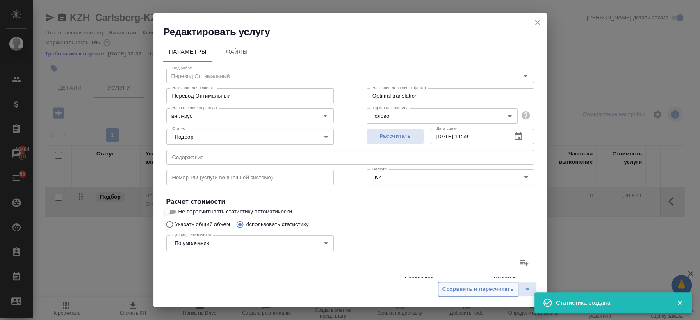
type input "247"
type input "10"
type input "121"
type input "783"
type input "139"
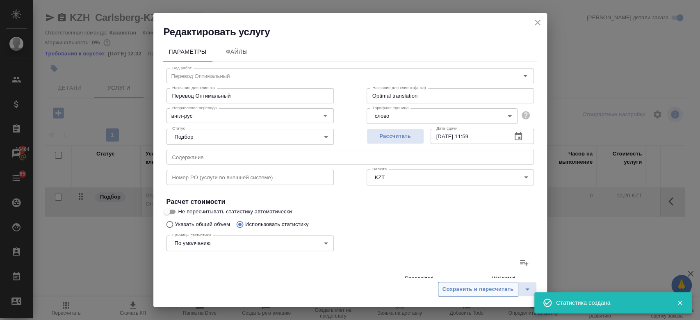
type input "1533"
type input "10398"
type input "196"
type input "1979"
type input "13321"
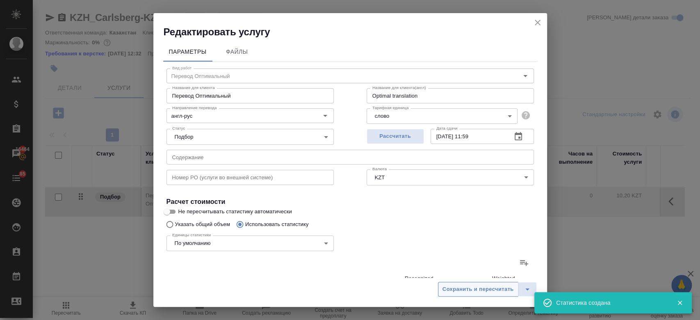
type input "202"
type input "2004"
type input "13501"
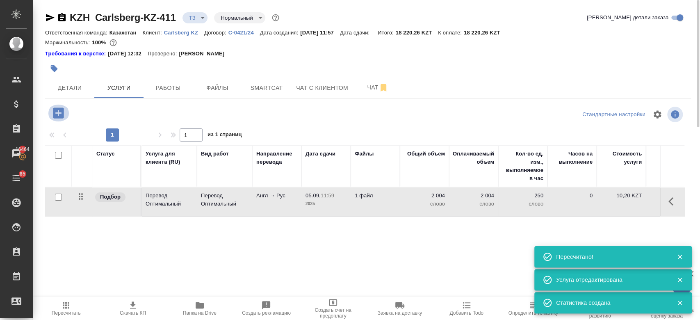
click at [55, 110] on icon "button" at bounding box center [58, 113] width 11 height 11
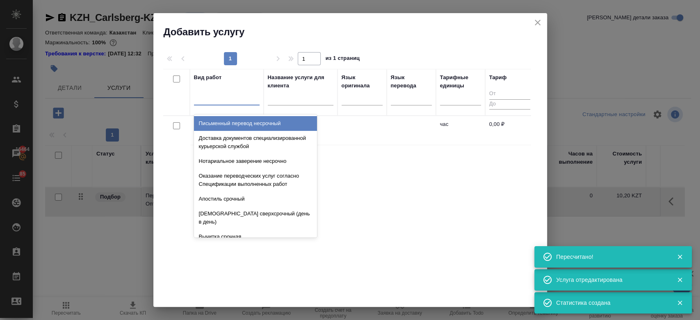
click at [228, 97] on div at bounding box center [227, 97] width 66 height 12
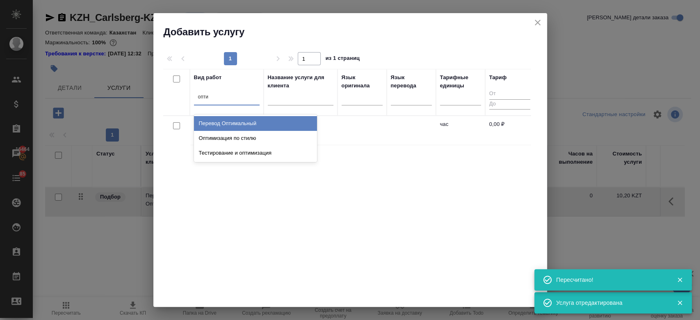
type input "оптим"
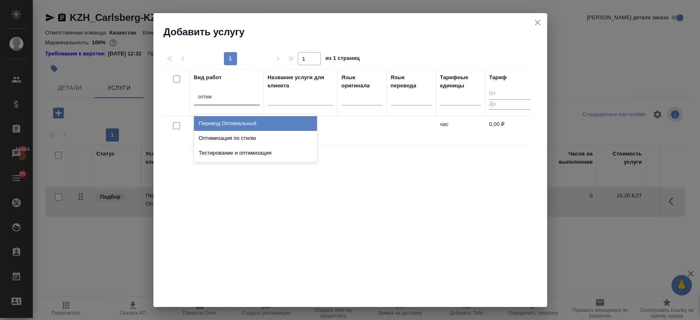
click at [228, 117] on div "Перевод Оптимальный" at bounding box center [255, 123] width 123 height 15
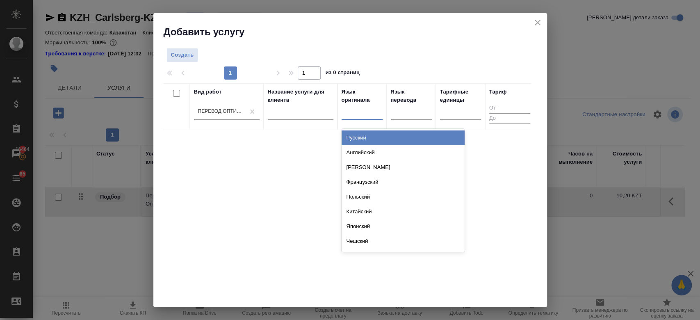
click at [355, 112] on div at bounding box center [362, 111] width 41 height 12
type input "рус"
click at [366, 138] on div "Русский" at bounding box center [403, 137] width 123 height 15
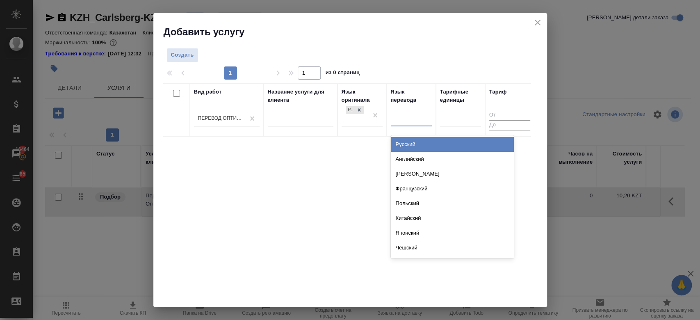
click at [411, 119] on div at bounding box center [411, 118] width 41 height 12
type input "каз"
click at [409, 143] on div "Казахский" at bounding box center [452, 144] width 123 height 15
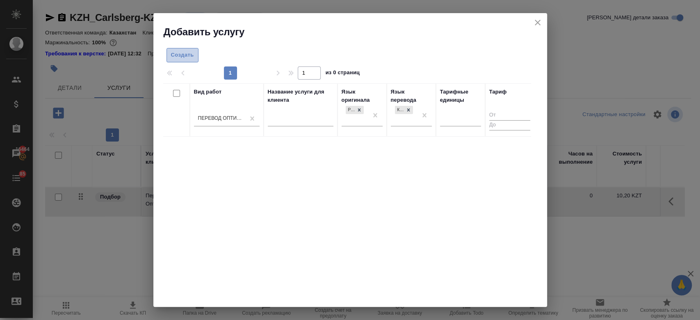
click at [181, 57] on span "Создать" at bounding box center [182, 54] width 23 height 9
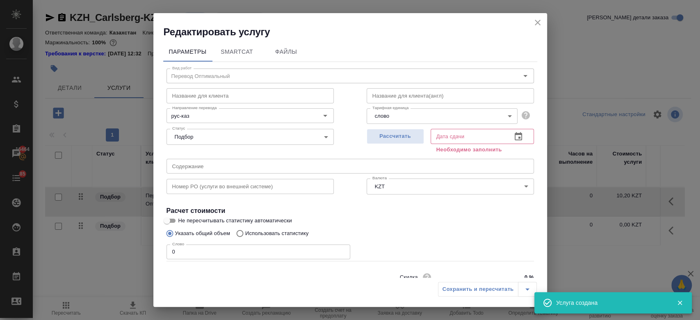
scroll to position [35, 0]
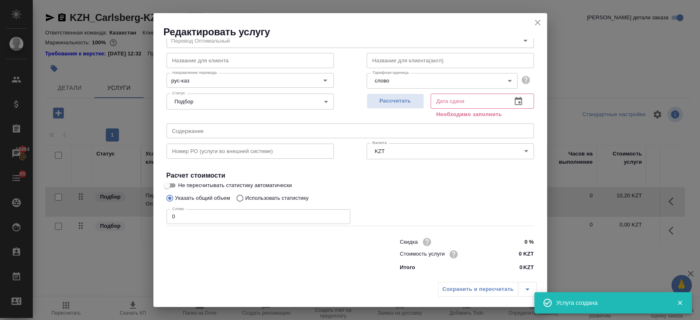
click at [526, 254] on div "Скидка 0 % Стоимость услуги 0 KZT Итого 0 KZT" at bounding box center [467, 254] width 167 height 69
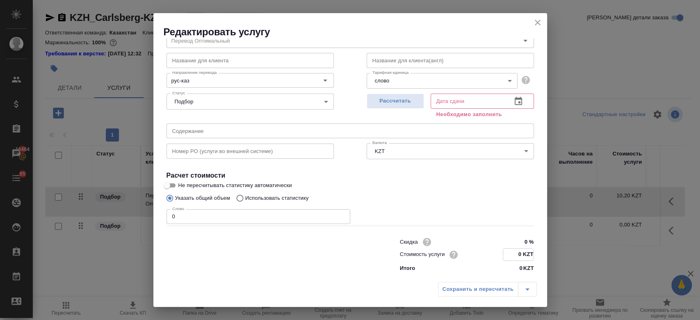
click at [519, 253] on input "0 KZT" at bounding box center [518, 255] width 30 height 12
type input "11.91 KZT"
click at [417, 194] on div "Указать общий объем Использовать статистику" at bounding box center [351, 198] width 368 height 16
click at [292, 196] on p "Использовать статистику" at bounding box center [277, 198] width 64 height 8
click at [245, 196] on input "Использовать статистику" at bounding box center [238, 198] width 13 height 16
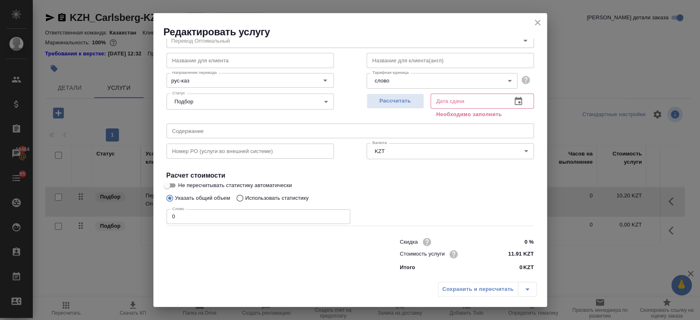
radio input "true"
radio input "false"
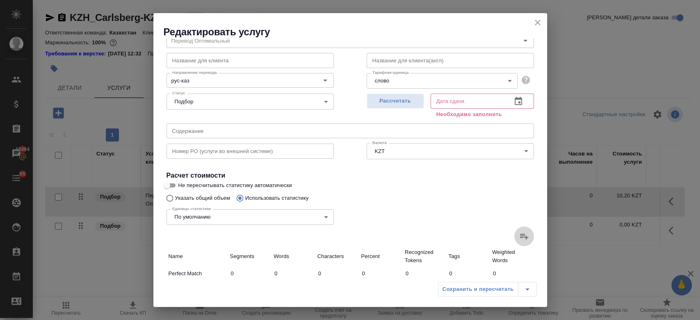
click at [519, 240] on icon at bounding box center [524, 236] width 10 height 10
click at [0, 0] on input "file" at bounding box center [0, 0] width 0 height 0
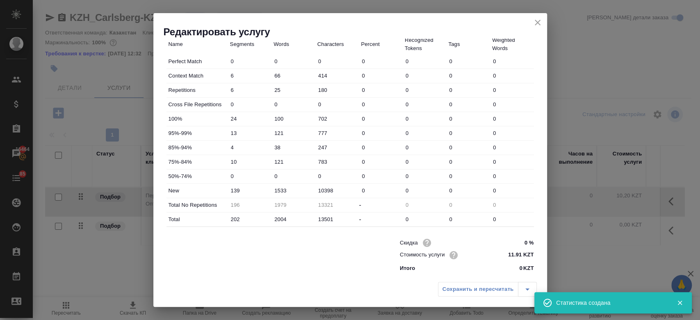
type input "6"
type input "66"
type input "414"
type input "6"
type input "25"
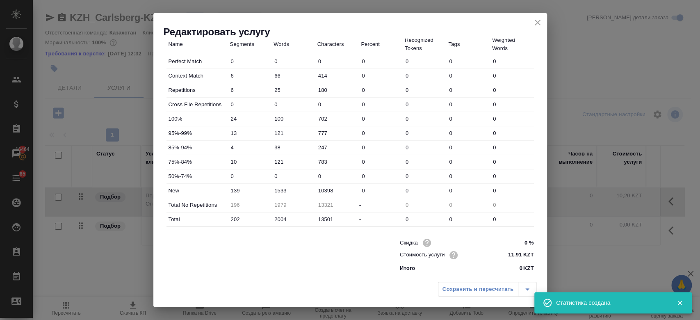
type input "180"
type input "24"
type input "100"
type input "702"
type input "13"
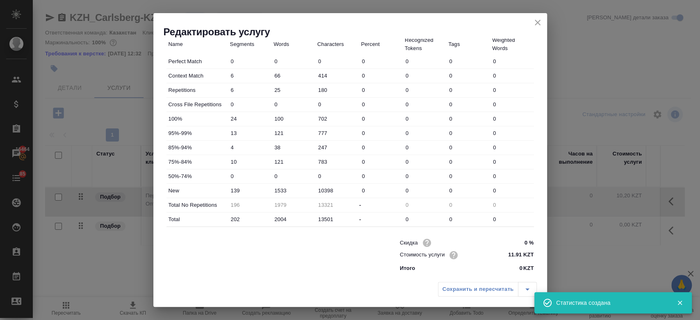
type input "121"
type input "777"
type input "4"
type input "38"
type input "247"
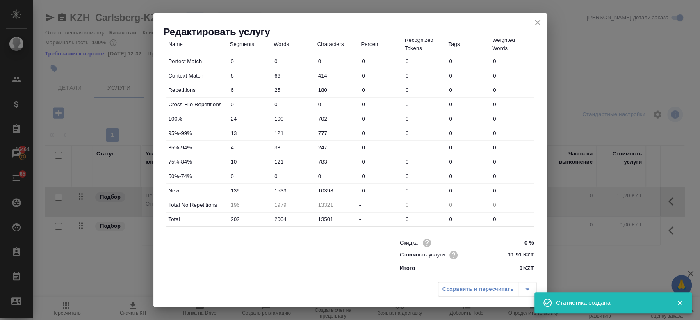
type input "10"
type input "121"
type input "783"
type input "139"
type input "1533"
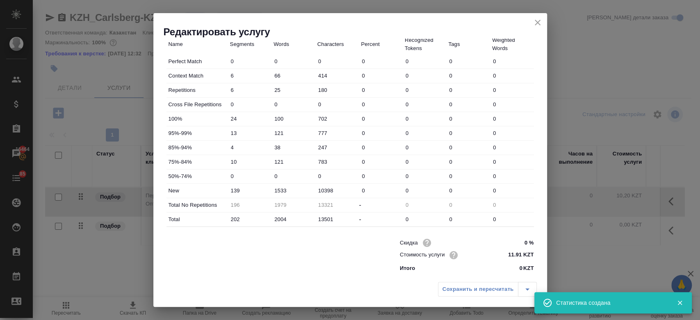
type input "10398"
type input "196"
type input "1979"
type input "13321"
type input "202"
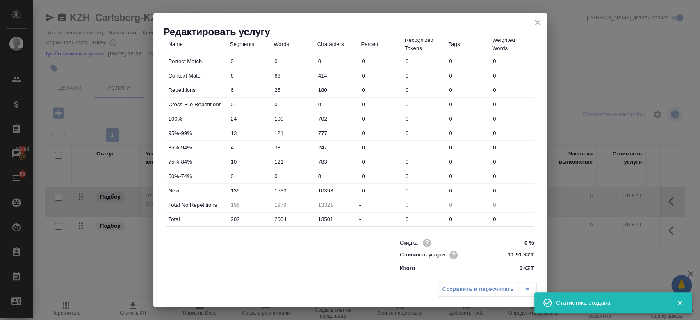
type input "2004"
type input "13501"
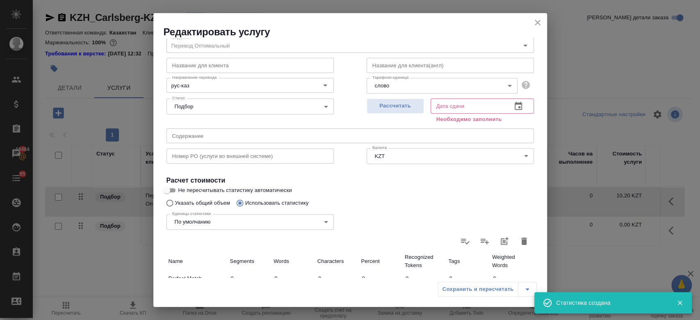
scroll to position [1, 0]
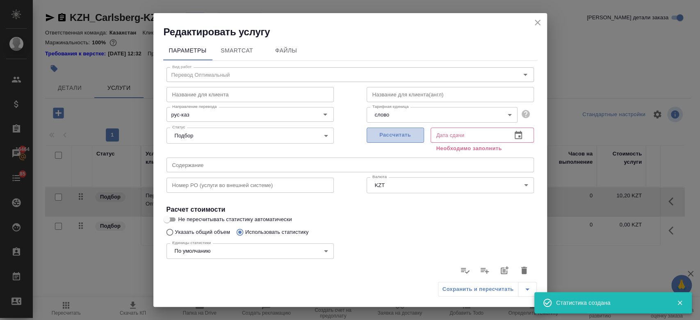
click at [380, 138] on span "Рассчитать" at bounding box center [395, 134] width 48 height 9
type input "05.09.2025 12:01"
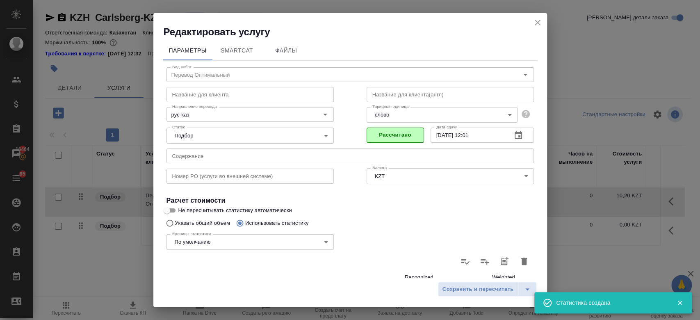
scroll to position [238, 0]
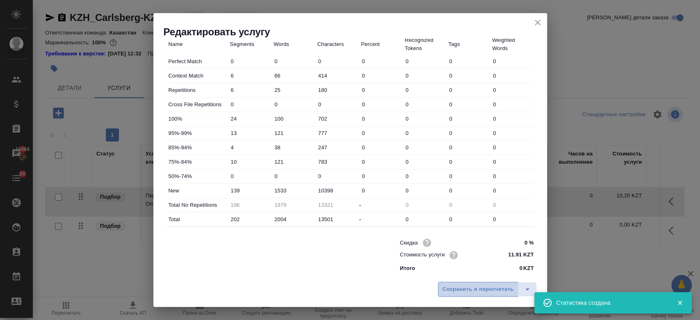
click at [448, 284] on button "Сохранить и пересчитать" at bounding box center [478, 289] width 80 height 15
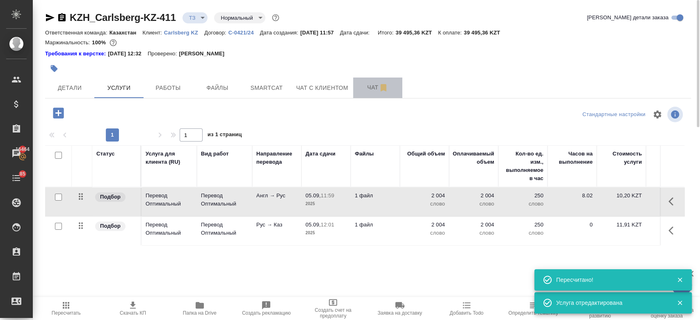
click at [359, 87] on span "Чат" at bounding box center [377, 87] width 39 height 10
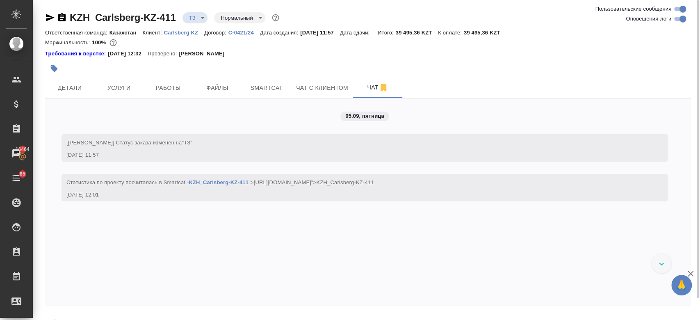
click at [293, 56] on div "Требования к верстке: 01.04.2025 12:32 Проверено: Петрова Валерия" at bounding box center [368, 54] width 646 height 8
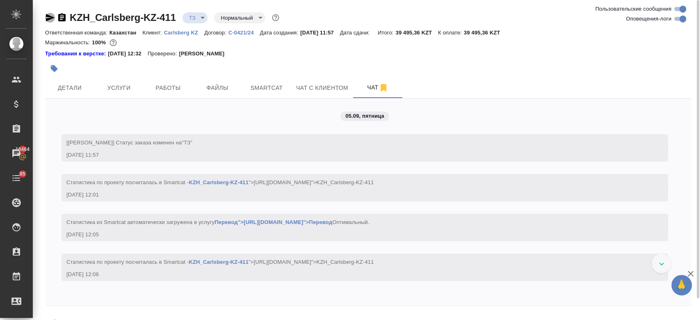
click at [50, 18] on icon "button" at bounding box center [50, 17] width 9 height 7
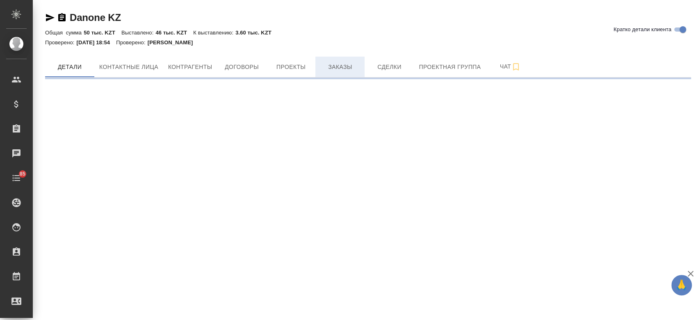
click at [341, 49] on div "Danone KZ Кратко детали клиента Общая сумма 50 тыс. KZT Выставлено: 46 тыс. KZT…" at bounding box center [368, 42] width 655 height 84
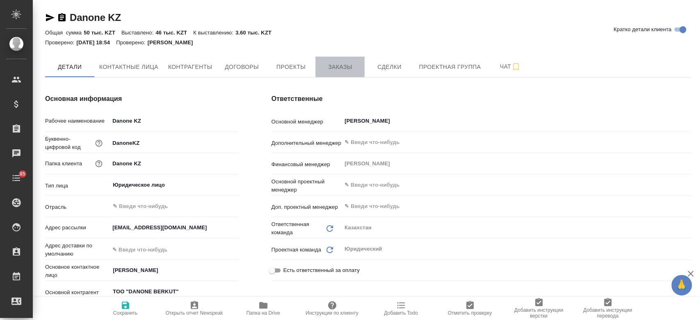
click at [338, 66] on span "Заказы" at bounding box center [339, 67] width 39 height 10
type textarea "x"
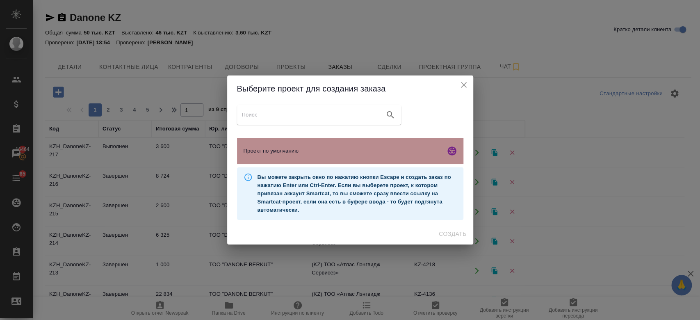
click at [270, 150] on span "Проект по умолчанию" at bounding box center [343, 151] width 199 height 8
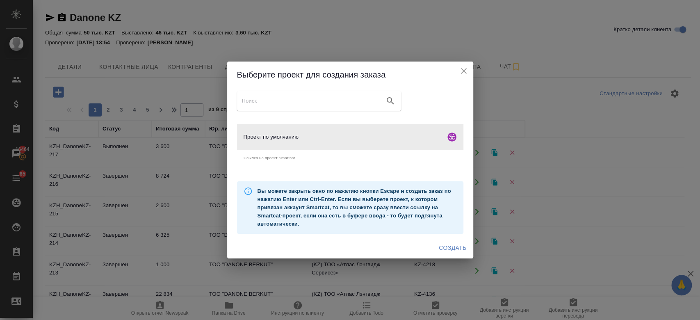
click at [451, 251] on span "Создать" at bounding box center [452, 248] width 27 height 10
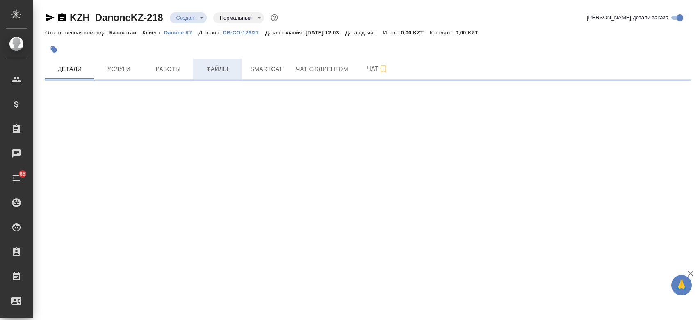
select select "RU"
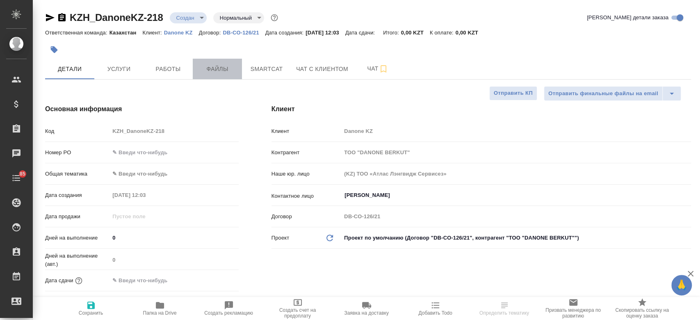
click at [222, 73] on span "Файлы" at bounding box center [217, 69] width 39 height 10
type textarea "x"
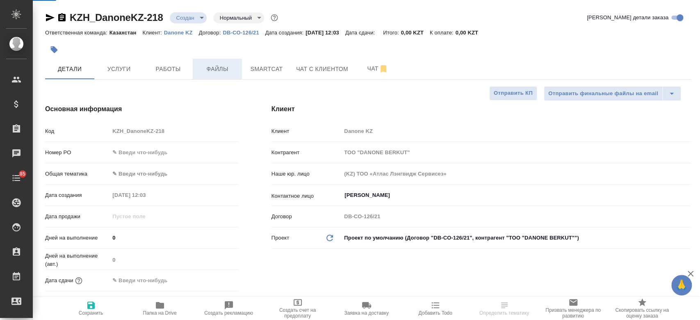
type textarea "x"
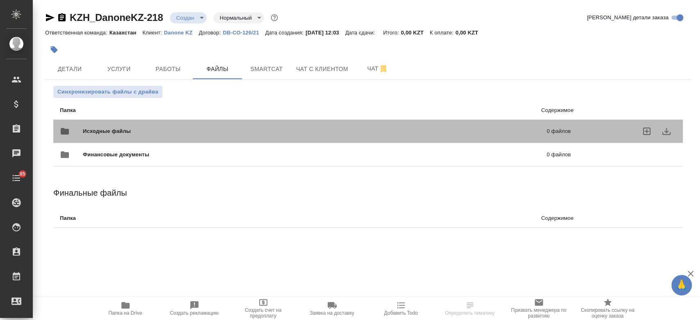
click at [126, 126] on div "Исходные файлы 0 файлов" at bounding box center [315, 131] width 511 height 20
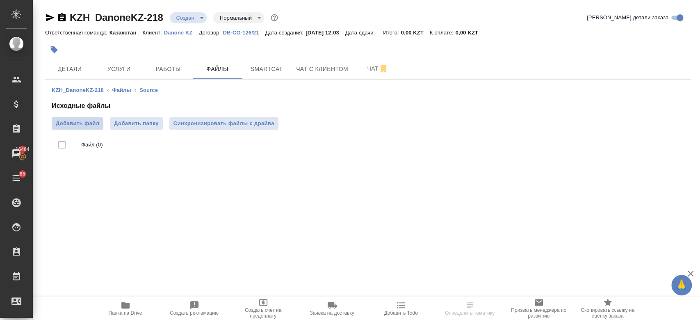
click at [92, 124] on span "Добавить файл" at bounding box center [77, 123] width 43 height 8
click at [0, 0] on input "Добавить файл" at bounding box center [0, 0] width 0 height 0
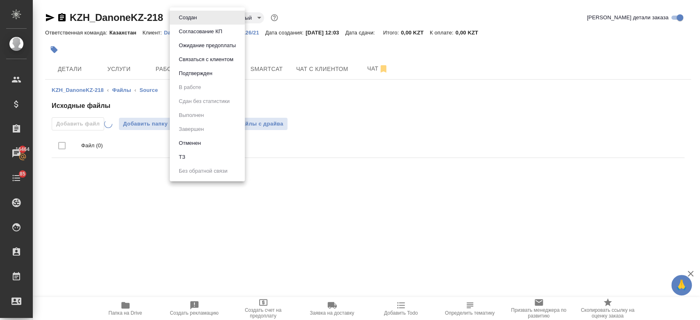
click at [194, 21] on body "🙏 .cls-1 fill:#fff; AWATERA Kosherbayeva Nazerke Клиенты Спецификации Заказы 16…" at bounding box center [350, 160] width 700 height 320
click at [206, 153] on li "ТЗ" at bounding box center [207, 157] width 75 height 14
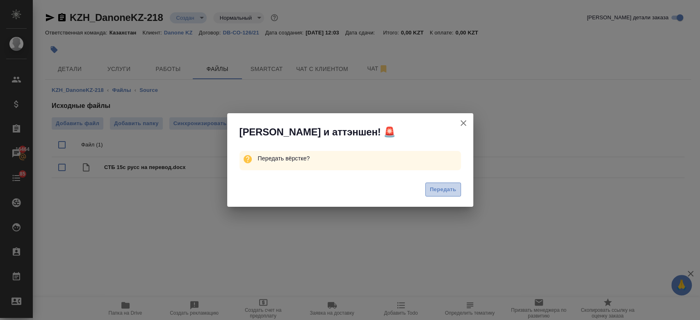
click at [443, 189] on span "Передать" at bounding box center [443, 189] width 27 height 9
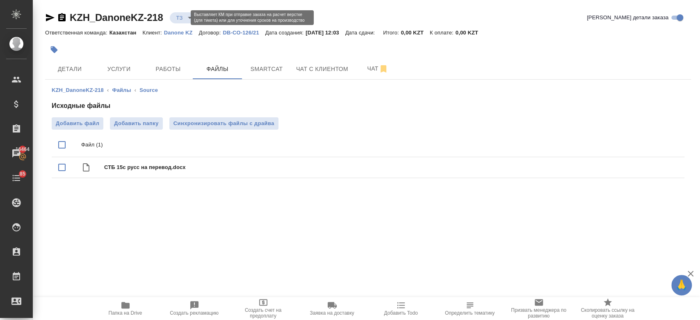
click at [182, 18] on body "🙏 .cls-1 fill:#fff; AWATERA Kosherbayeva Nazerke Клиенты Спецификации Заказы 16…" at bounding box center [350, 160] width 700 height 320
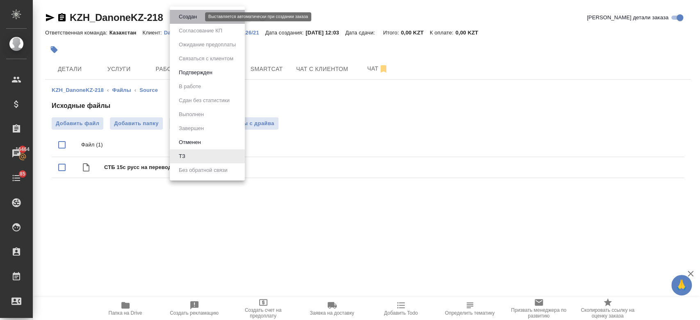
click at [192, 18] on button "Создан" at bounding box center [187, 16] width 23 height 9
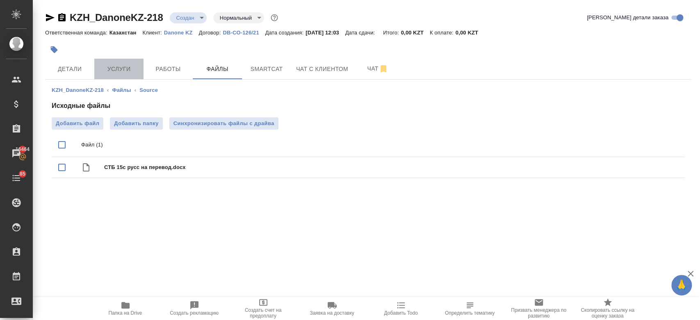
click at [133, 66] on span "Услуги" at bounding box center [118, 69] width 39 height 10
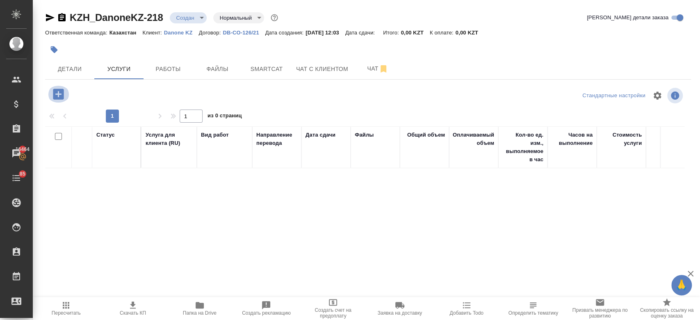
click at [58, 93] on icon "button" at bounding box center [58, 94] width 14 height 14
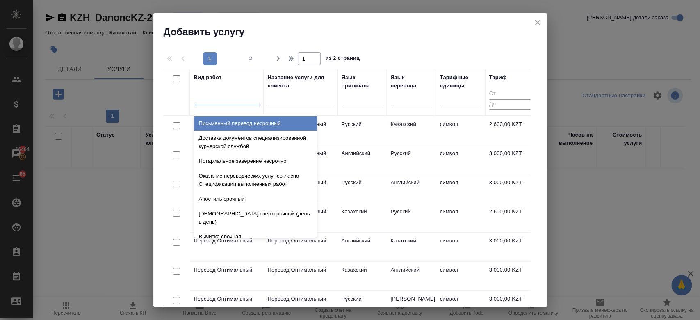
click at [238, 95] on div at bounding box center [227, 97] width 66 height 12
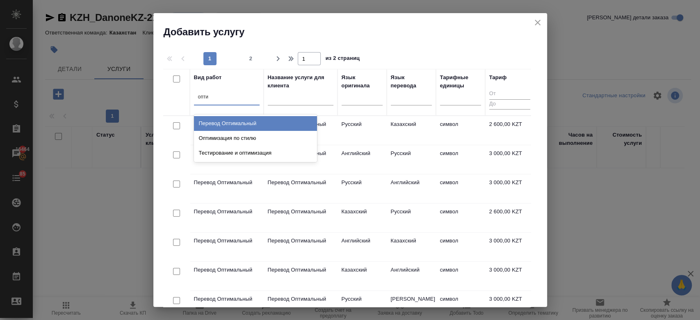
type input "оптим"
click at [240, 127] on div "Перевод Оптимальный" at bounding box center [255, 123] width 123 height 15
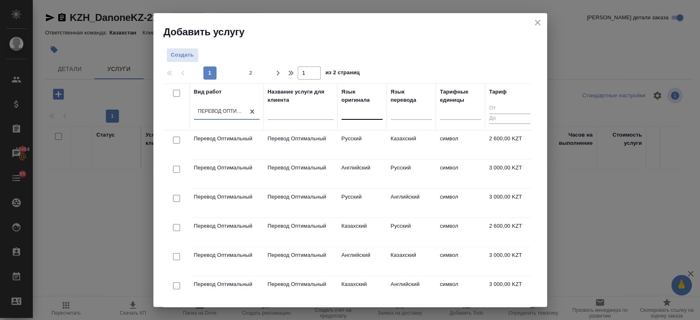
click at [362, 110] on div at bounding box center [362, 111] width 41 height 12
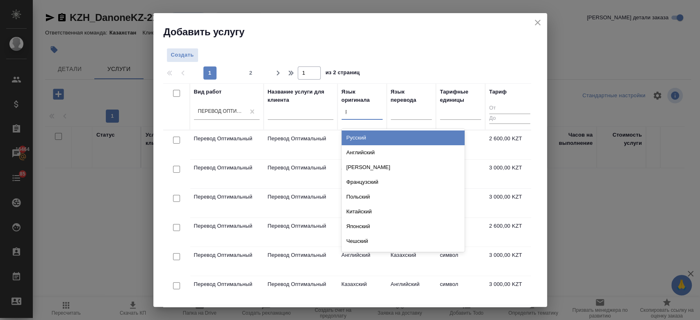
type input "рус"
click at [396, 133] on div "Русский" at bounding box center [403, 137] width 123 height 15
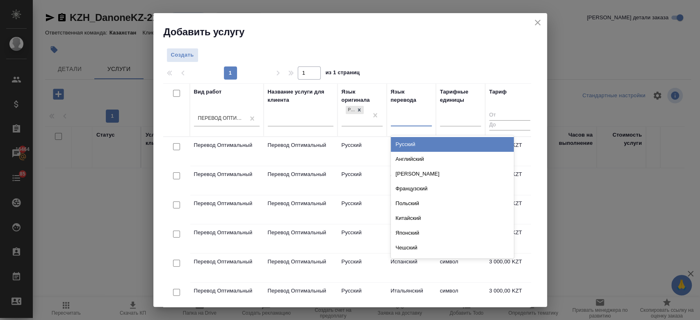
click at [414, 111] on div at bounding box center [411, 119] width 41 height 16
type input "каз"
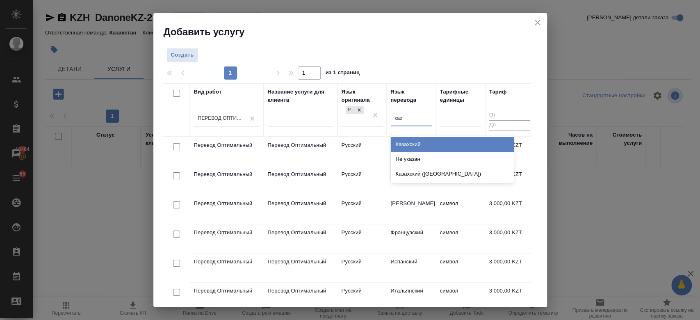
click at [401, 144] on div "Казахский" at bounding box center [452, 144] width 123 height 15
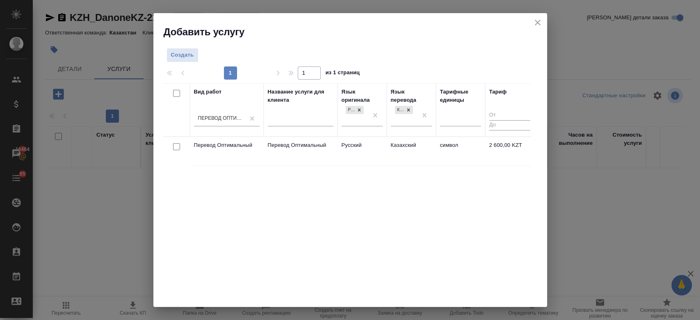
click at [241, 140] on td "Перевод Оптимальный" at bounding box center [227, 151] width 74 height 29
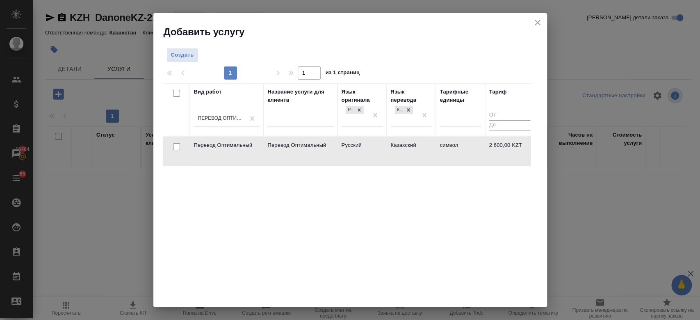
click at [241, 140] on td "Перевод Оптимальный" at bounding box center [227, 151] width 74 height 29
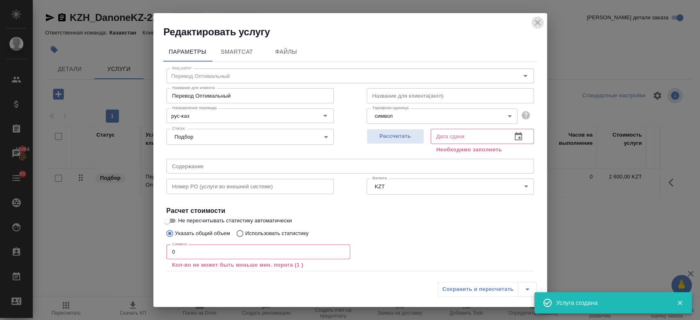
click at [535, 26] on icon "close" at bounding box center [538, 23] width 10 height 10
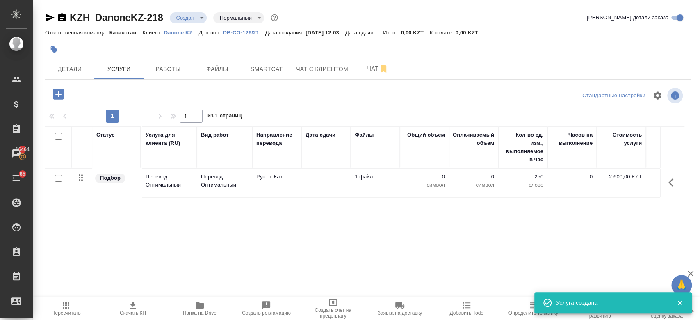
click at [59, 176] on input "checkbox" at bounding box center [58, 178] width 7 height 7
checkbox input "true"
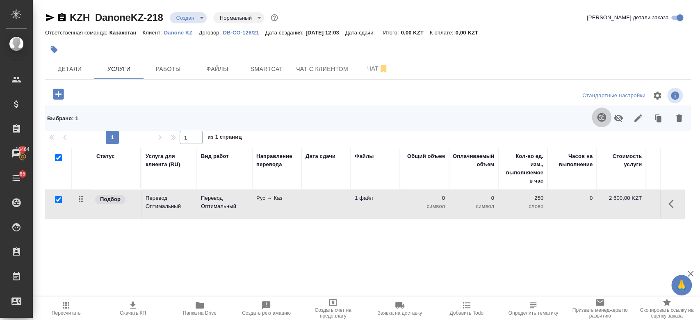
click at [600, 109] on button "button" at bounding box center [602, 118] width 20 height 20
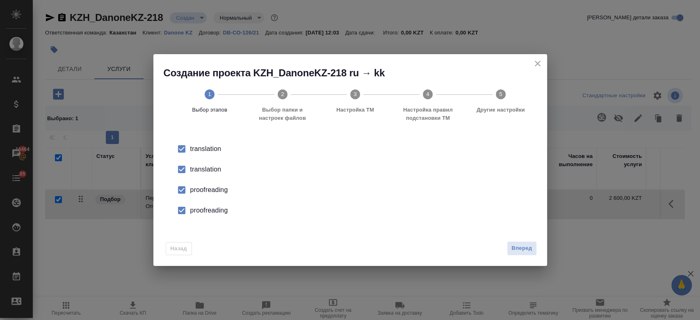
click at [215, 171] on div "translation" at bounding box center [358, 170] width 337 height 10
click at [217, 191] on div "proofreading" at bounding box center [358, 190] width 337 height 10
click at [221, 205] on li "proofreading" at bounding box center [351, 210] width 368 height 21
click at [528, 241] on div "Назад Вперед" at bounding box center [350, 246] width 394 height 39
click at [528, 245] on span "Вперед" at bounding box center [522, 248] width 21 height 9
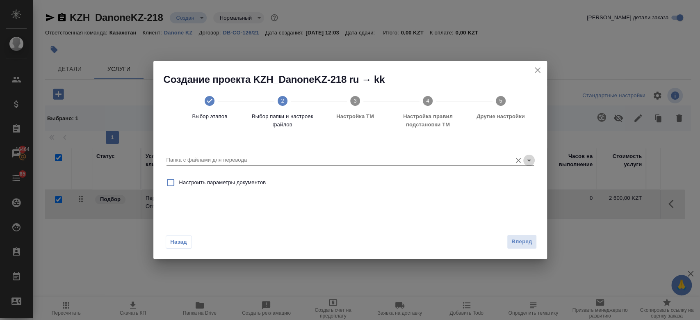
click at [529, 160] on icon "Open" at bounding box center [529, 161] width 4 height 2
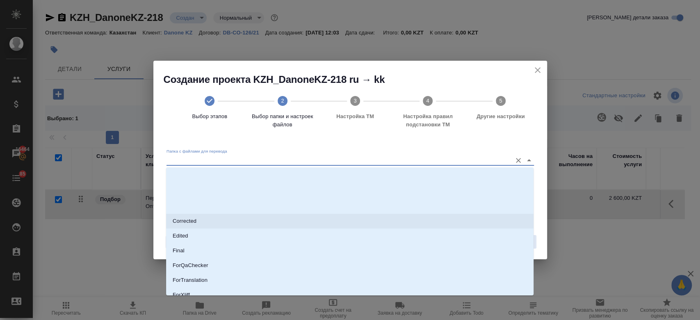
scroll to position [66, 0]
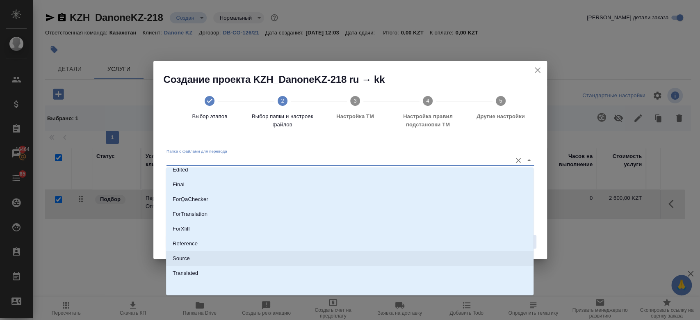
click at [403, 265] on li "Source" at bounding box center [350, 258] width 368 height 15
type input "Source"
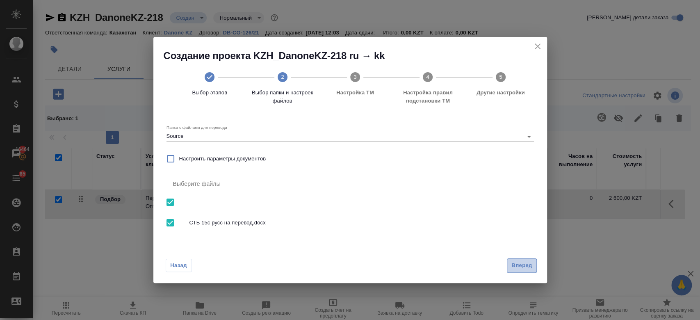
click at [532, 268] on span "Вперед" at bounding box center [522, 265] width 21 height 9
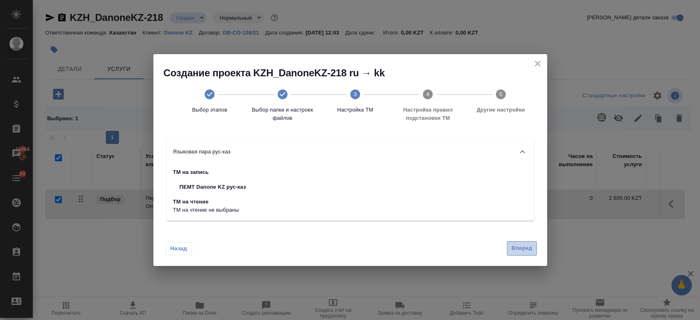
click at [524, 244] on span "Вперед" at bounding box center [522, 248] width 21 height 9
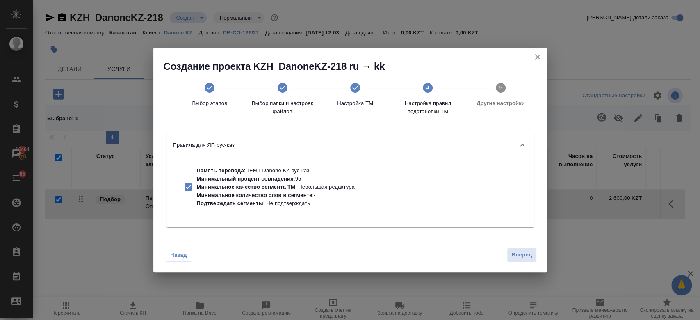
click at [410, 196] on div "Память перевода : ПЕМТ Danone KZ рус-каз Минимальный процент совпадения : 95 Ми…" at bounding box center [351, 192] width 368 height 69
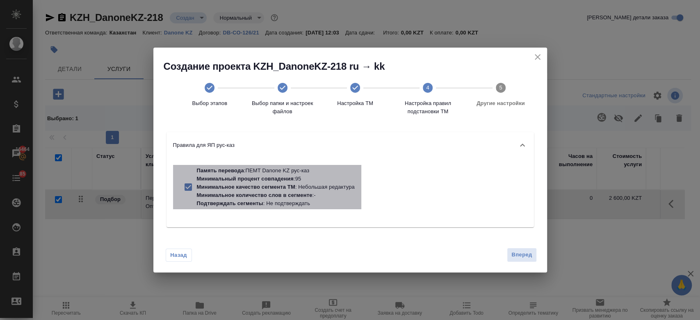
click at [300, 183] on p "Минимальное качество сегмента ТМ : Небольшая редактура" at bounding box center [276, 187] width 158 height 8
checkbox input "false"
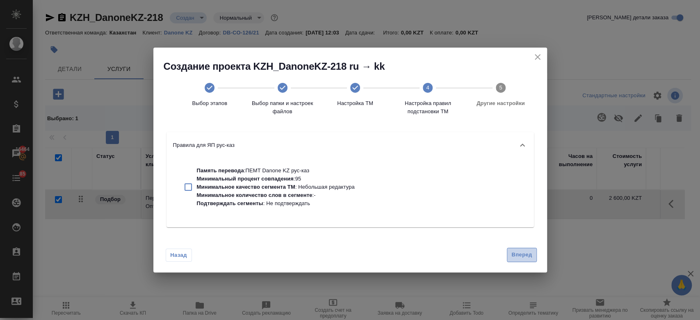
click at [519, 253] on span "Вперед" at bounding box center [522, 254] width 21 height 9
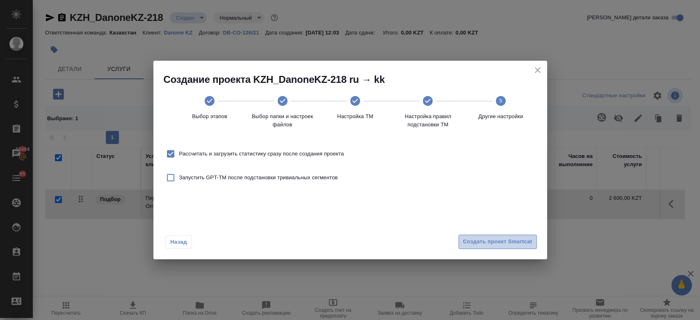
click at [507, 244] on span "Создать проект Smartcat" at bounding box center [497, 241] width 69 height 9
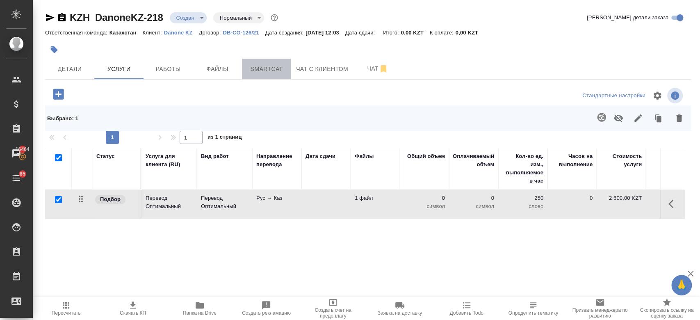
click at [274, 65] on span "Smartcat" at bounding box center [266, 69] width 39 height 10
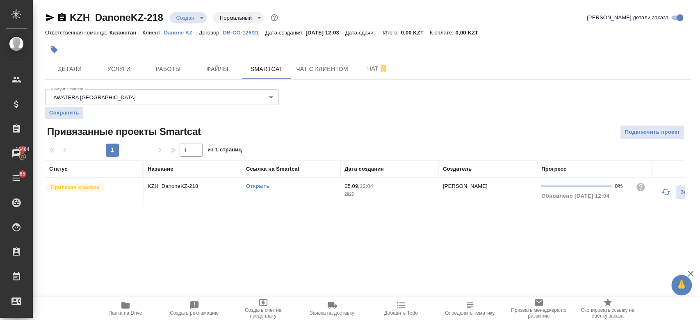
click at [255, 184] on link "Открыть" at bounding box center [257, 186] width 23 height 6
click at [121, 62] on button "Услуги" at bounding box center [118, 69] width 49 height 21
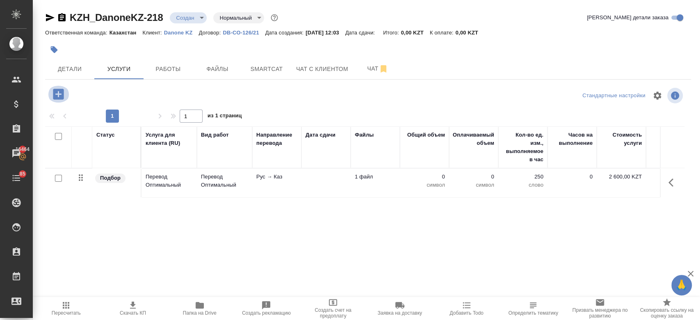
click at [57, 94] on icon "button" at bounding box center [58, 94] width 11 height 11
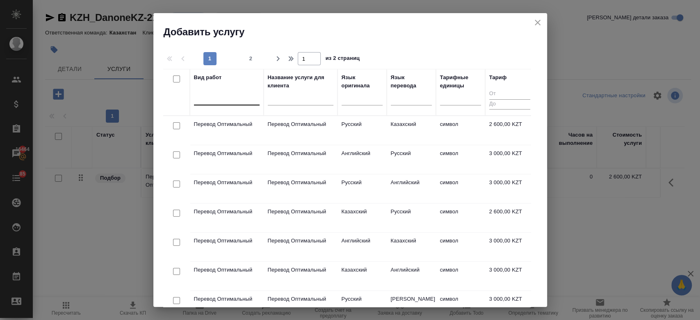
click at [248, 103] on div at bounding box center [227, 98] width 66 height 16
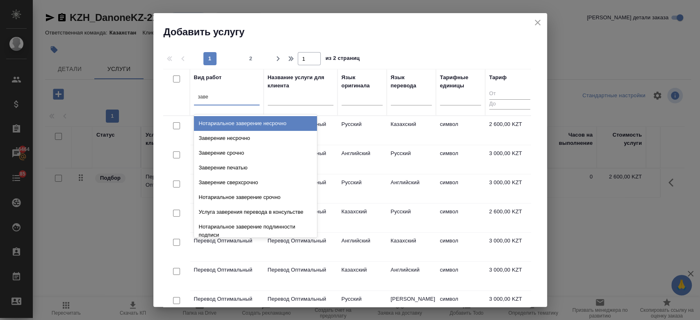
type input "завер"
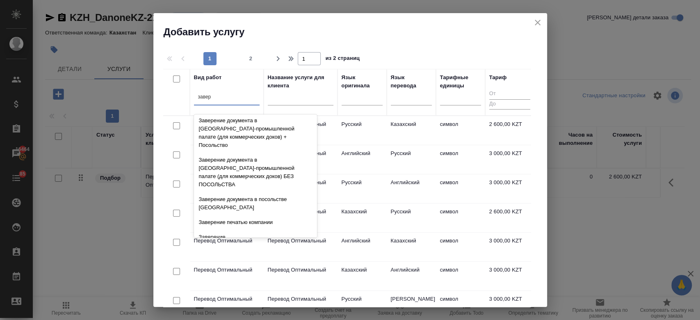
scroll to position [173, 0]
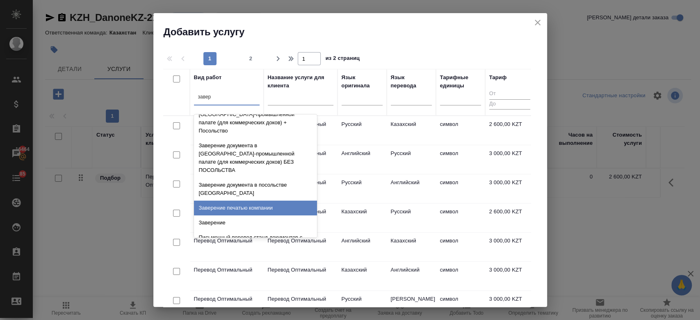
click at [253, 201] on div "Заверение печатью компании" at bounding box center [255, 208] width 123 height 15
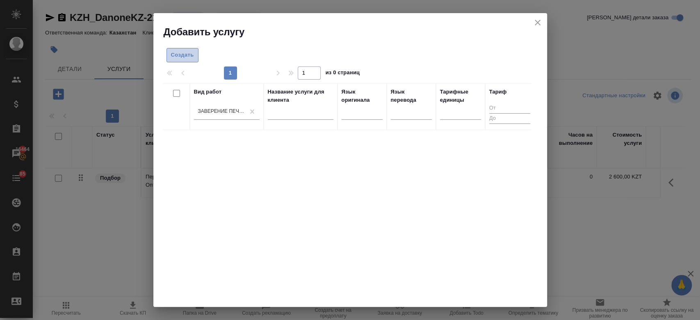
click at [186, 48] on button "Создать" at bounding box center [183, 55] width 32 height 14
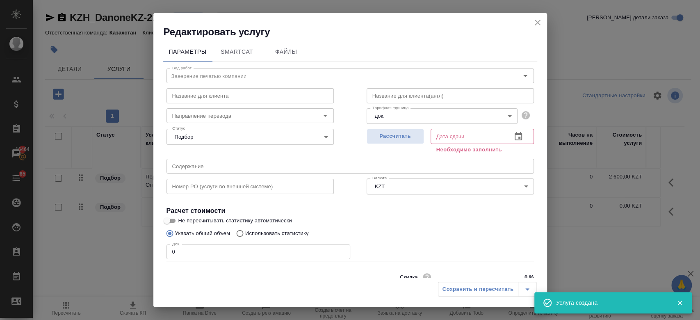
scroll to position [35, 0]
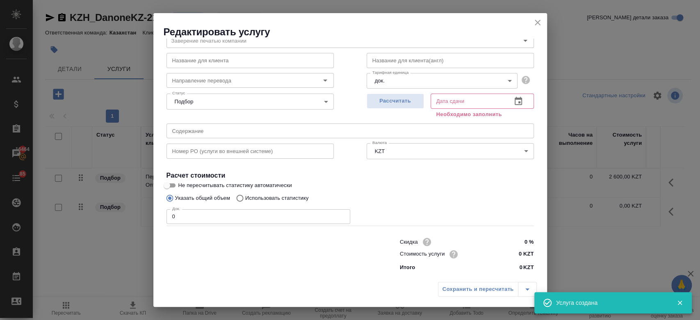
click at [519, 258] on input "0 KZT" at bounding box center [518, 254] width 31 height 12
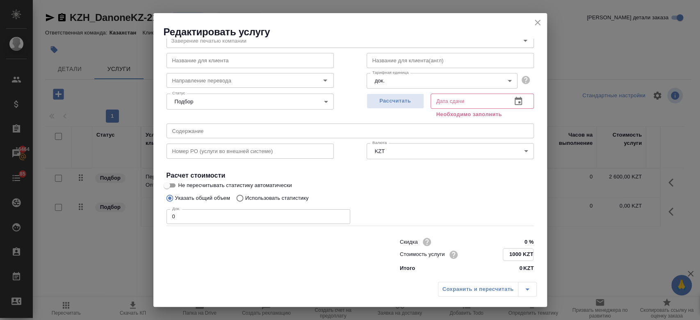
type input "1000 KZT"
click at [286, 215] on input "0" at bounding box center [259, 216] width 184 height 15
type input "1"
click at [389, 105] on span "Рассчитать" at bounding box center [395, 100] width 48 height 9
type input "05.09.2025 12:08"
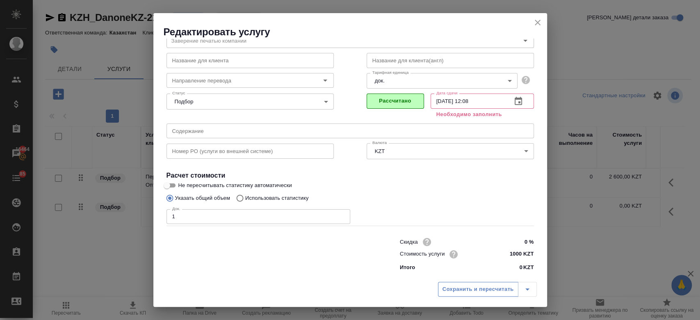
scroll to position [26, 0]
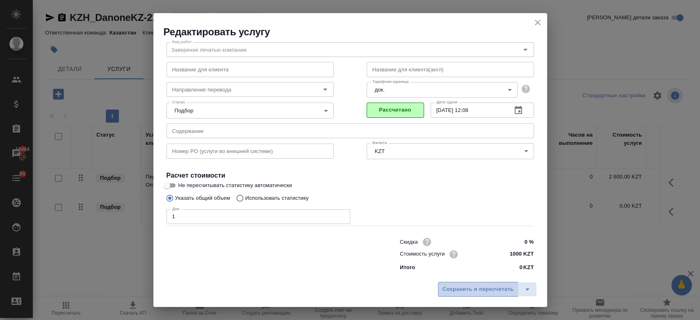
click at [471, 287] on span "Сохранить и пересчитать" at bounding box center [478, 289] width 71 height 9
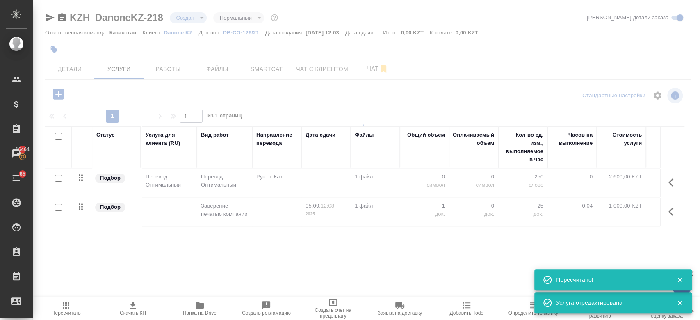
click at [272, 188] on div at bounding box center [367, 221] width 668 height 197
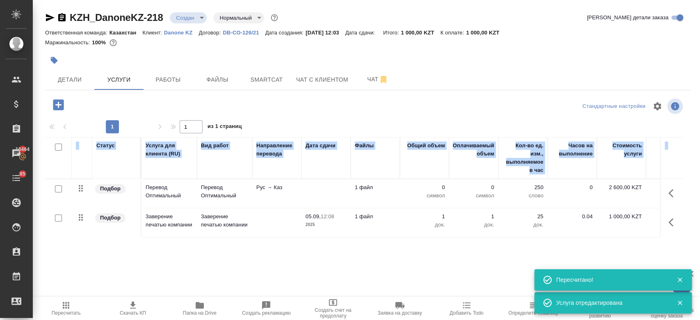
click at [260, 195] on td "Рус → Каз" at bounding box center [276, 193] width 49 height 29
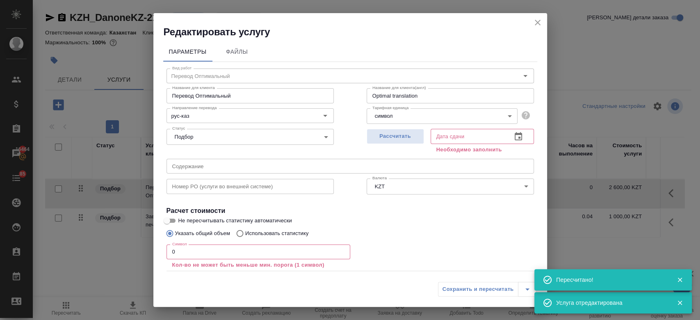
click at [220, 251] on input "0" at bounding box center [259, 252] width 184 height 15
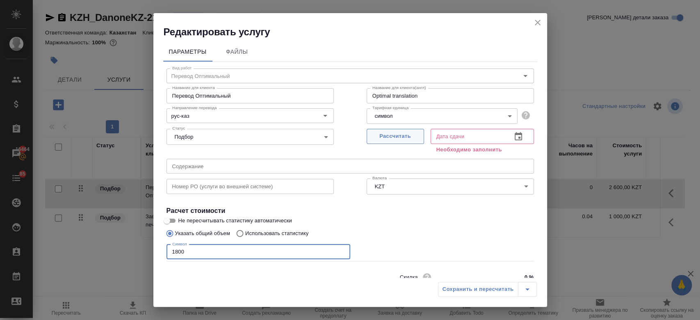
type input "1800"
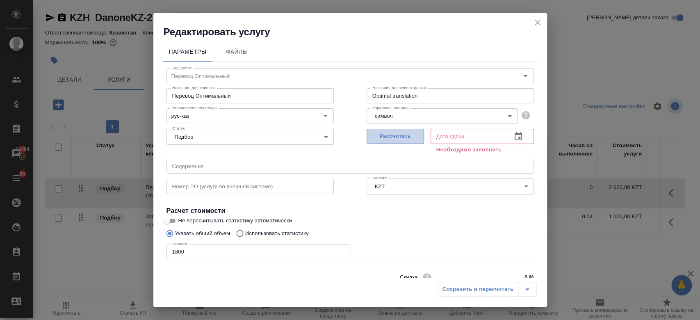
click at [400, 140] on span "Рассчитать" at bounding box center [395, 136] width 48 height 9
type input "05.09.2025 13:05"
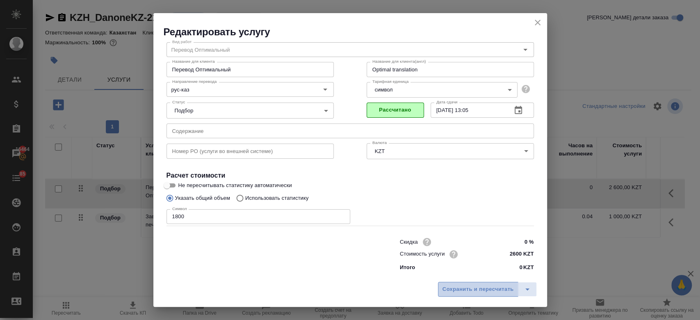
click at [463, 284] on button "Сохранить и пересчитать" at bounding box center [478, 289] width 80 height 15
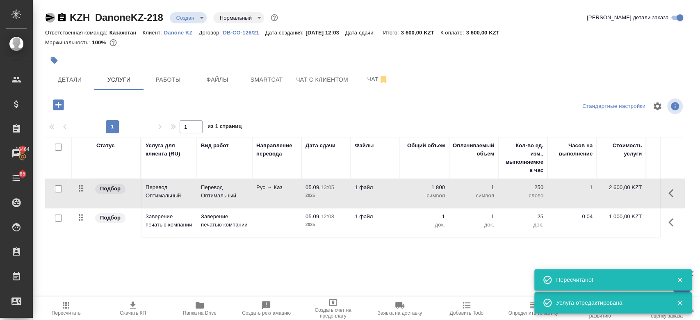
click at [52, 18] on icon "button" at bounding box center [50, 17] width 9 height 7
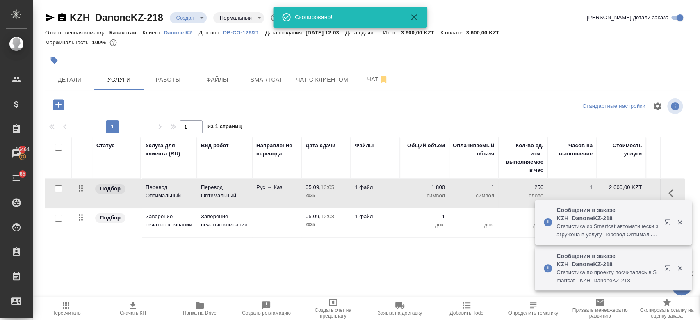
click at [233, 46] on div "Маржинальность: 100%" at bounding box center [368, 42] width 646 height 11
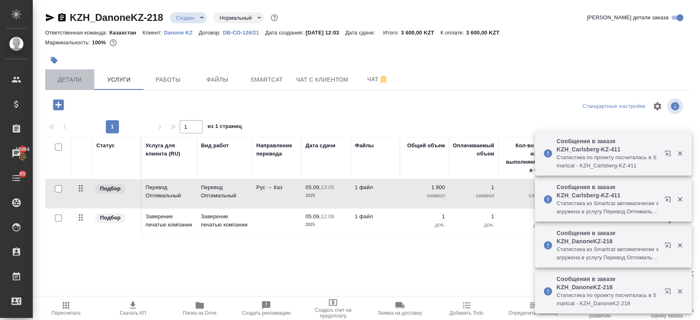
click at [75, 76] on span "Детали" at bounding box center [69, 80] width 39 height 10
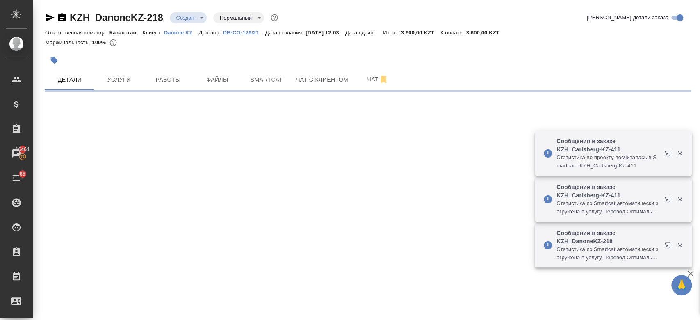
select select "RU"
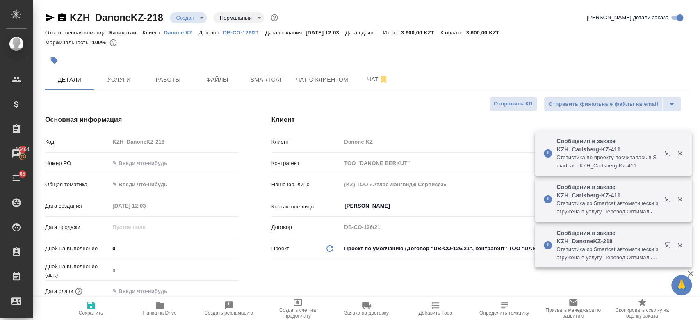
type textarea "x"
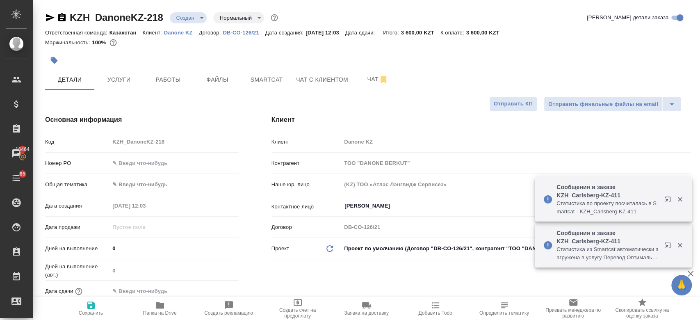
type textarea "x"
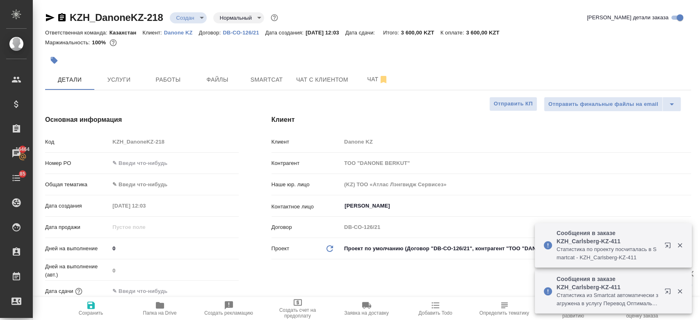
type textarea "x"
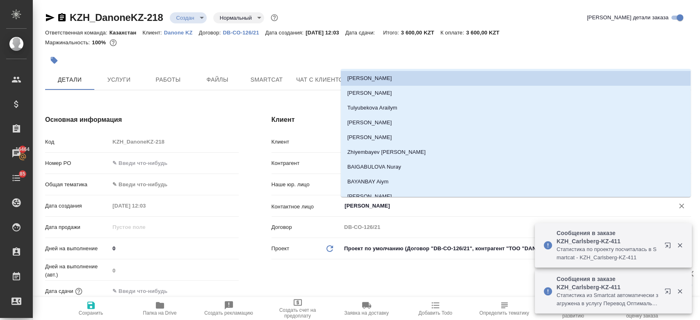
click at [359, 208] on input "Файзуллаева Акбота" at bounding box center [503, 206] width 318 height 10
type textarea "x"
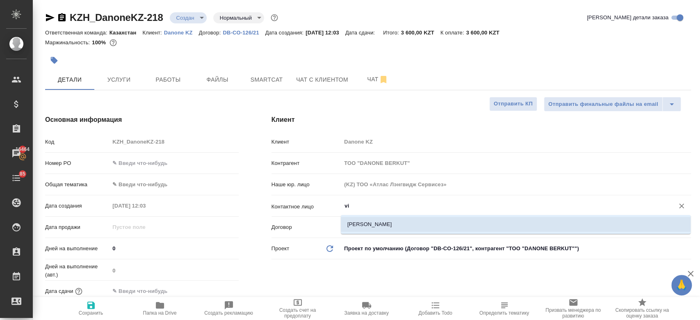
click at [363, 225] on li "Gladkova Viktoriya" at bounding box center [516, 224] width 350 height 15
type input "Gladkova Viktoriya"
type textarea "x"
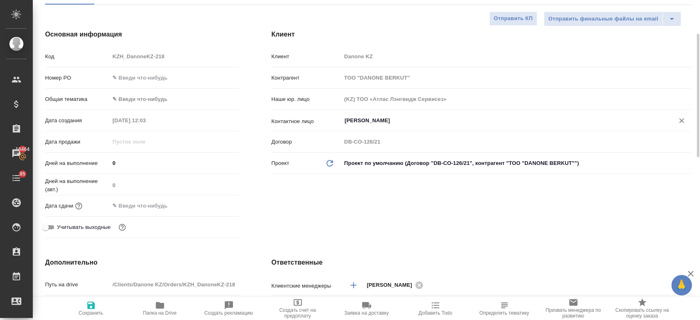
scroll to position [86, 0]
type input "Gladkova Viktoriya"
click at [89, 309] on icon "button" at bounding box center [90, 305] width 7 height 7
type textarea "x"
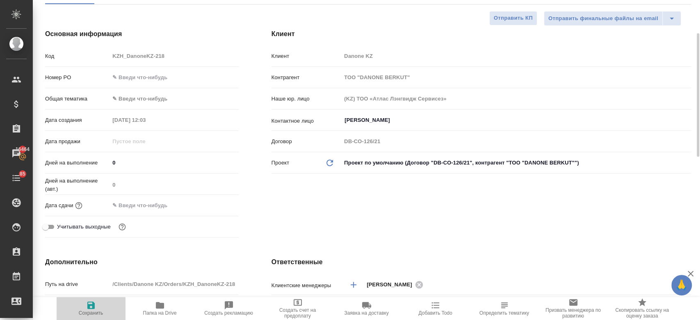
type textarea "x"
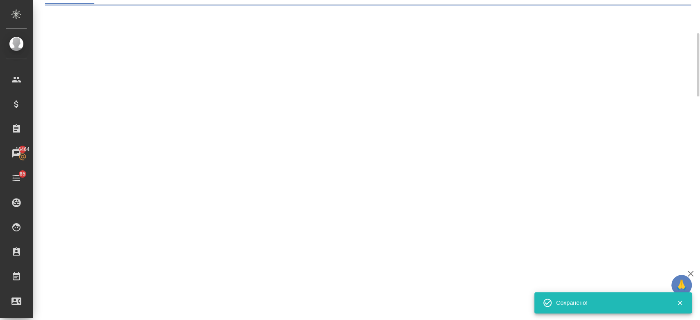
select select "RU"
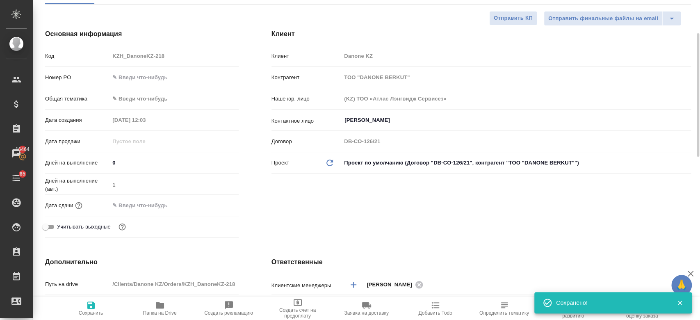
type textarea "x"
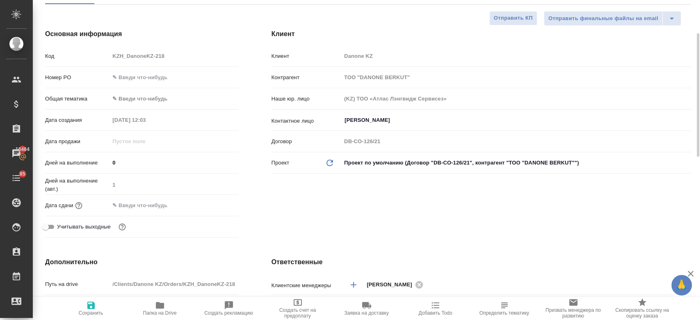
type textarea "x"
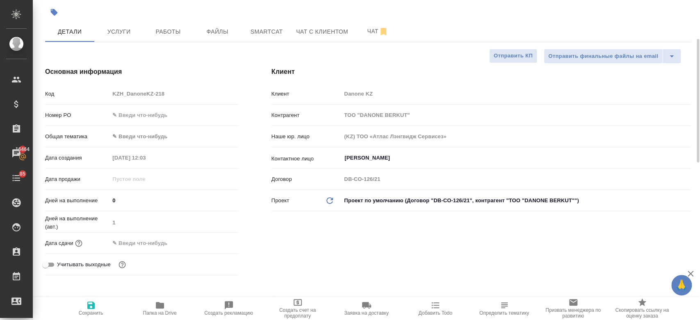
scroll to position [47, 0]
click at [158, 248] on input "text" at bounding box center [146, 244] width 72 height 12
click at [218, 242] on icon "button" at bounding box center [214, 243] width 7 height 8
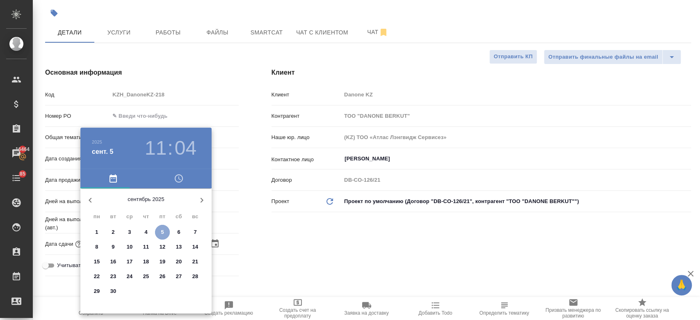
click at [164, 233] on p "5" at bounding box center [162, 232] width 3 height 8
type input "05.09.2025 11:04"
type textarea "x"
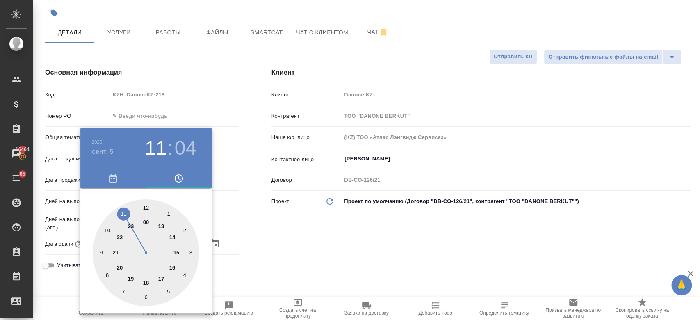
click at [173, 237] on div at bounding box center [146, 252] width 107 height 107
type input "05.09.2025 14:04"
type textarea "x"
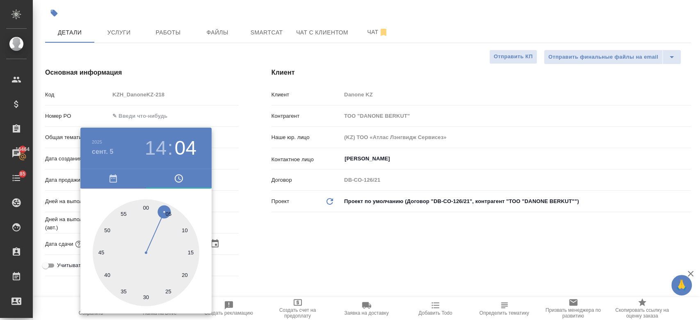
click at [147, 209] on div at bounding box center [146, 252] width 107 height 107
type input "05.09.2025 14:00"
type textarea "x"
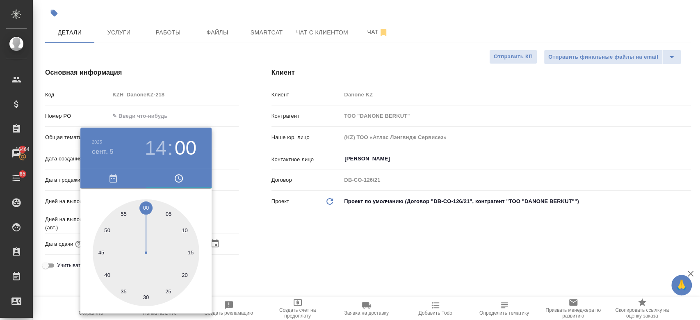
click at [273, 233] on div at bounding box center [350, 160] width 700 height 320
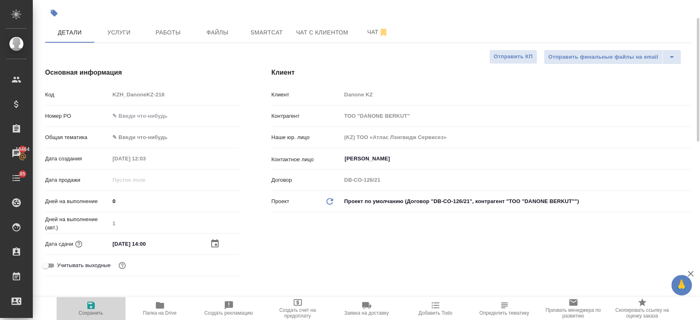
click at [98, 313] on span "Сохранить" at bounding box center [91, 313] width 25 height 6
type textarea "x"
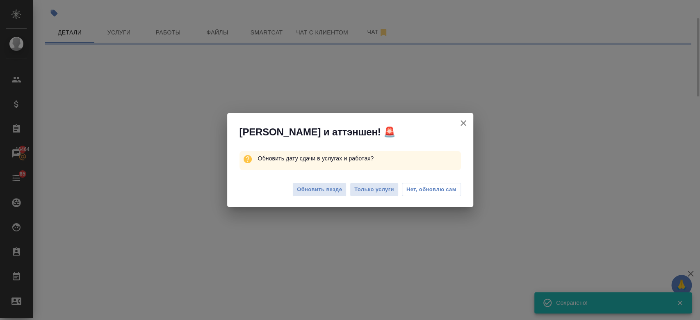
select select "RU"
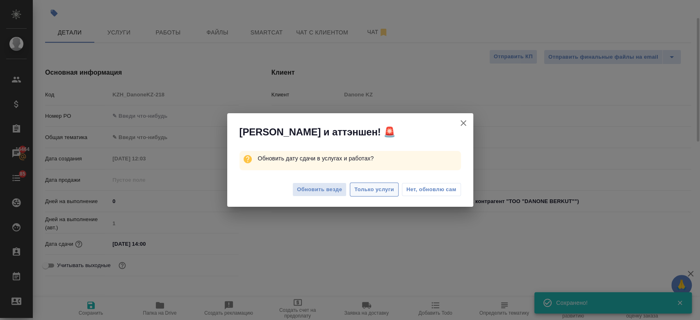
type textarea "x"
click at [377, 189] on span "Только услуги" at bounding box center [375, 189] width 40 height 9
type textarea "x"
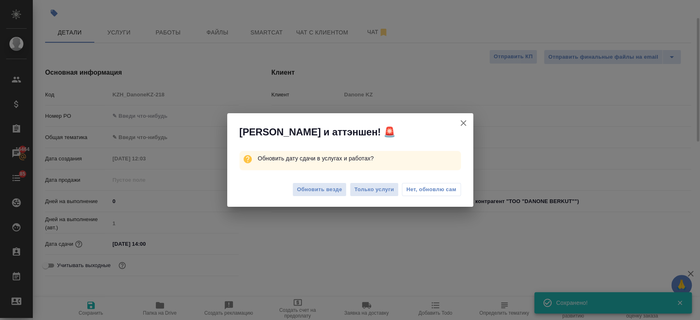
type textarea "x"
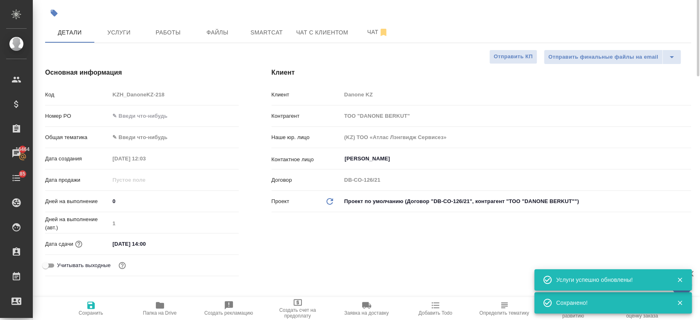
scroll to position [0, 0]
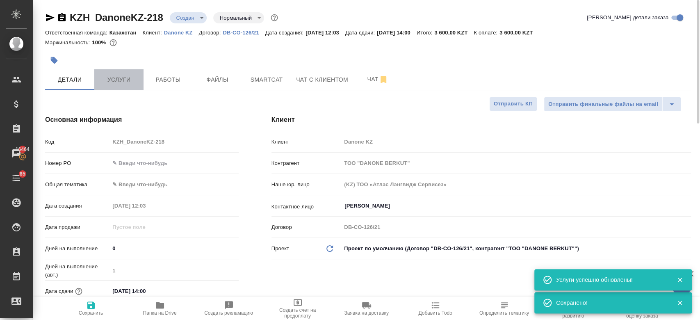
click at [125, 82] on span "Услуги" at bounding box center [118, 80] width 39 height 10
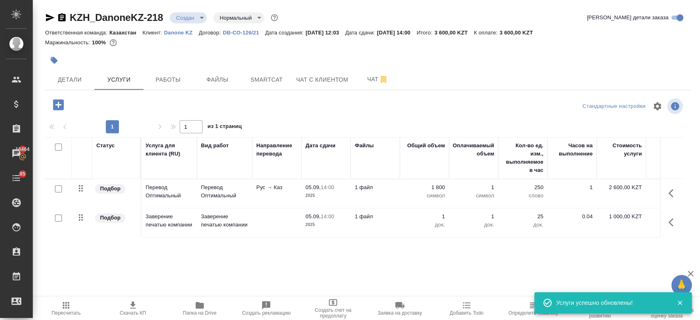
click at [169, 54] on div at bounding box center [260, 60] width 431 height 18
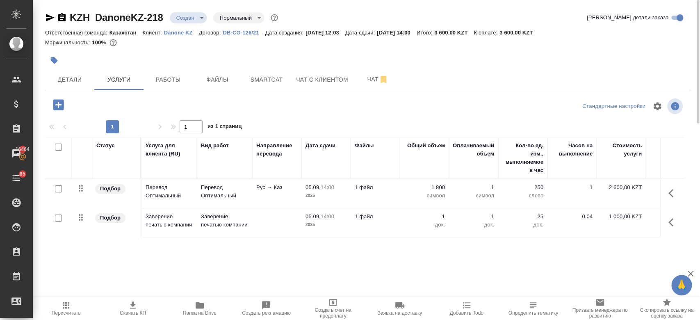
click at [209, 50] on div at bounding box center [368, 51] width 646 height 2
click at [241, 46] on div "Маржинальность: 100%" at bounding box center [368, 42] width 646 height 11
click at [75, 80] on span "Детали" at bounding box center [69, 80] width 39 height 10
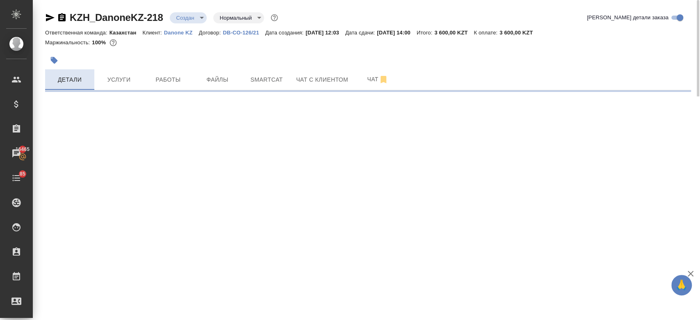
select select "RU"
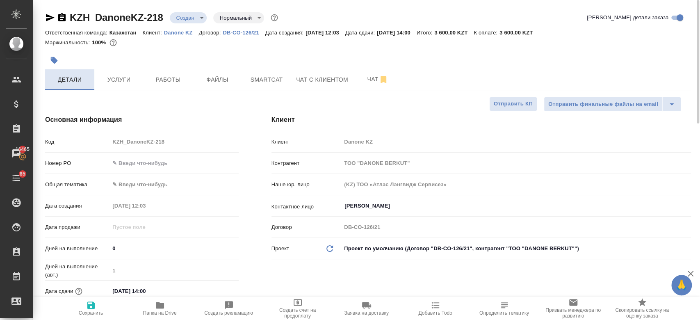
type textarea "x"
drag, startPoint x: 105, startPoint y: 67, endPoint x: 110, endPoint y: 77, distance: 11.4
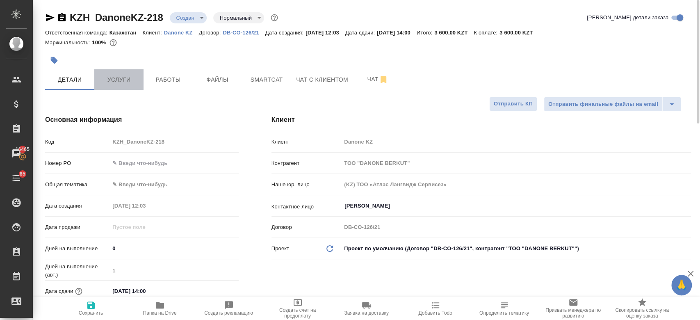
click at [110, 77] on span "Услуги" at bounding box center [118, 80] width 39 height 10
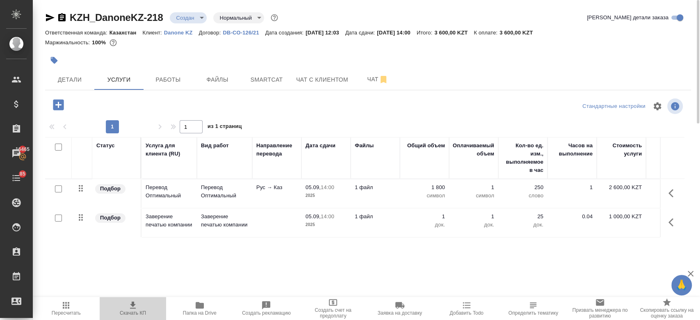
click at [134, 310] on span "Скачать КП" at bounding box center [133, 313] width 26 height 6
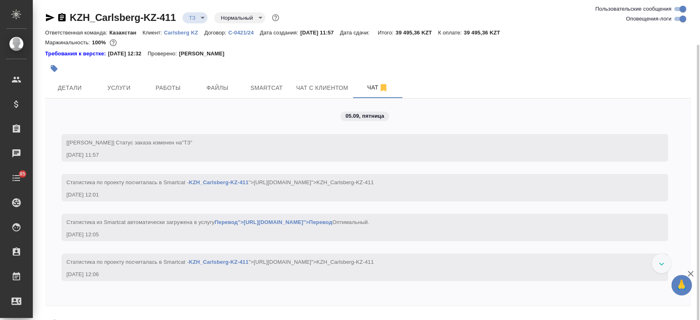
scroll to position [23, 0]
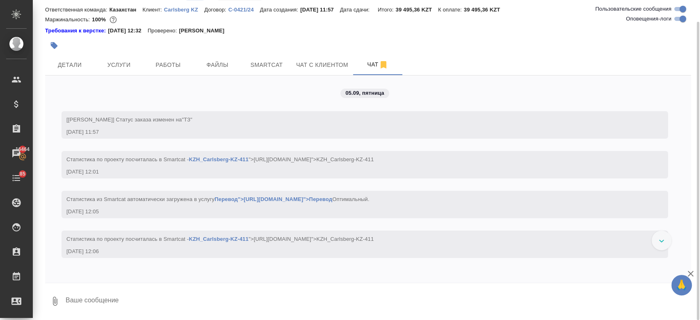
click at [298, 40] on div at bounding box center [260, 46] width 431 height 18
click at [544, 278] on div "05.09, [DATE] [[PERSON_NAME]] Статус заказа изменен на "ТЗ" [DATE] 11:57 Cтатис…" at bounding box center [368, 178] width 646 height 207
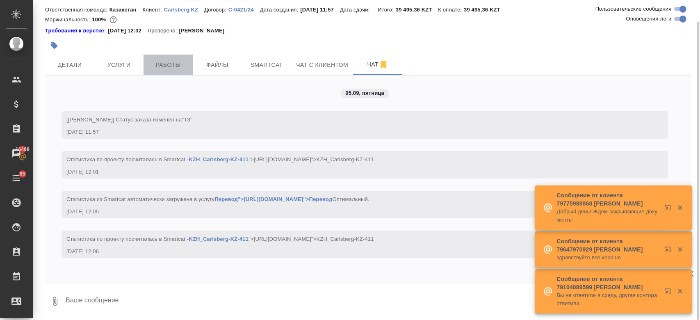
click at [188, 71] on button "Работы" at bounding box center [168, 65] width 49 height 21
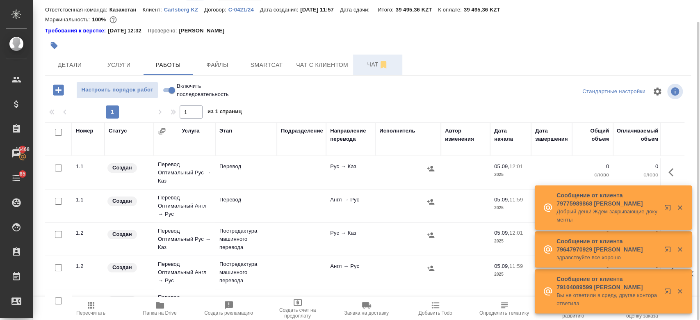
click at [368, 64] on span "Чат" at bounding box center [377, 64] width 39 height 10
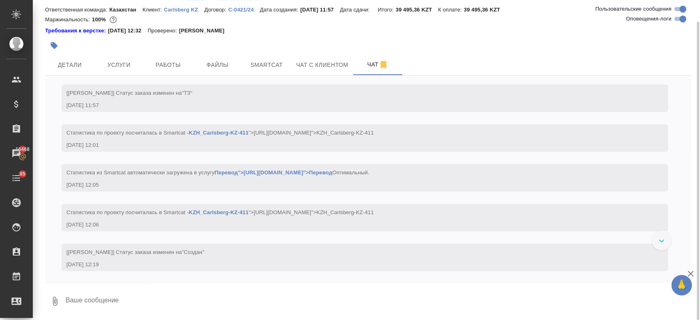
scroll to position [27, 0]
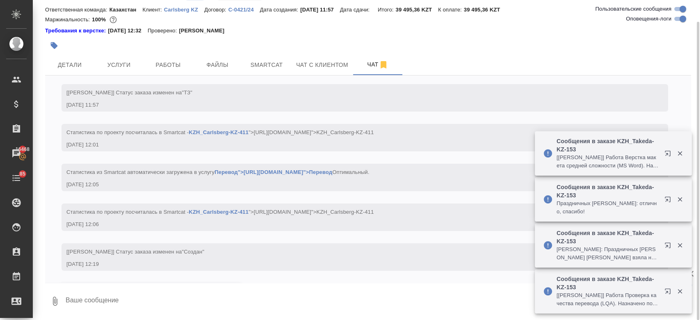
scroll to position [94, 0]
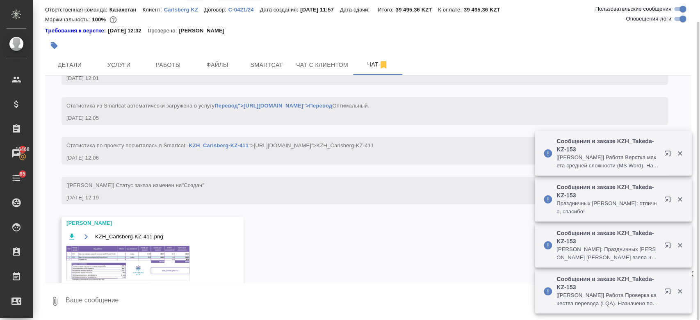
click at [136, 266] on img at bounding box center [127, 263] width 123 height 35
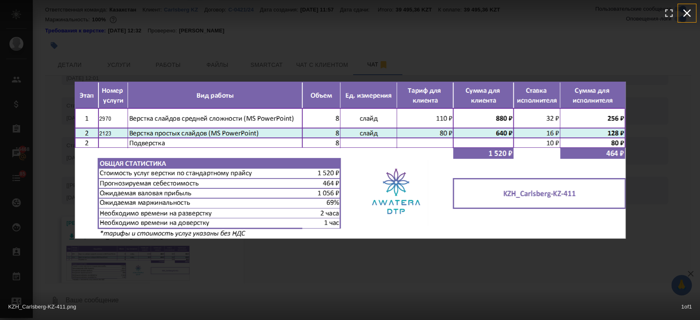
click at [689, 11] on icon "button" at bounding box center [688, 13] width 8 height 8
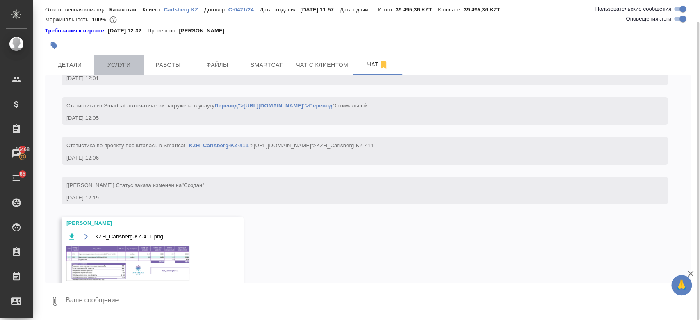
click at [116, 71] on button "Услуги" at bounding box center [118, 65] width 49 height 21
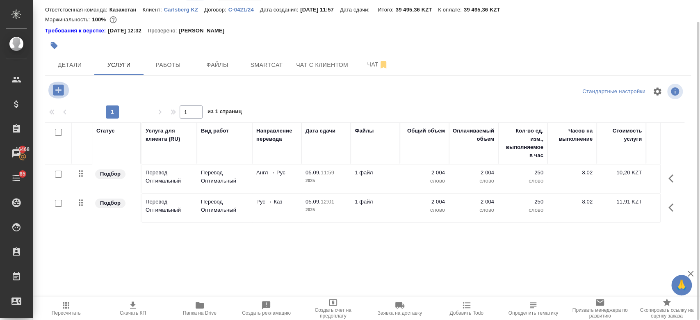
click at [59, 94] on icon "button" at bounding box center [58, 90] width 11 height 11
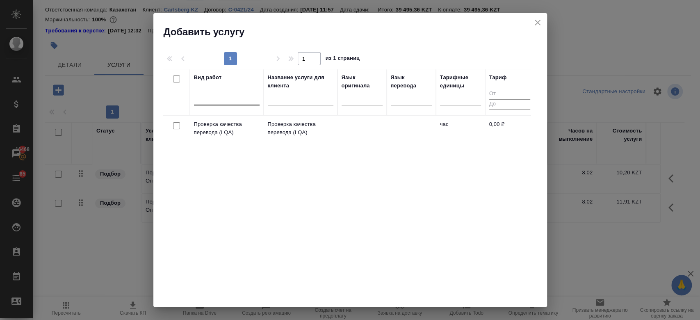
click at [231, 104] on div at bounding box center [227, 98] width 66 height 16
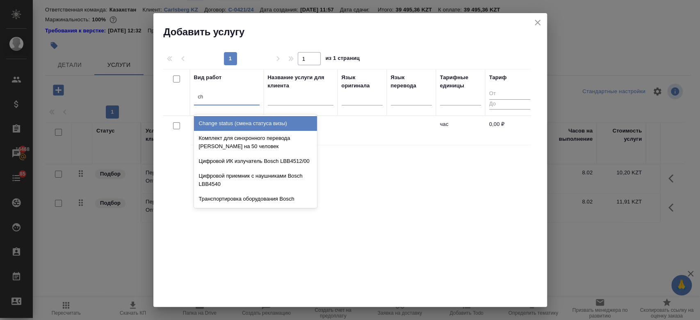
type input "c"
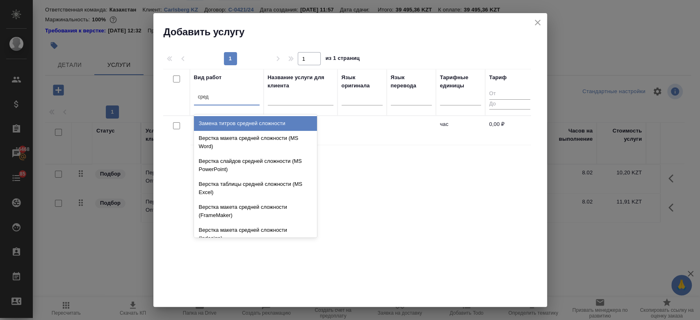
type input "средн"
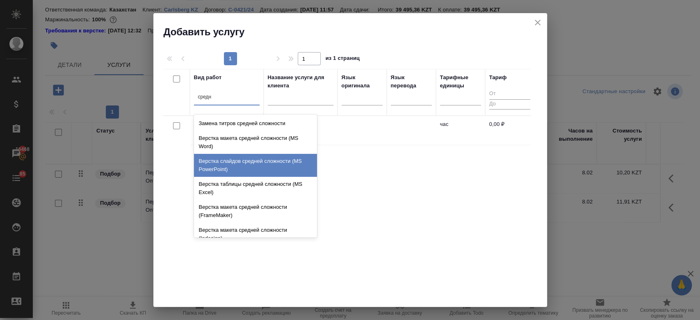
click at [254, 164] on div "Верстка слайдов средней сложности (MS PowerPoint)" at bounding box center [255, 165] width 123 height 23
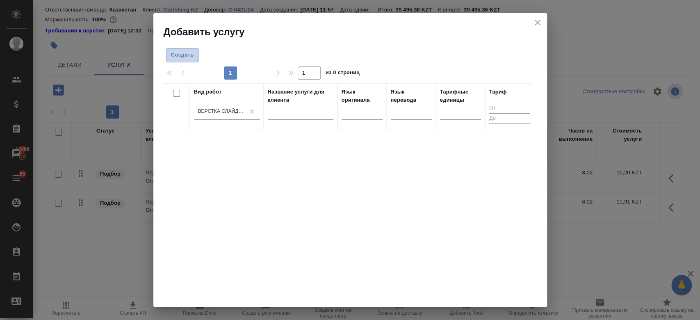
click at [188, 56] on span "Создать" at bounding box center [182, 54] width 23 height 9
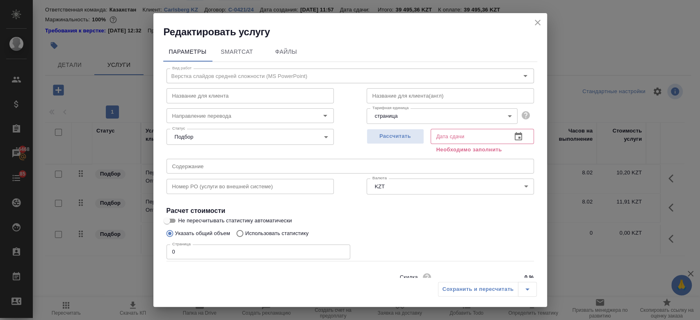
scroll to position [35, 0]
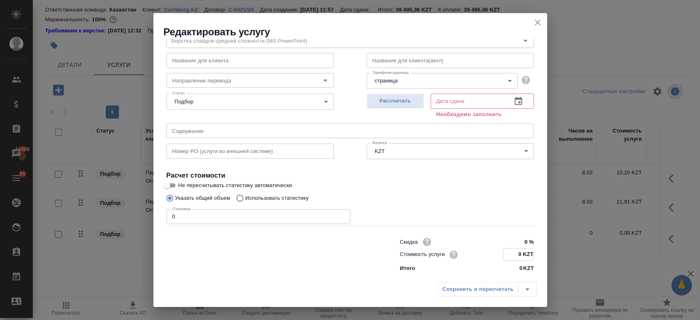
click at [515, 250] on input "0 KZT" at bounding box center [518, 255] width 30 height 12
type input "875.50 KZT"
click at [268, 222] on input "0" at bounding box center [259, 216] width 184 height 15
type input "18"
click at [388, 94] on button "Рассчитать" at bounding box center [395, 101] width 57 height 15
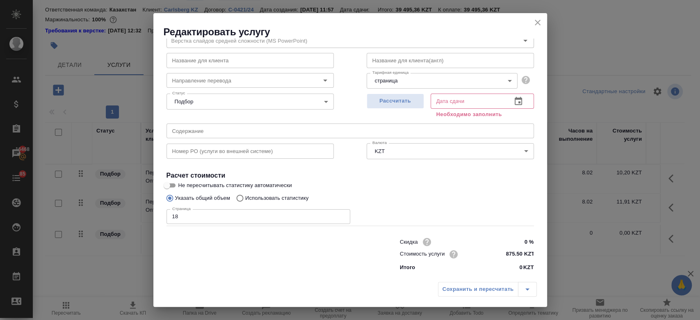
type input "[DATE] 14:01"
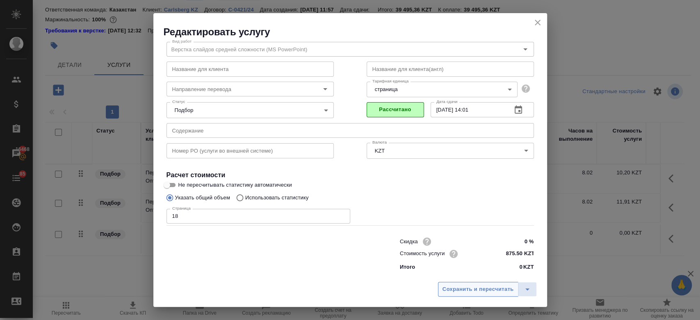
scroll to position [26, 0]
click at [464, 287] on span "Сохранить и пересчитать" at bounding box center [478, 289] width 71 height 9
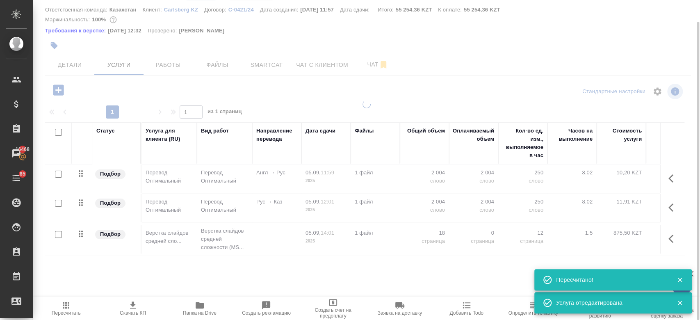
type input "new"
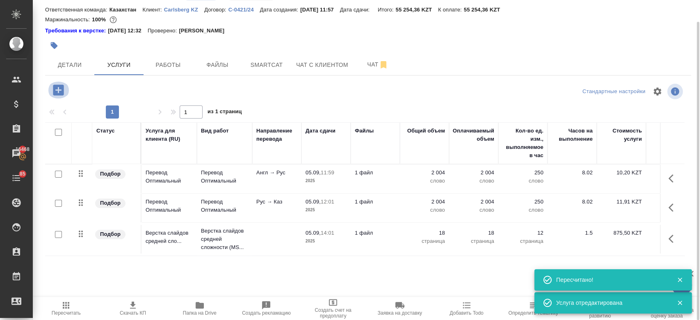
click at [61, 90] on icon "button" at bounding box center [58, 90] width 14 height 14
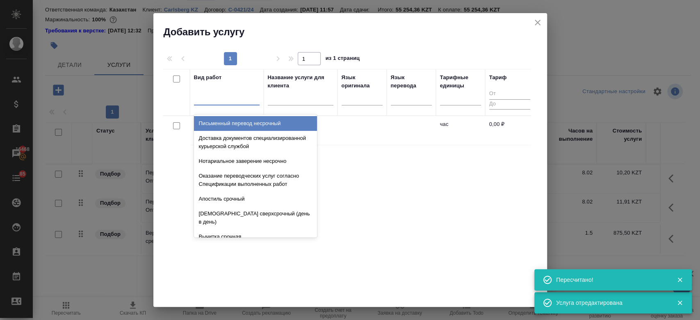
click at [235, 99] on div at bounding box center [227, 97] width 66 height 12
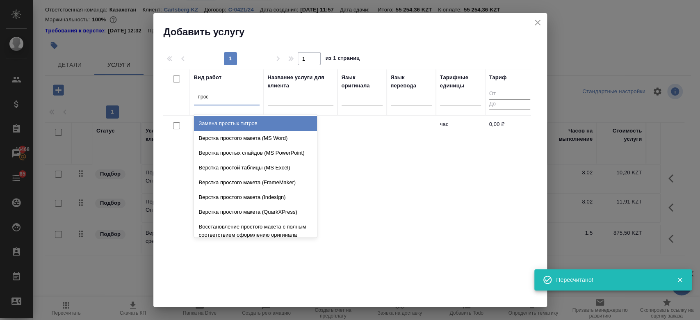
type input "прост"
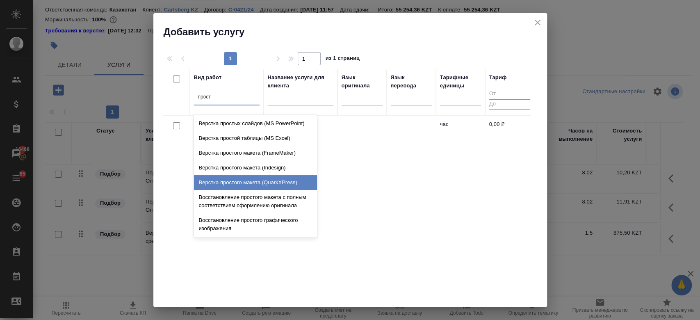
scroll to position [0, 0]
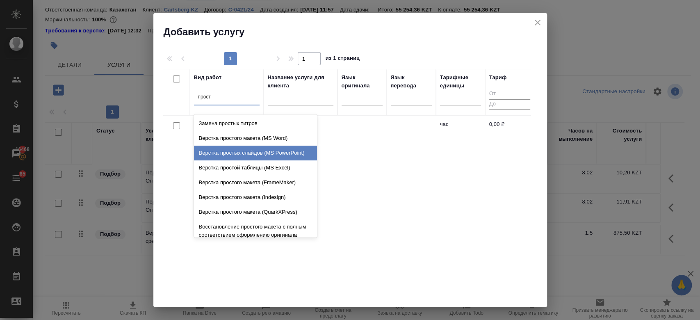
click at [247, 157] on div "Верстка простых слайдов (MS PowerPoint)" at bounding box center [255, 153] width 123 height 15
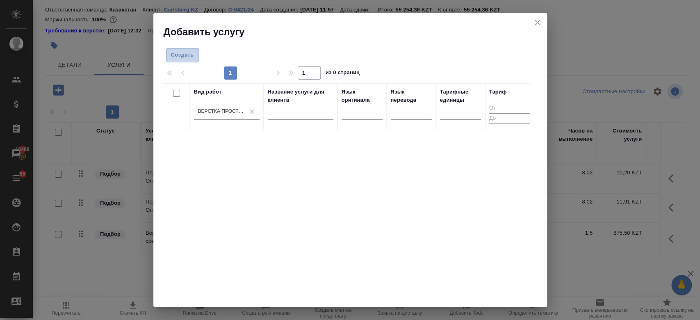
click at [183, 56] on span "Создать" at bounding box center [182, 54] width 23 height 9
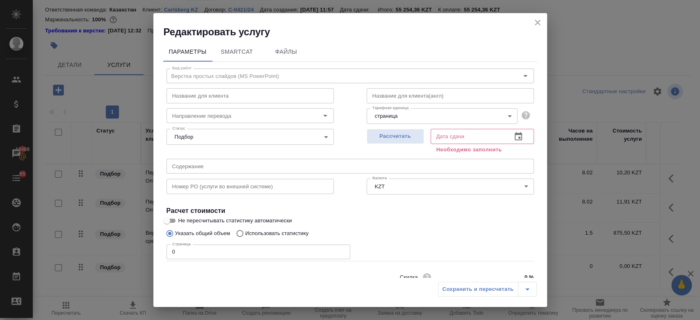
scroll to position [35, 0]
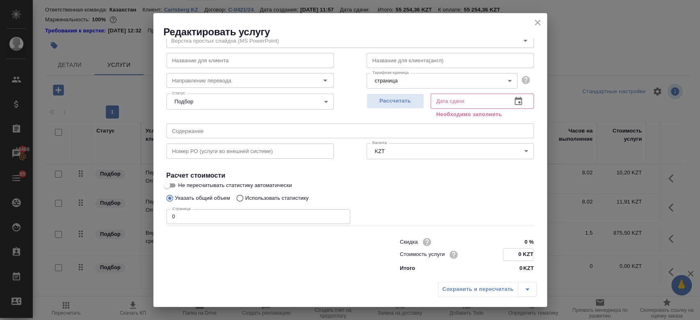
click at [520, 255] on input "0 KZT" at bounding box center [518, 255] width 30 height 12
type input "6 KZT"
type input "560 KZT"
click at [297, 212] on input "0" at bounding box center [259, 216] width 184 height 15
type input "8"
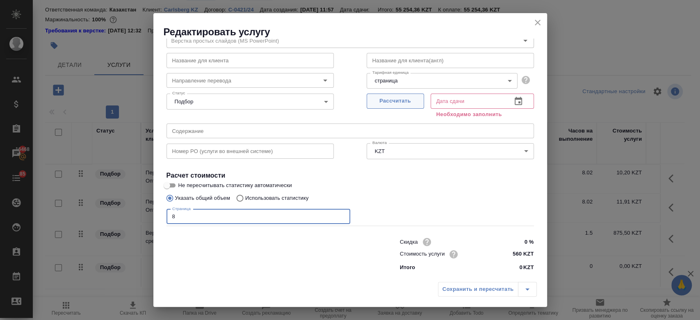
click at [410, 101] on span "Рассчитать" at bounding box center [395, 100] width 48 height 9
type input "[DATE] 12:55"
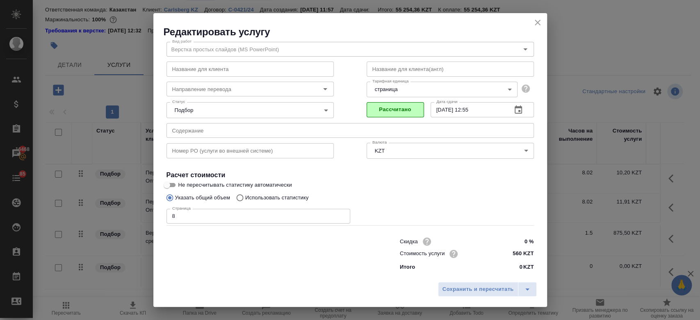
scroll to position [26, 0]
click at [495, 291] on span "Сохранить и пересчитать" at bounding box center [478, 289] width 71 height 9
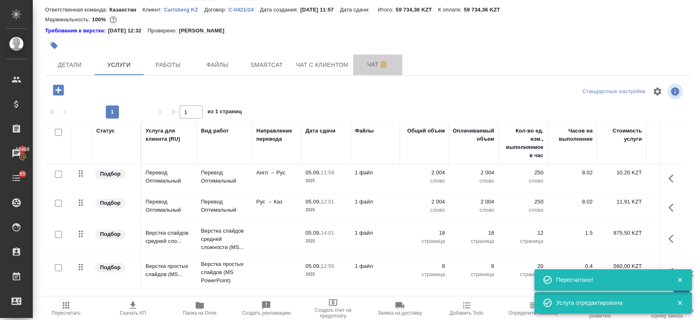
click at [366, 66] on span "Чат" at bounding box center [377, 64] width 39 height 10
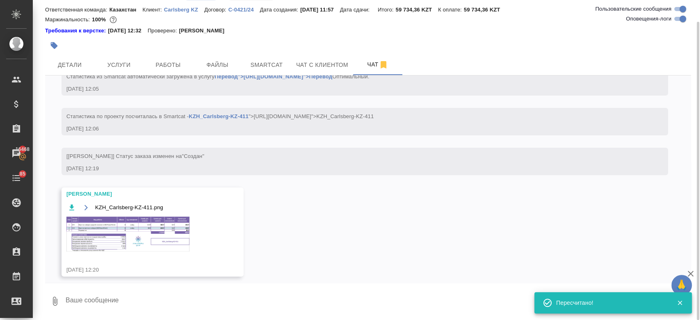
scroll to position [128, 0]
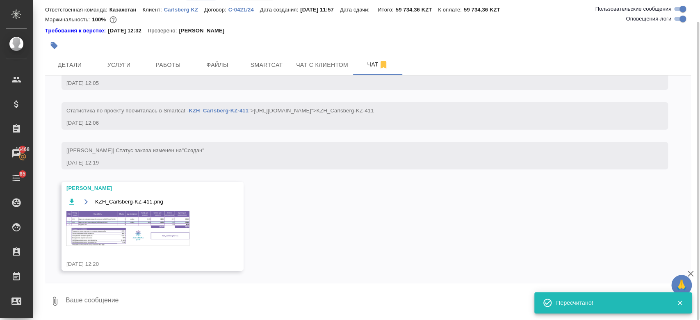
click at [165, 217] on img at bounding box center [127, 228] width 123 height 35
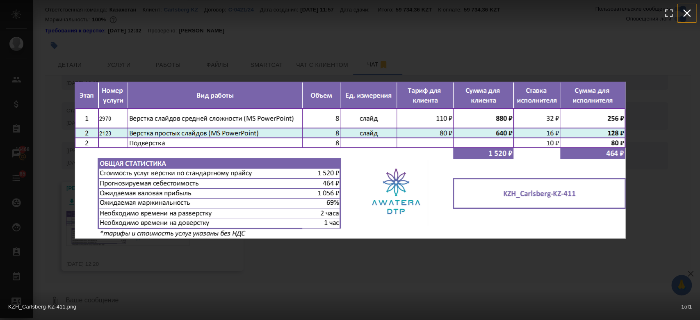
click at [690, 16] on icon "button" at bounding box center [688, 13] width 8 height 8
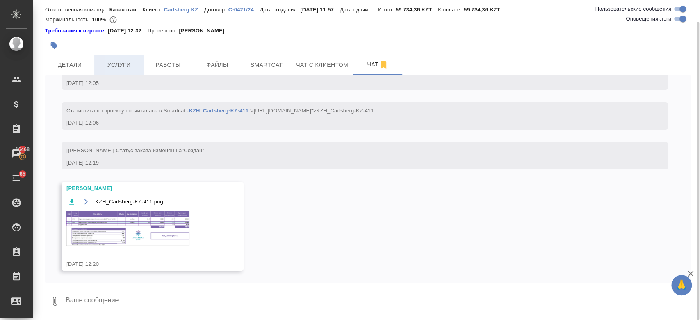
click at [108, 57] on button "Услуги" at bounding box center [118, 65] width 49 height 21
click at [71, 62] on span "Детали" at bounding box center [69, 65] width 39 height 10
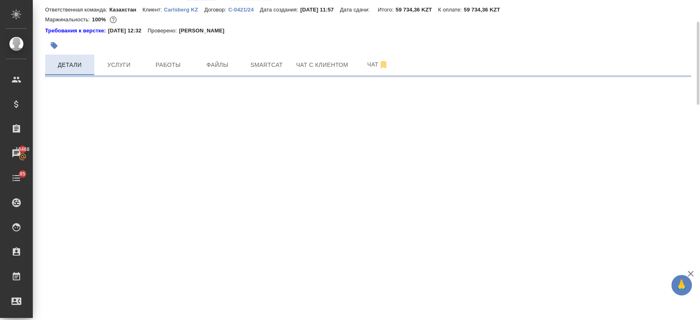
select select "RU"
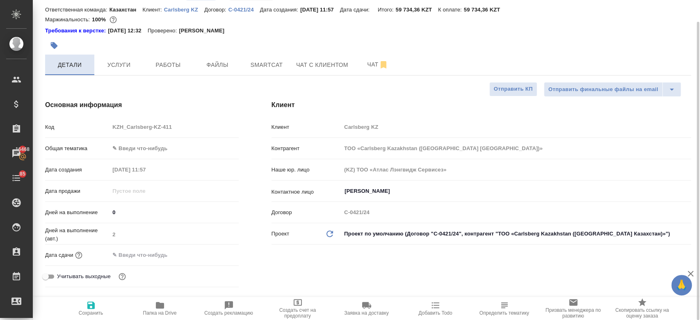
type textarea "x"
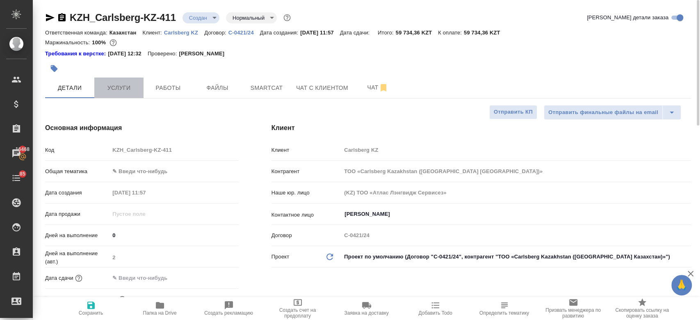
click at [114, 83] on span "Услуги" at bounding box center [118, 88] width 39 height 10
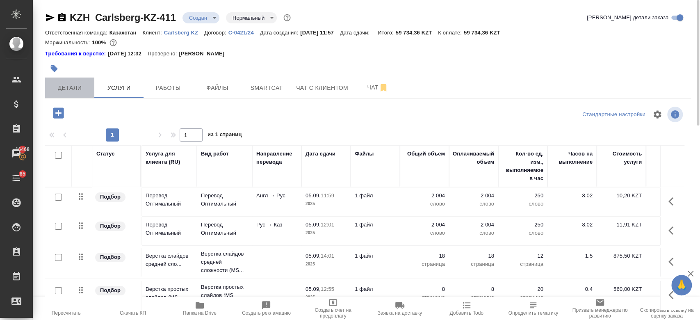
click at [68, 91] on span "Детали" at bounding box center [69, 88] width 39 height 10
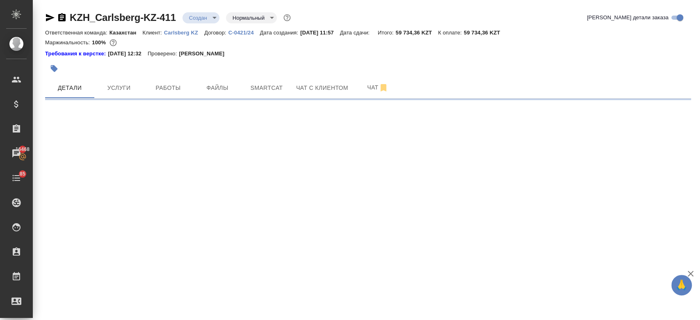
select select "RU"
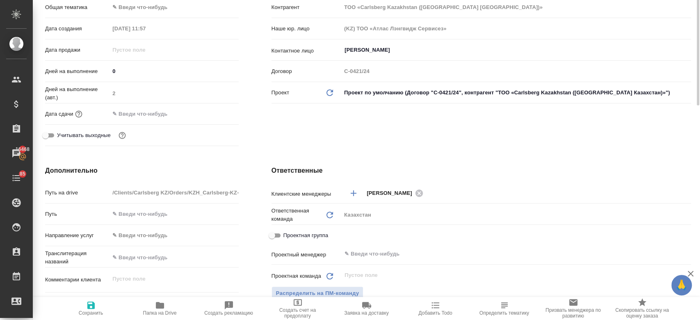
type textarea "x"
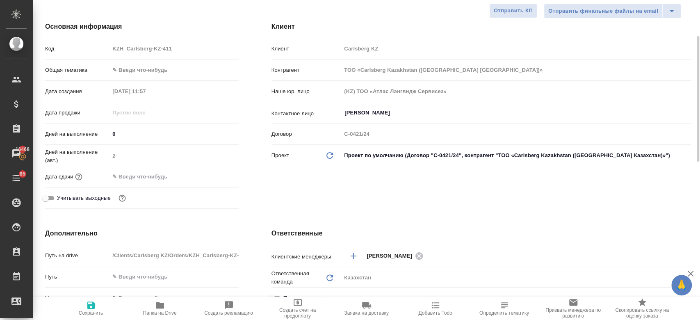
scroll to position [98, 0]
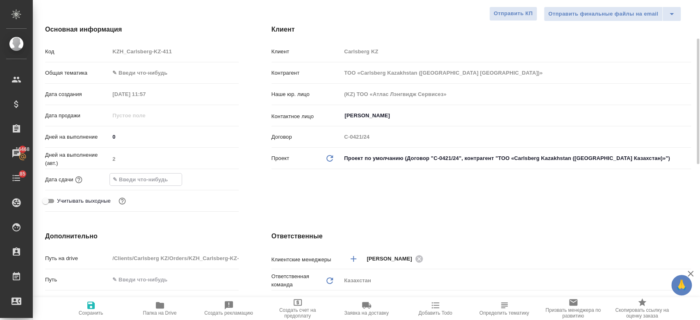
click at [161, 179] on input "text" at bounding box center [146, 180] width 72 height 12
click at [214, 181] on icon "button" at bounding box center [215, 179] width 10 height 10
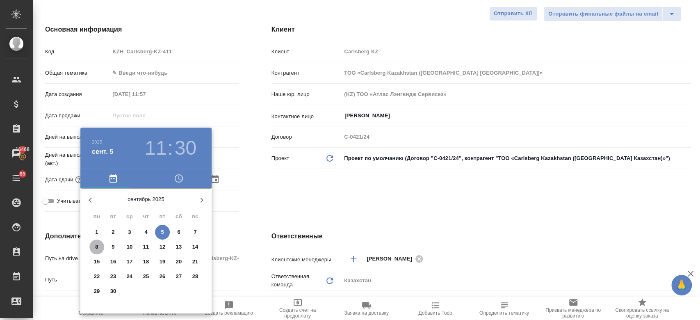
click at [101, 246] on span "8" at bounding box center [96, 247] width 15 height 8
type input "[DATE] 11:30"
type textarea "x"
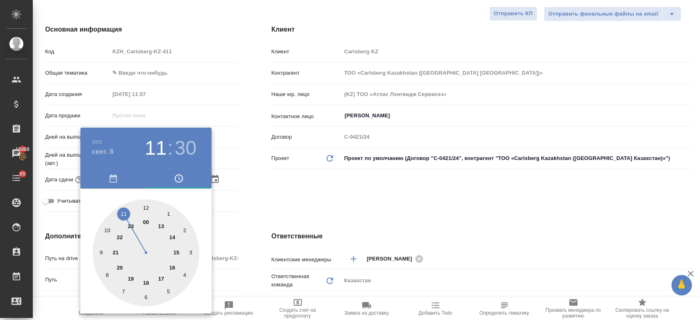
click at [176, 266] on div at bounding box center [146, 252] width 107 height 107
type input "[DATE] 16:30"
type textarea "x"
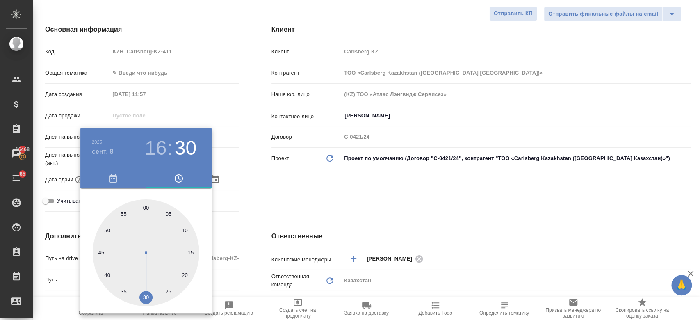
click at [146, 205] on div at bounding box center [146, 252] width 107 height 107
type input "[DATE] 16:00"
type textarea "x"
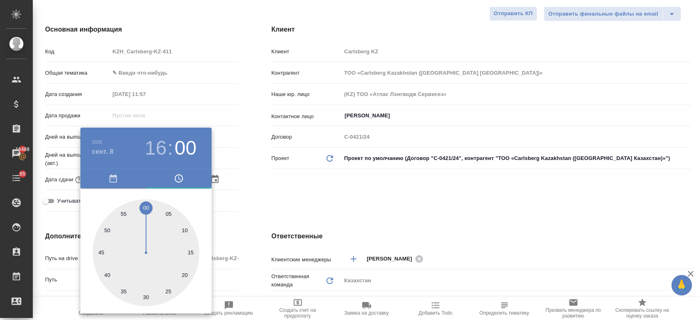
click at [277, 196] on div at bounding box center [350, 160] width 700 height 320
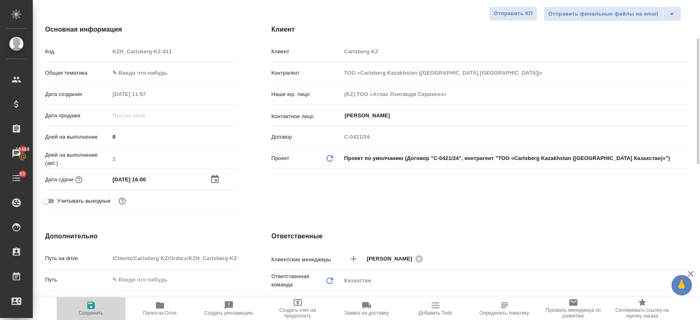
click at [99, 298] on button "Сохранить" at bounding box center [91, 308] width 69 height 23
type textarea "x"
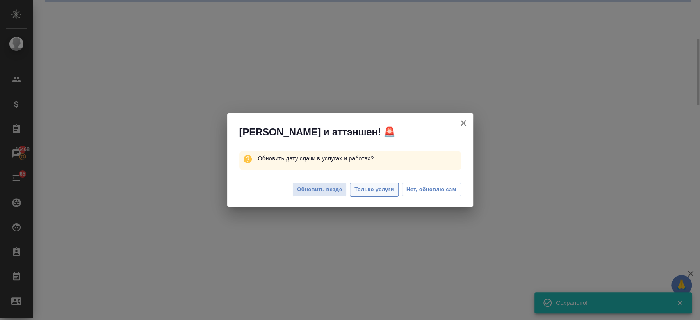
click at [379, 189] on span "Только услуги" at bounding box center [375, 189] width 40 height 9
select select "RU"
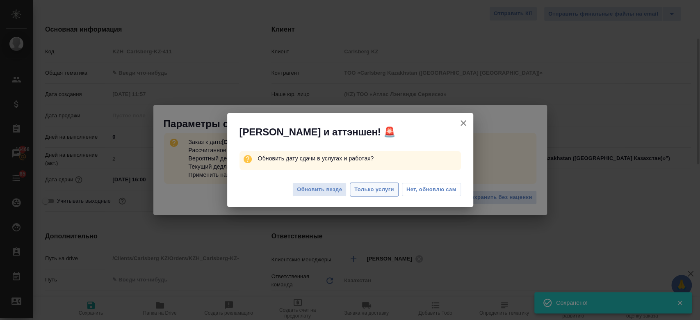
type textarea "x"
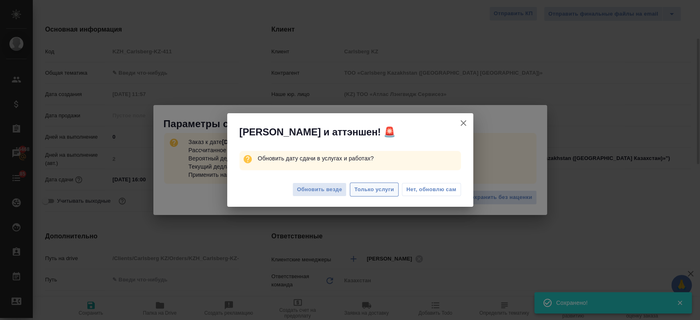
type textarea "x"
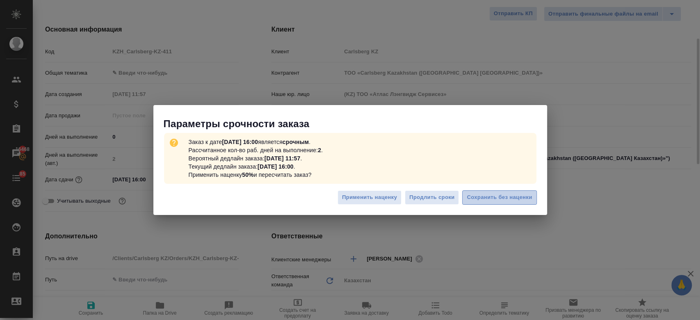
click at [473, 198] on span "Сохранить без наценки" at bounding box center [499, 197] width 65 height 9
type textarea "x"
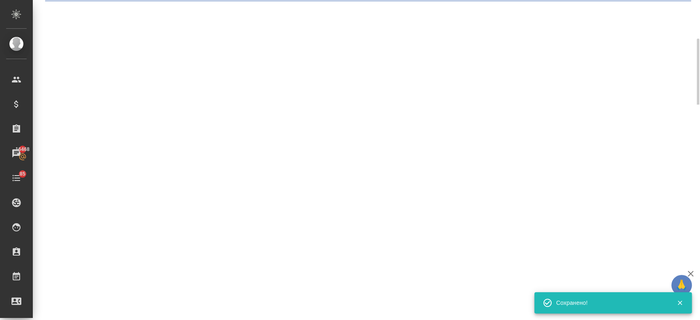
type input "urgent"
select select "RU"
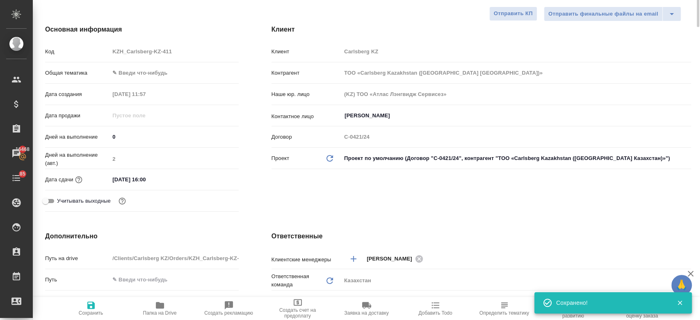
type textarea "x"
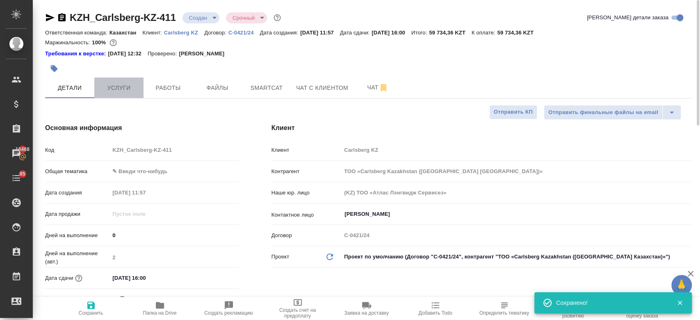
click at [121, 89] on span "Услуги" at bounding box center [118, 88] width 39 height 10
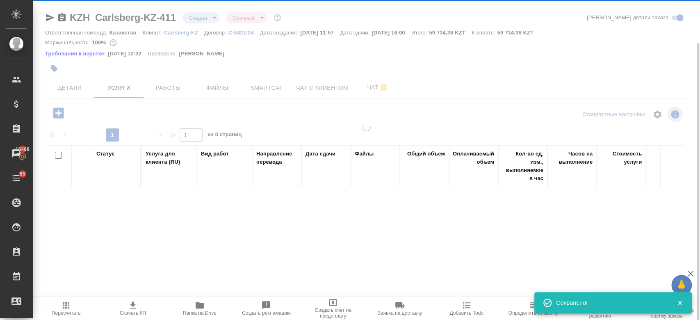
scroll to position [22, 0]
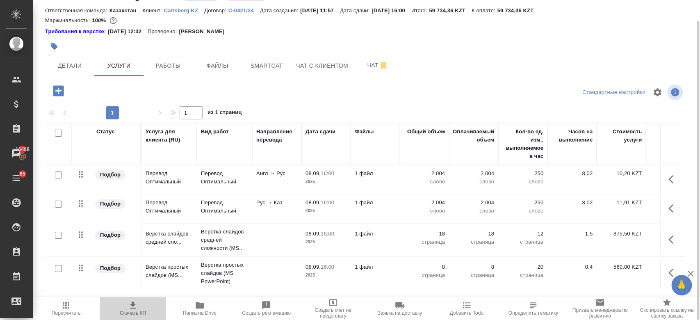
click at [133, 304] on icon "button" at bounding box center [133, 305] width 6 height 7
